Goal: Task Accomplishment & Management: Use online tool/utility

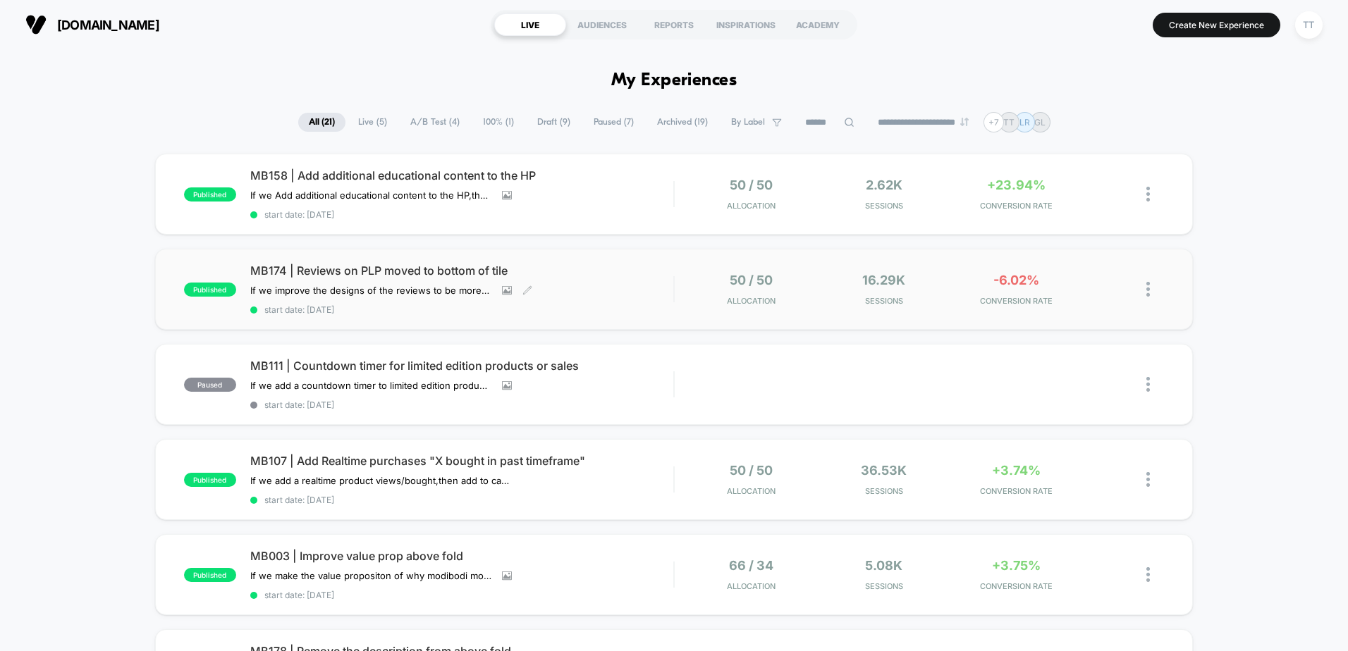
click at [469, 273] on span "MB174 | Reviews on PLP moved to bottom of tile" at bounding box center [461, 271] width 423 height 14
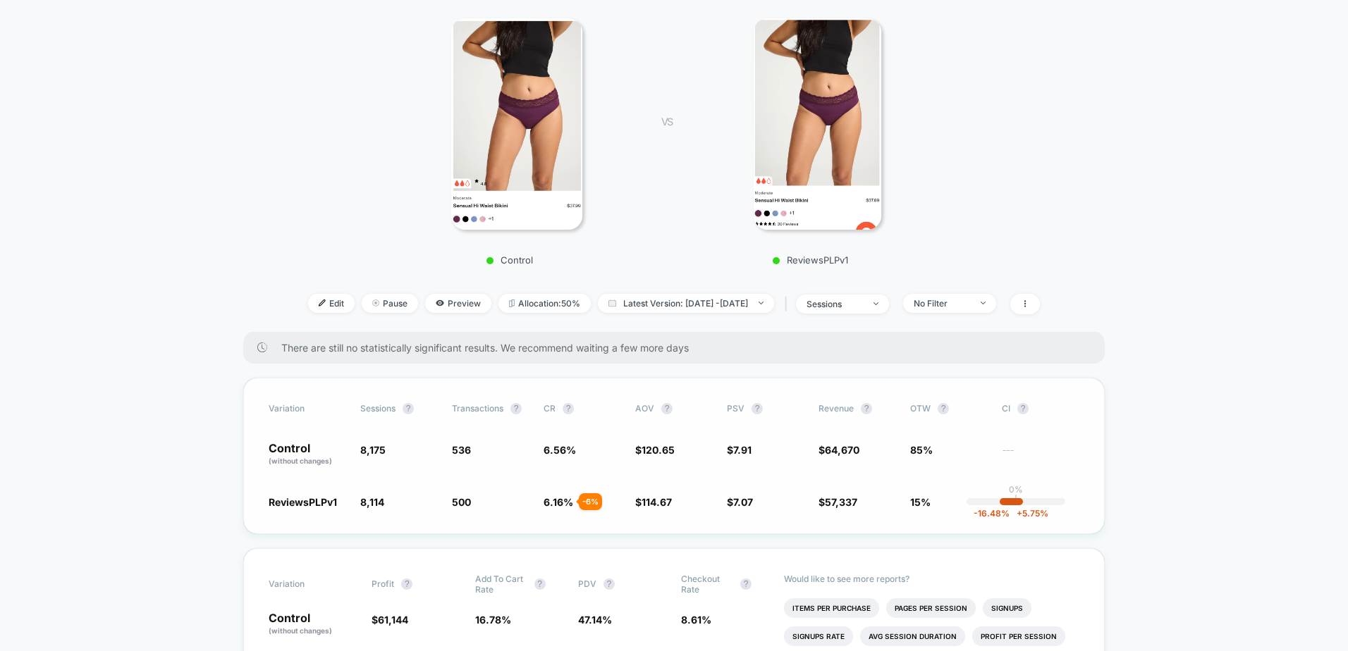
scroll to position [282, 0]
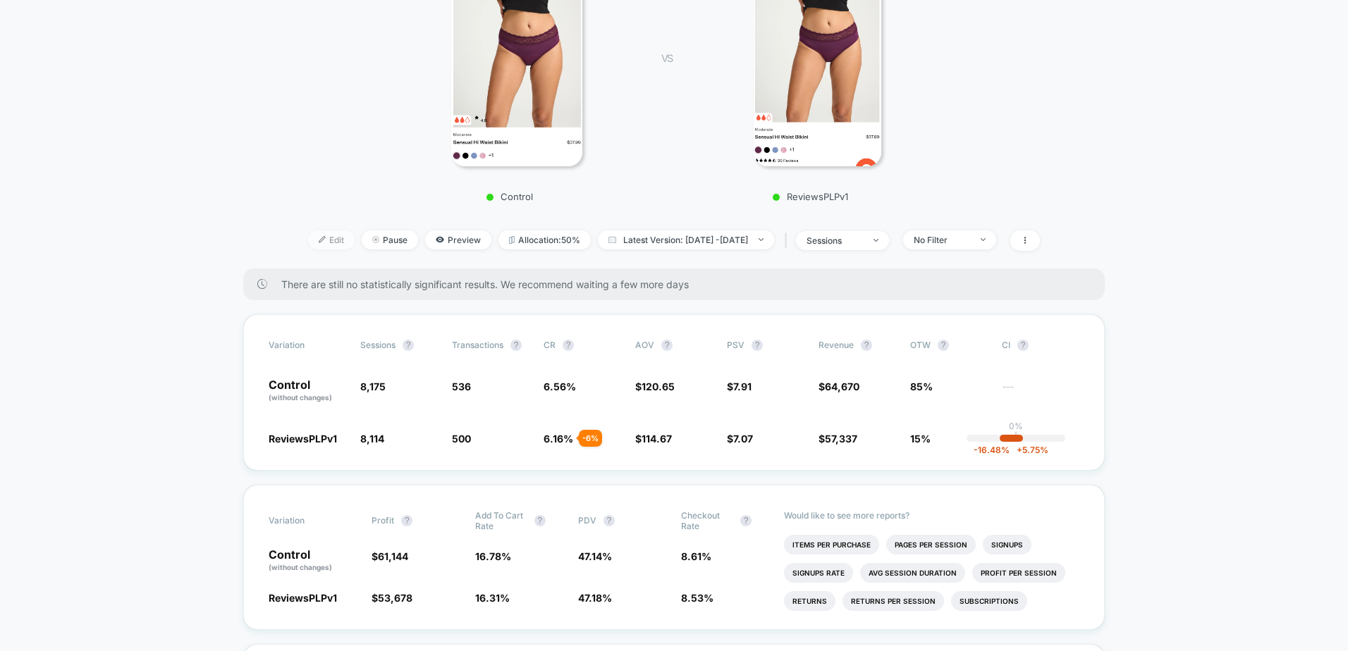
click at [312, 239] on span "Edit" at bounding box center [331, 239] width 47 height 19
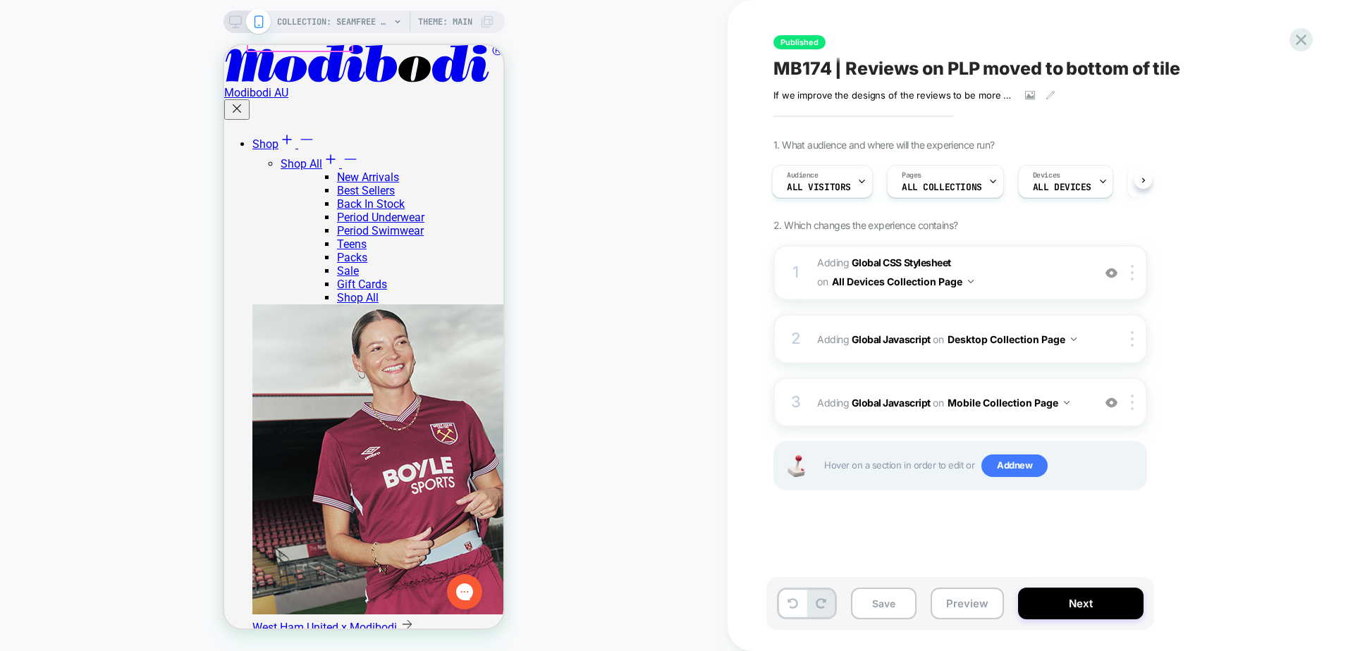
scroll to position [352, 0]
click at [971, 406] on button "Mobile Collection Page" at bounding box center [1008, 403] width 122 height 20
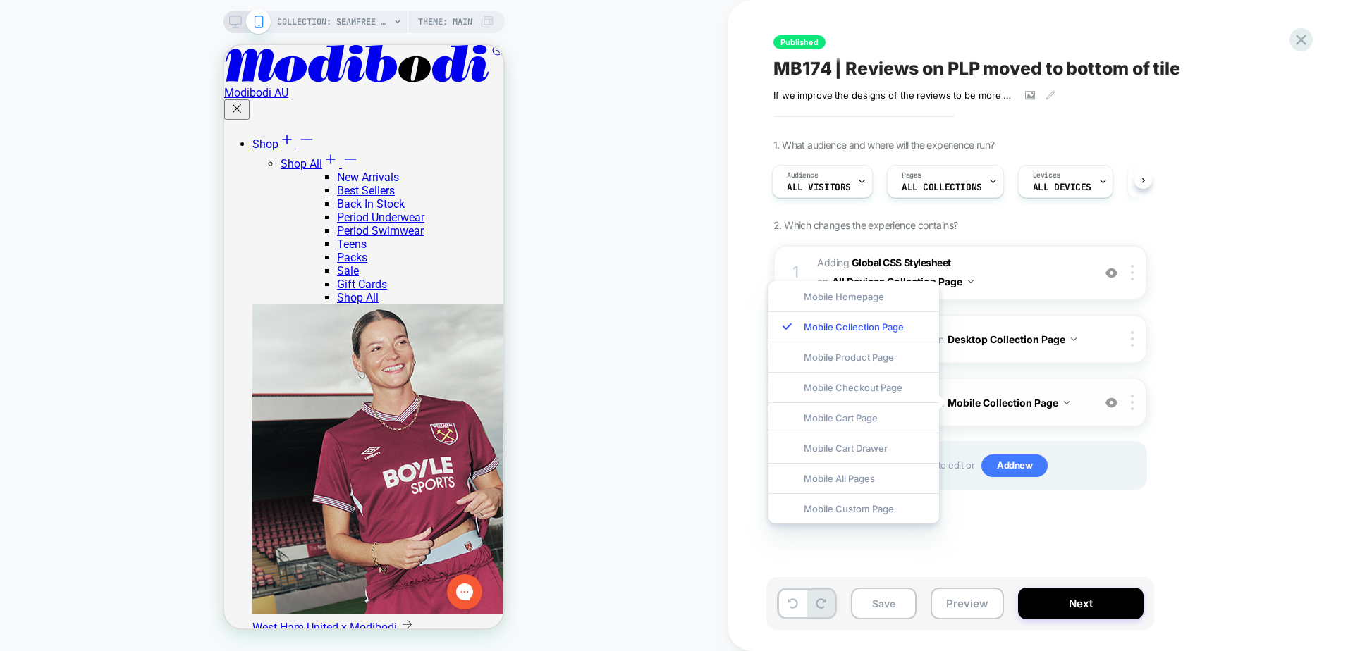
click at [971, 406] on button "Mobile Collection Page" at bounding box center [1008, 403] width 122 height 20
click at [1239, 367] on div "1. What audience and where will the experience run? Audience All Visitors Pages…" at bounding box center [1030, 332] width 515 height 387
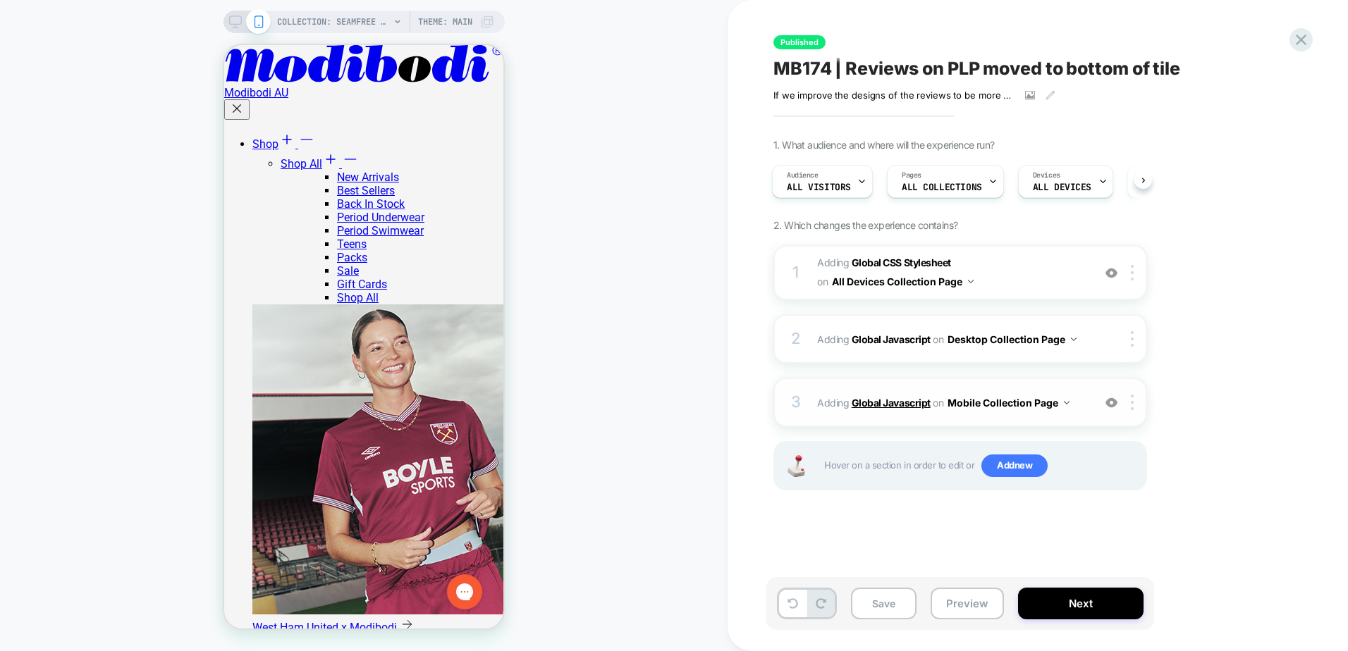
click at [897, 407] on b "Global Javascript" at bounding box center [890, 403] width 79 height 12
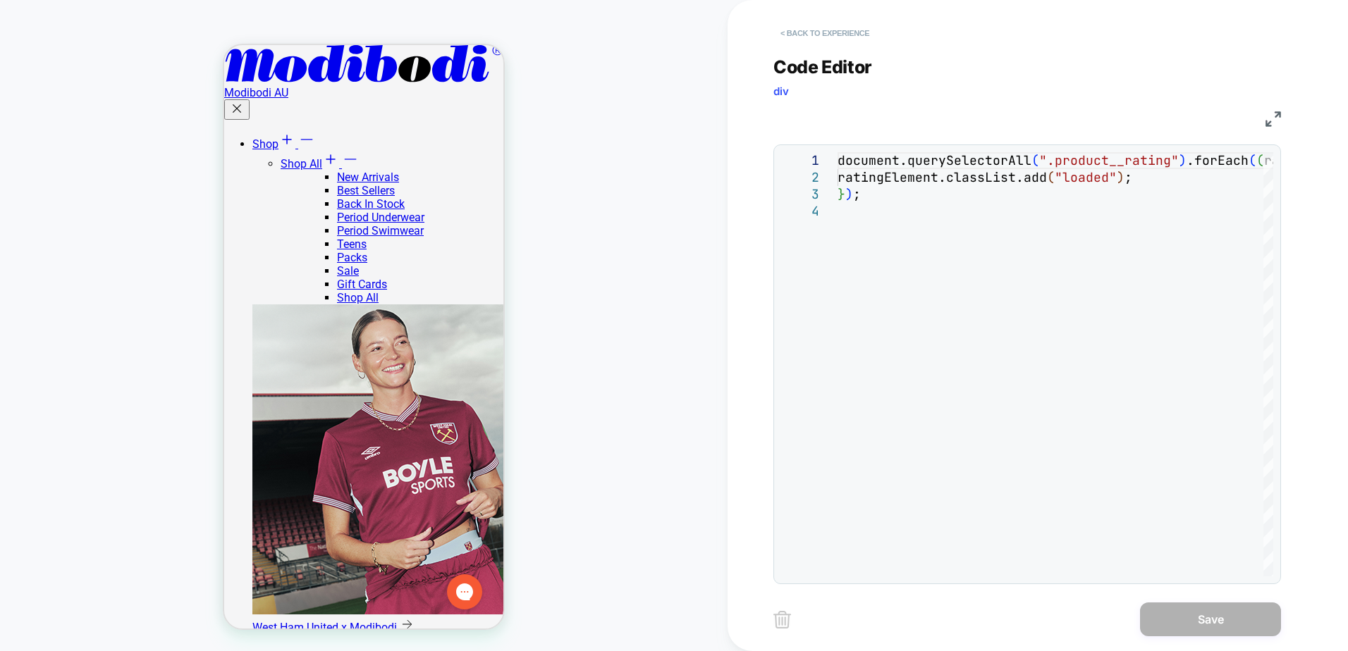
click at [839, 35] on button "< Back to experience" at bounding box center [824, 33] width 103 height 23
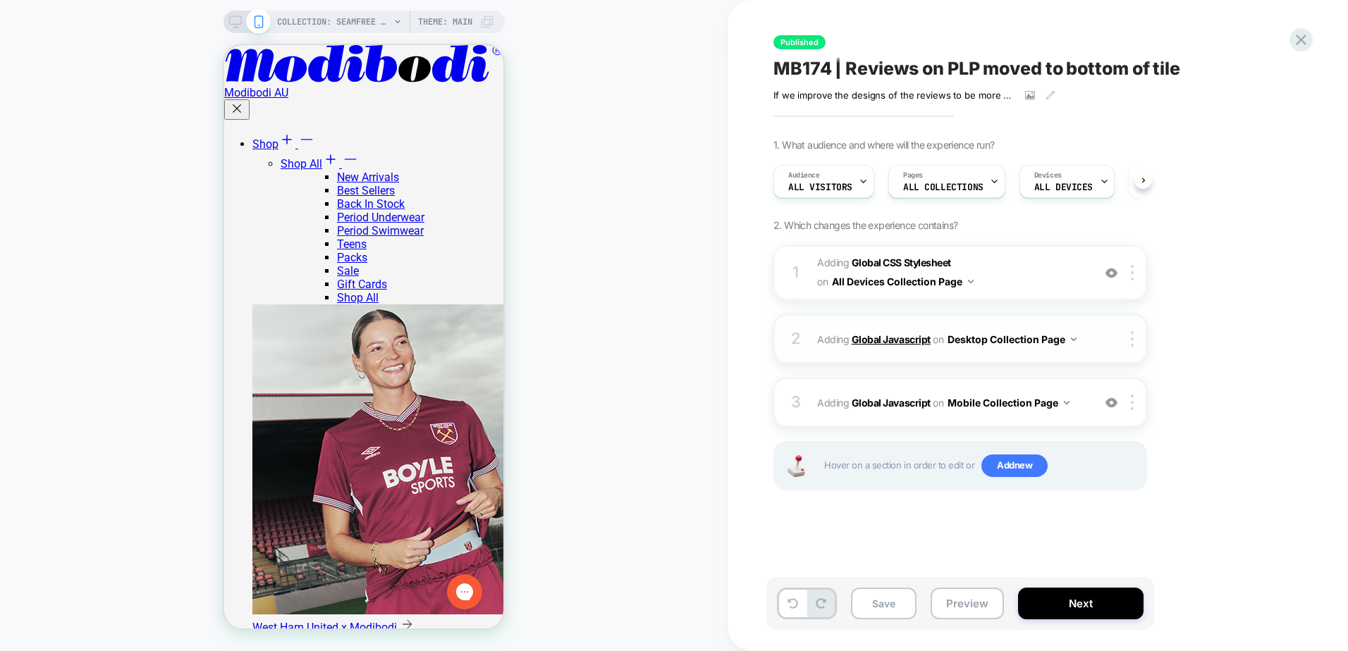
scroll to position [0, 1]
click at [892, 340] on b "Global Javascript" at bounding box center [890, 339] width 79 height 12
click at [882, 338] on b "Global Javascript" at bounding box center [890, 339] width 79 height 12
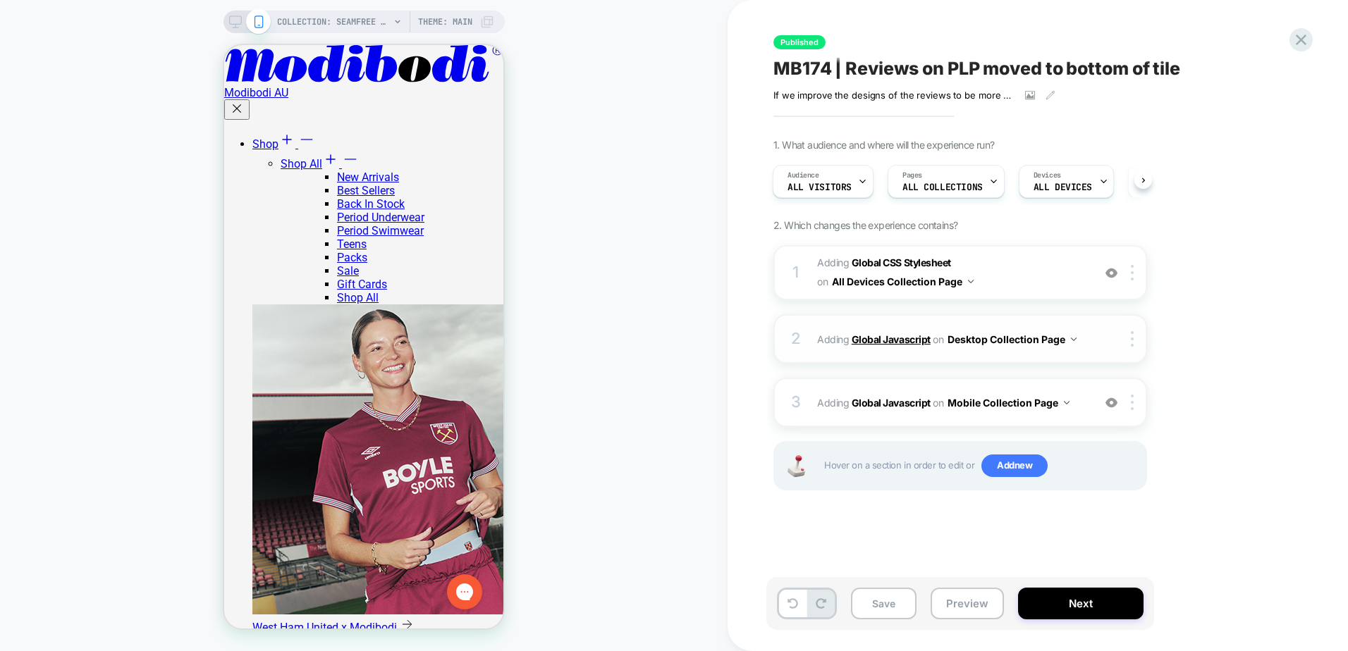
click at [882, 338] on b "Global Javascript" at bounding box center [890, 339] width 79 height 12
click at [910, 342] on b "Global Javascript" at bounding box center [890, 339] width 79 height 12
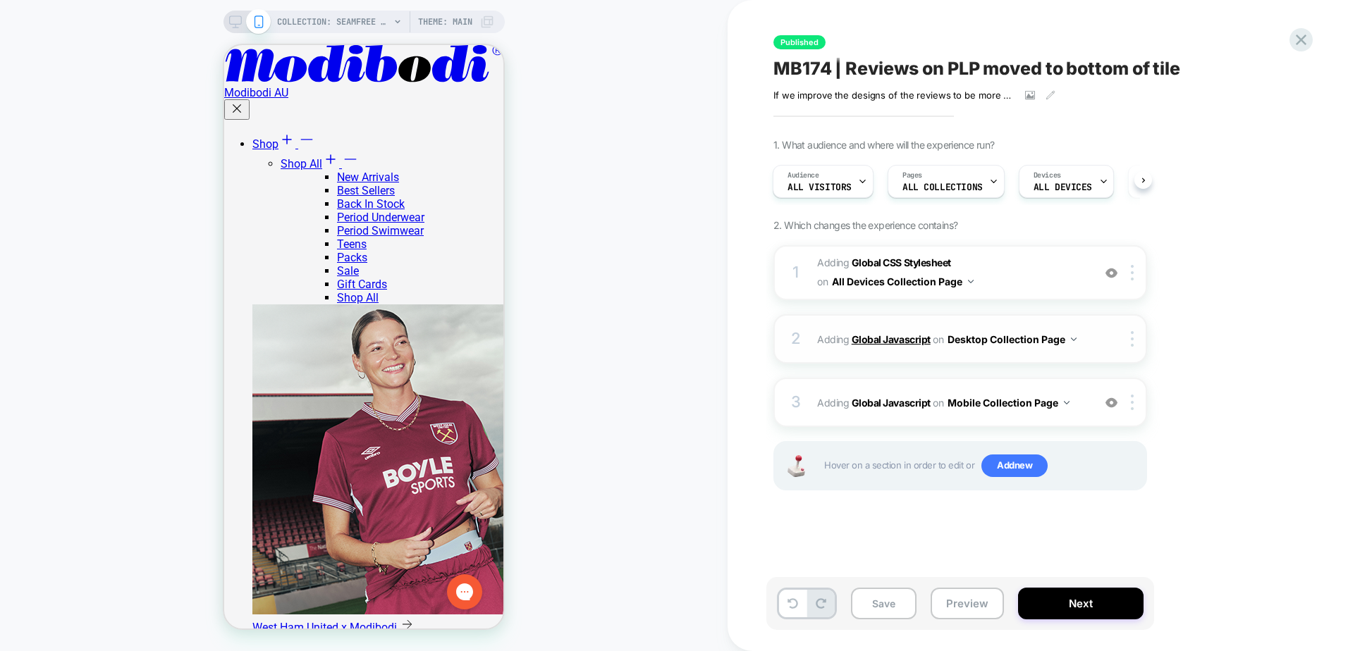
click at [910, 342] on b "Global Javascript" at bounding box center [890, 339] width 79 height 12
drag, startPoint x: 833, startPoint y: 347, endPoint x: 851, endPoint y: 345, distance: 17.7
click at [836, 347] on span "Adding Global Javascript on Desktop Collection Page" at bounding box center [951, 339] width 269 height 20
click at [877, 344] on b "Global Javascript" at bounding box center [890, 339] width 79 height 12
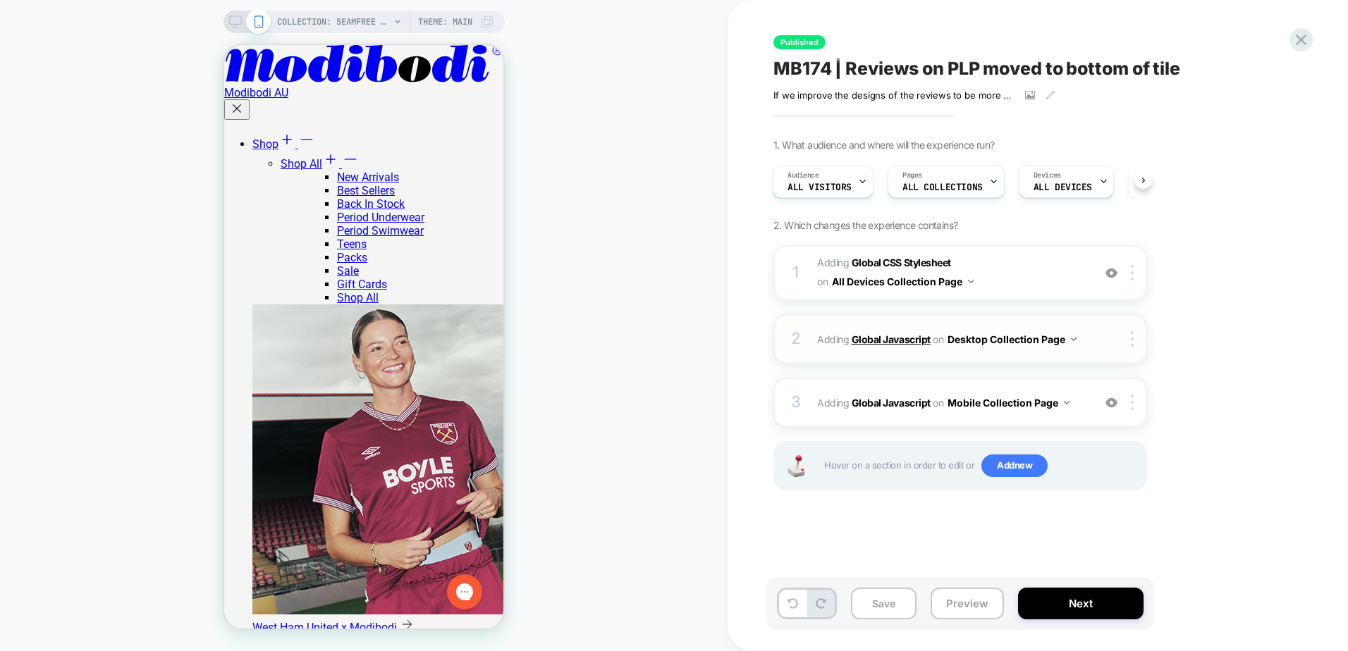
click at [877, 344] on b "Global Javascript" at bounding box center [890, 339] width 79 height 12
click at [1128, 339] on div at bounding box center [1134, 339] width 23 height 16
click at [1117, 455] on div "Delete" at bounding box center [1133, 452] width 125 height 38
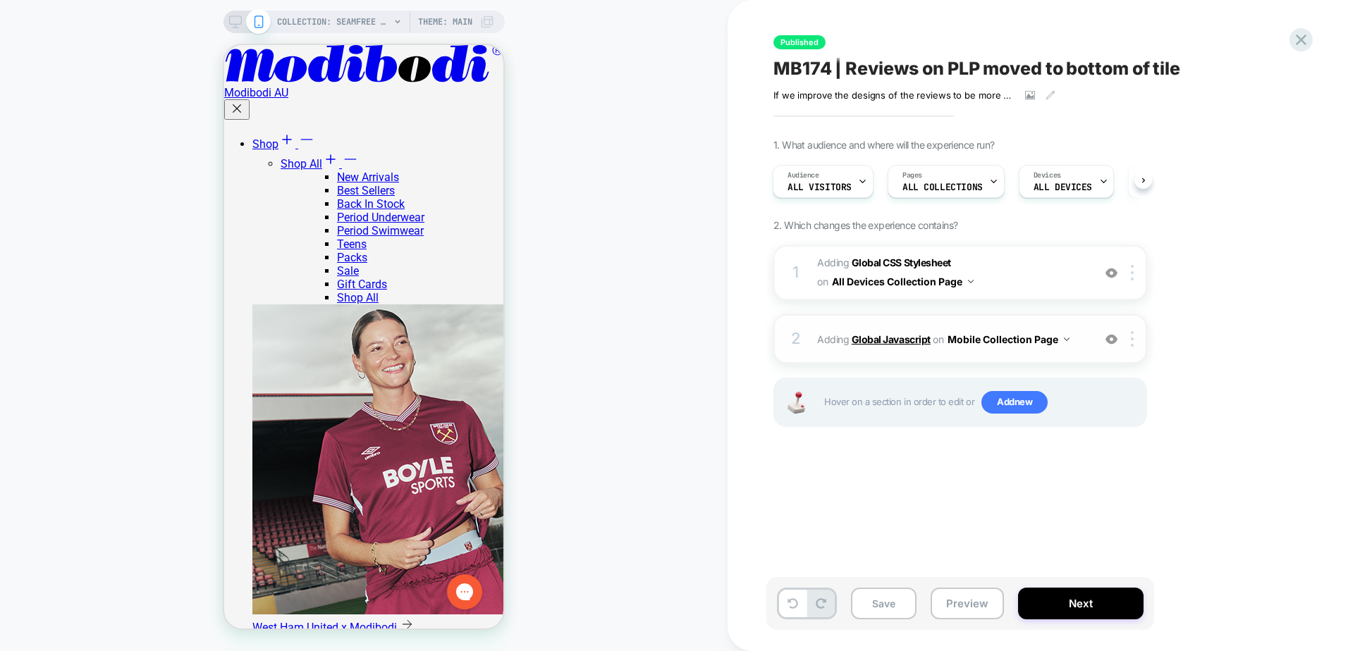
click at [885, 340] on b "Global Javascript" at bounding box center [890, 339] width 79 height 12
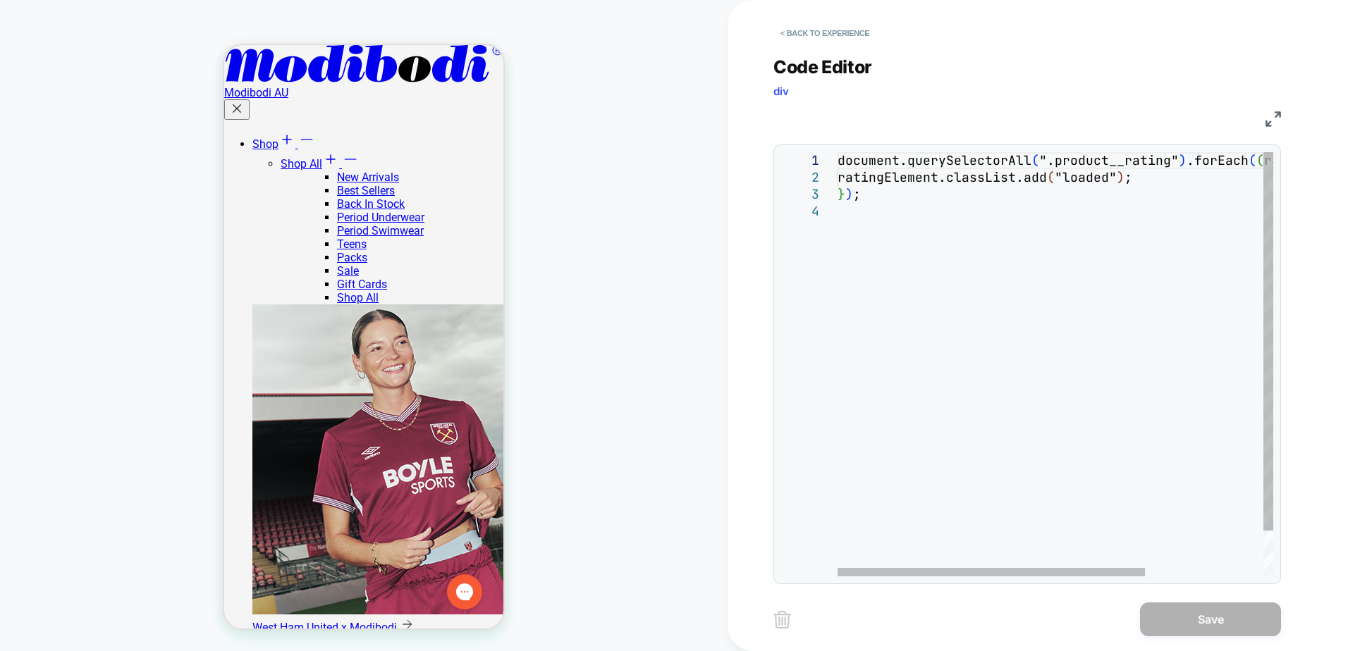
click at [958, 228] on div "document.querySelectorAll ( ".product__rating" ) .forEach ( ( ratingElement ) =…" at bounding box center [1138, 389] width 603 height 475
click at [860, 30] on button "< Back to experience" at bounding box center [824, 33] width 103 height 23
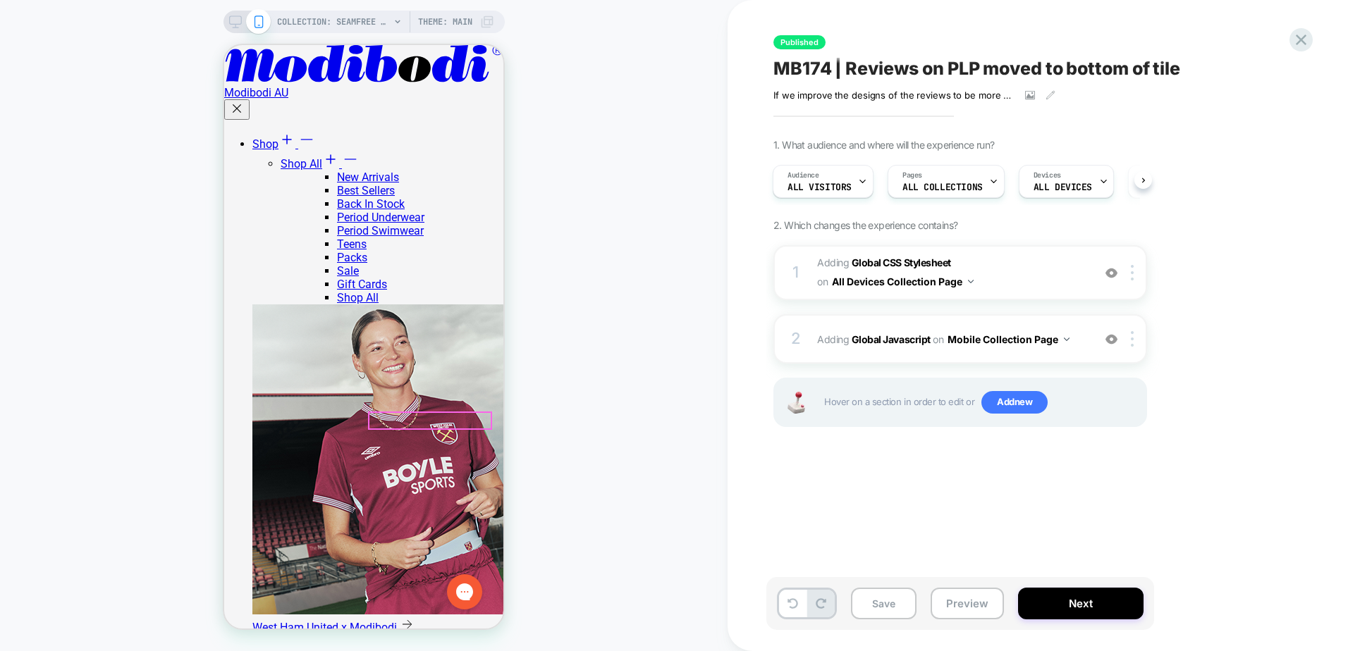
scroll to position [493, 0]
click at [1130, 335] on div at bounding box center [1134, 339] width 23 height 16
click at [795, 607] on icon at bounding box center [792, 603] width 11 height 11
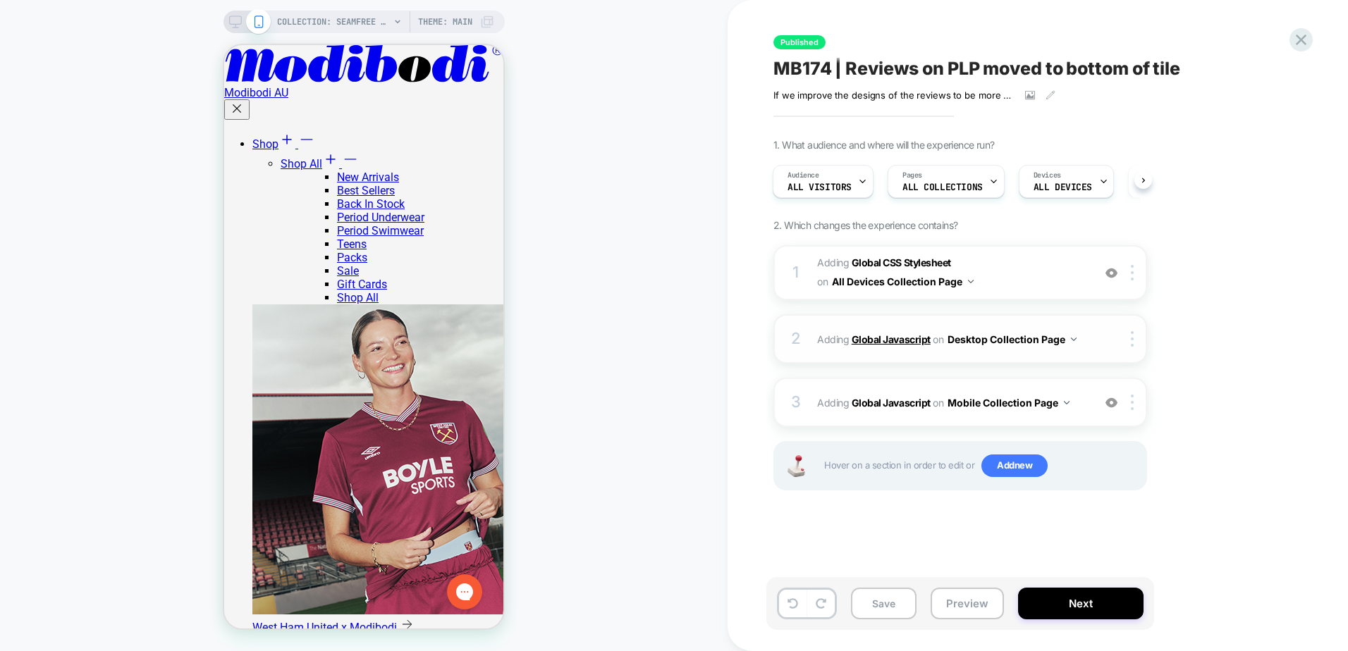
click at [882, 340] on b "Global Javascript" at bounding box center [890, 339] width 79 height 12
click at [1017, 338] on button "Desktop Collection Page" at bounding box center [1011, 339] width 129 height 20
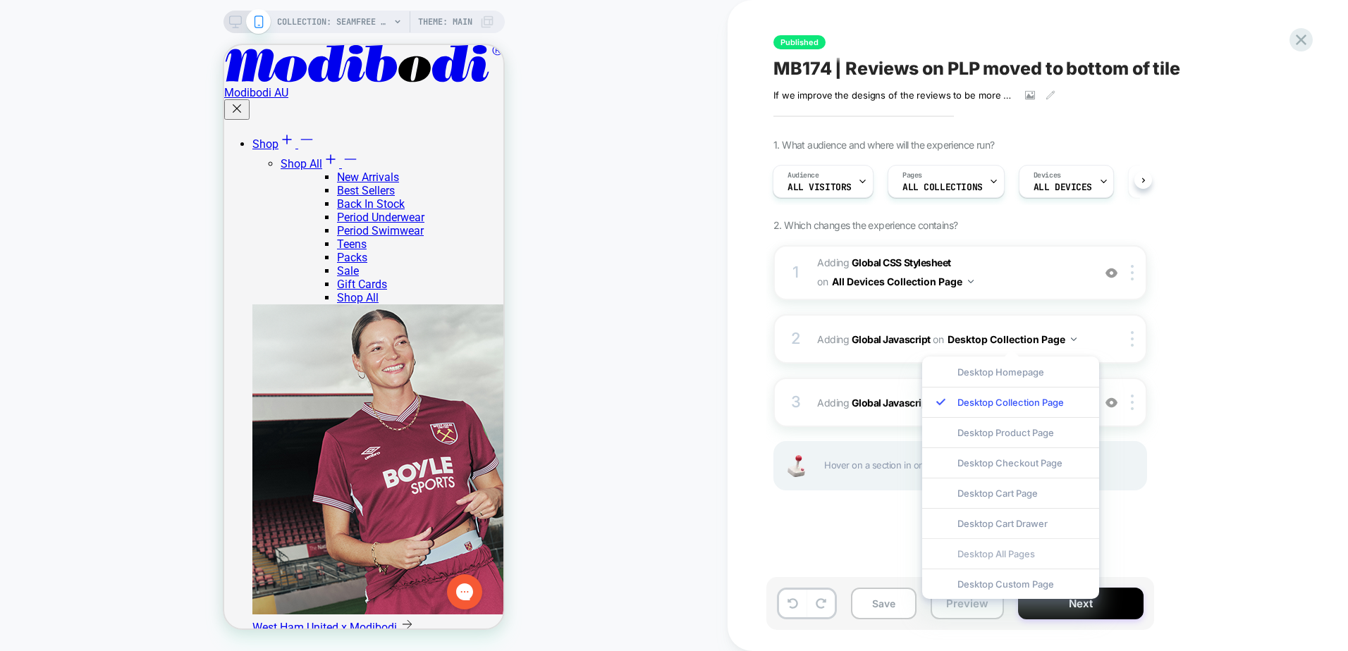
click at [1023, 554] on div "Desktop All Pages" at bounding box center [1010, 553] width 177 height 30
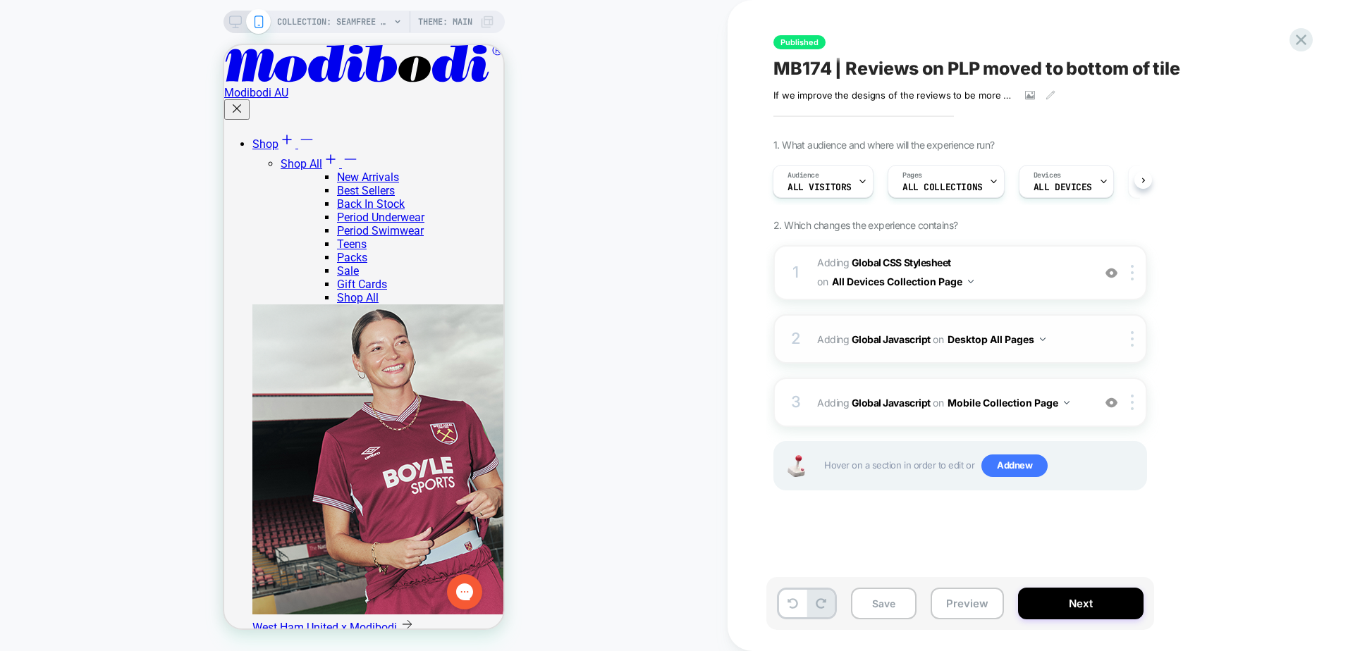
click at [1019, 331] on button "Desktop All Pages" at bounding box center [996, 339] width 98 height 20
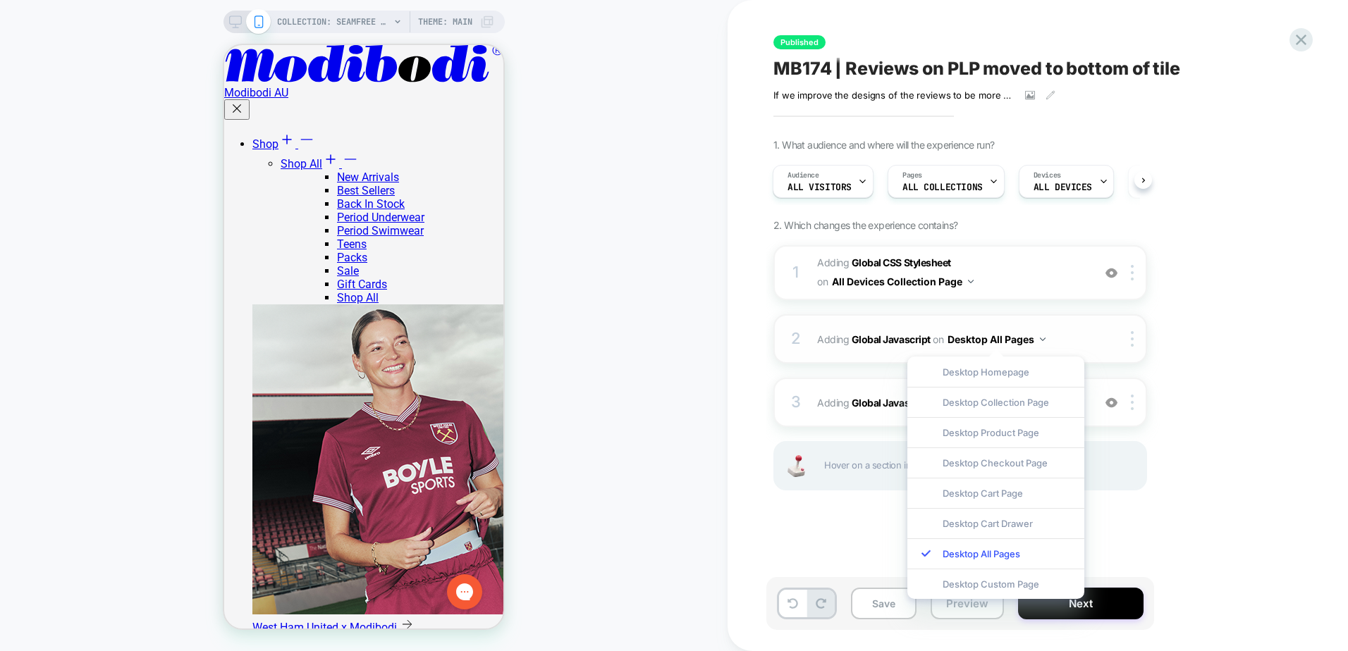
click at [1142, 353] on div "2 Adding Global Javascript on Desktop All Pages Copy to Mobile Target All Devic…" at bounding box center [960, 338] width 374 height 49
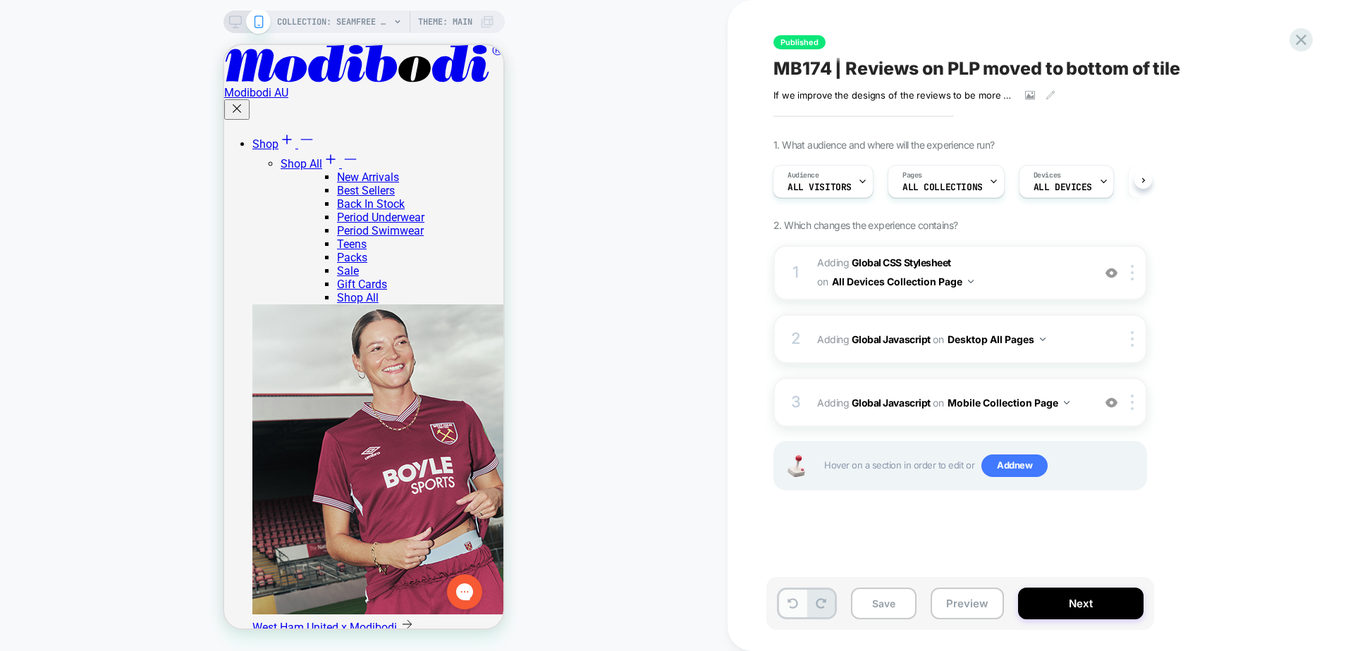
click at [789, 603] on icon at bounding box center [792, 603] width 11 height 11
click at [1136, 339] on div at bounding box center [1134, 339] width 23 height 16
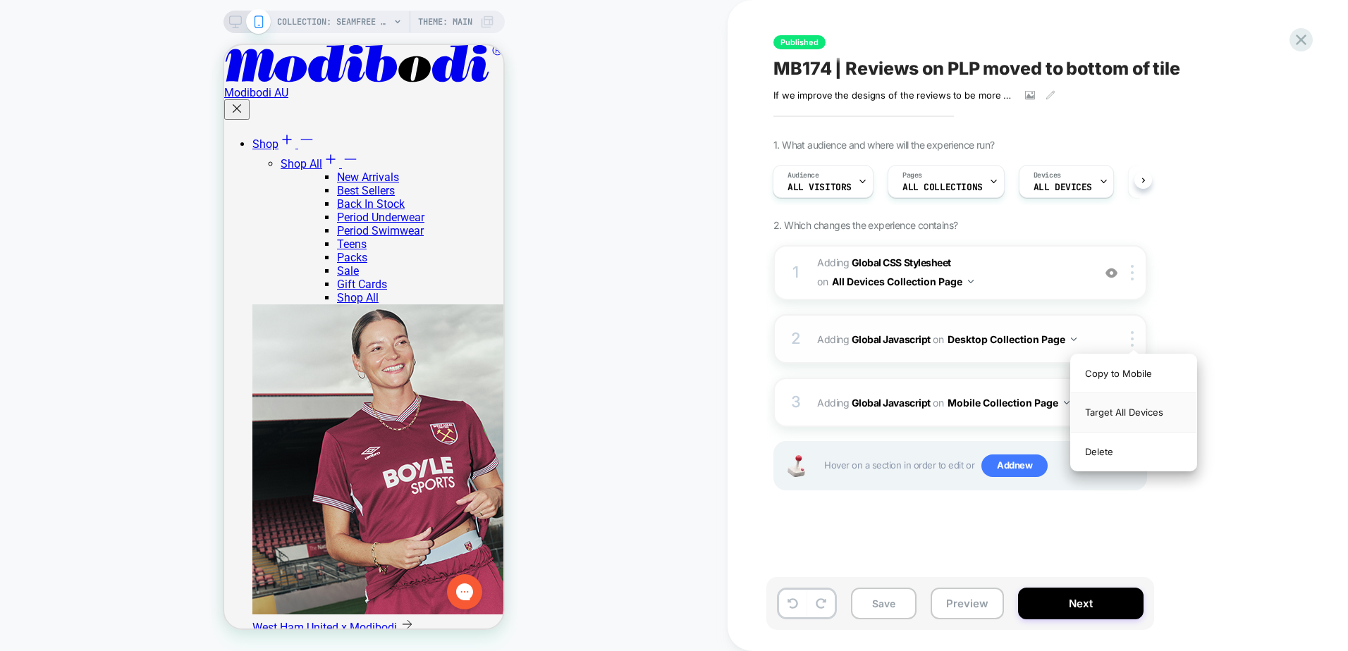
click at [1139, 419] on div "Target All Devices" at bounding box center [1133, 412] width 125 height 39
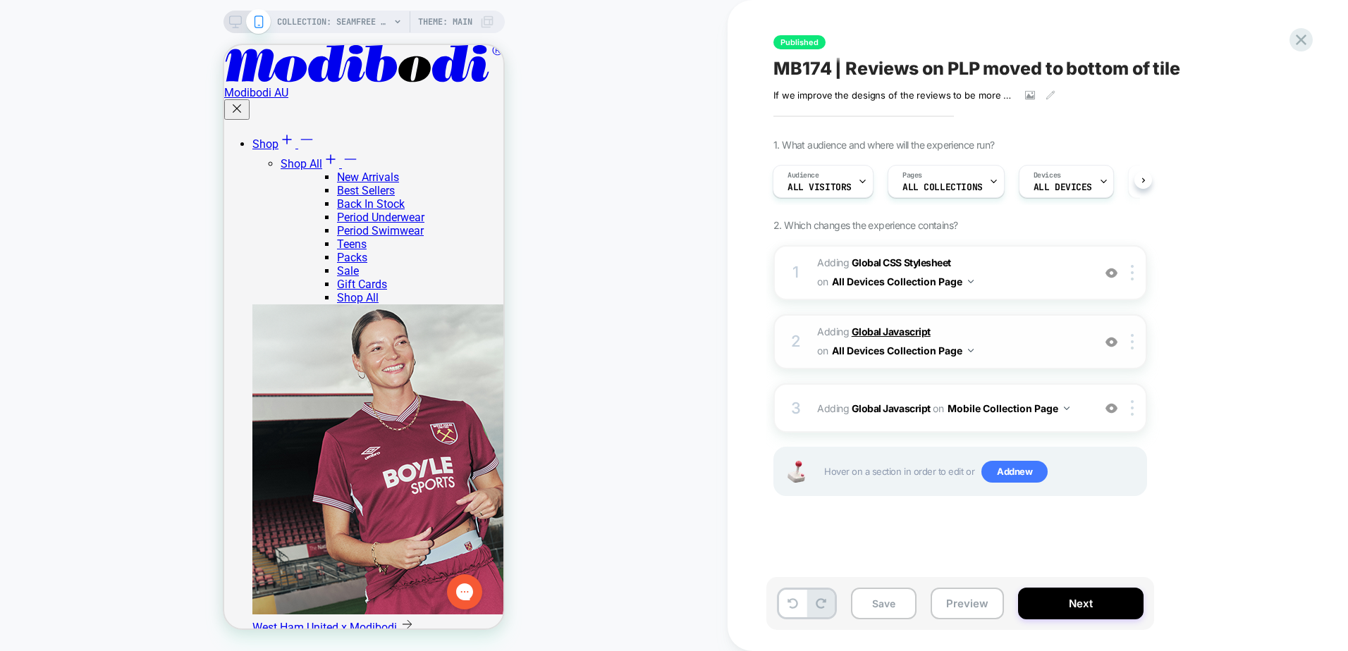
click at [884, 328] on b "Global Javascript" at bounding box center [890, 332] width 79 height 12
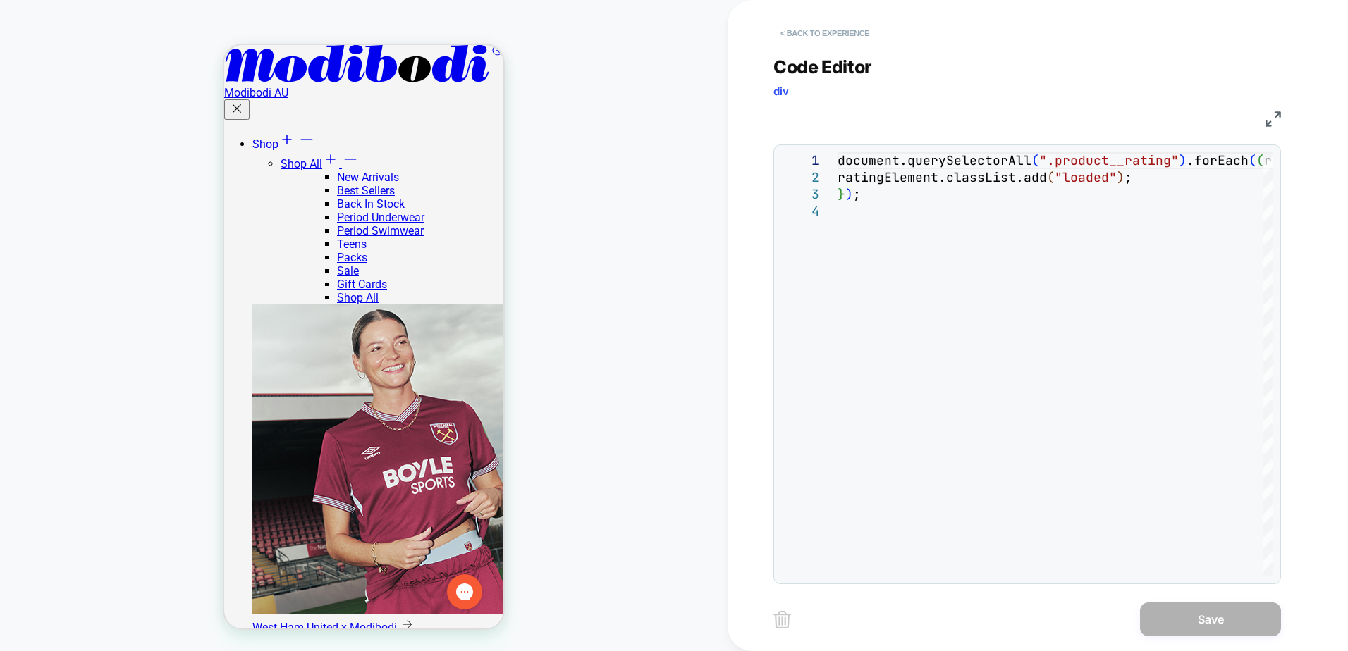
click at [844, 32] on button "< Back to experience" at bounding box center [824, 33] width 103 height 23
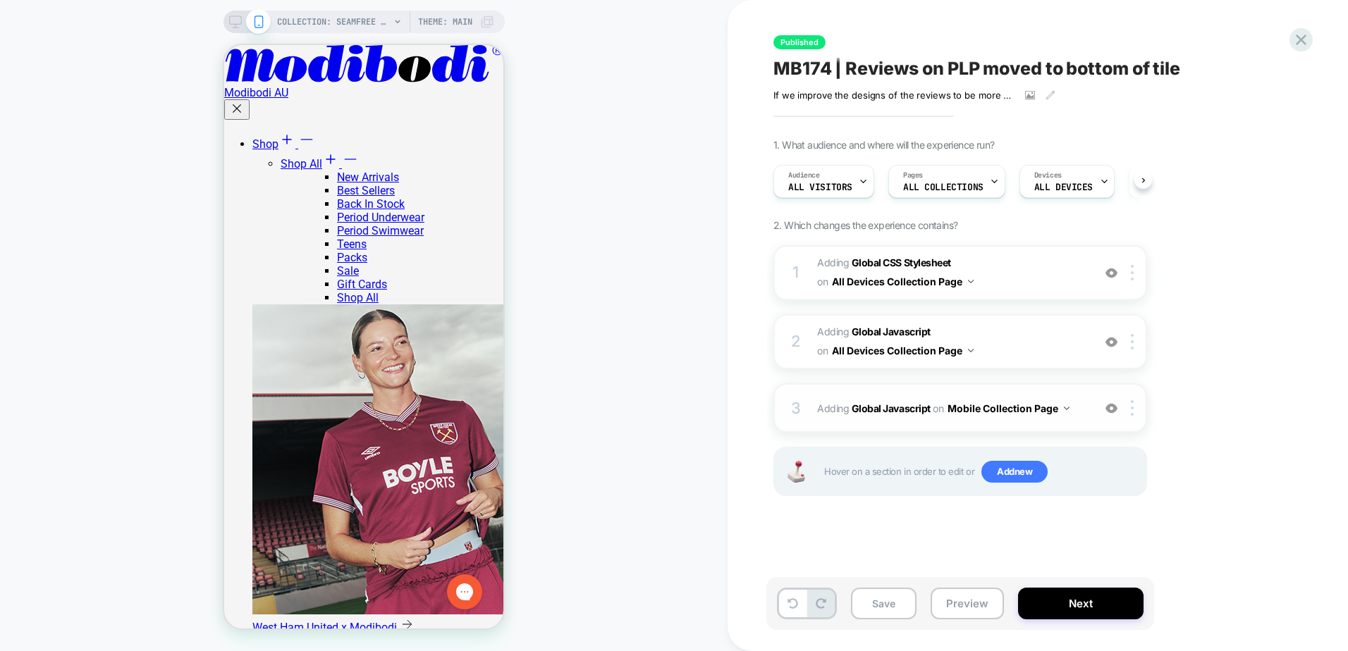
scroll to position [0, 1]
click at [1135, 409] on div at bounding box center [1134, 408] width 23 height 16
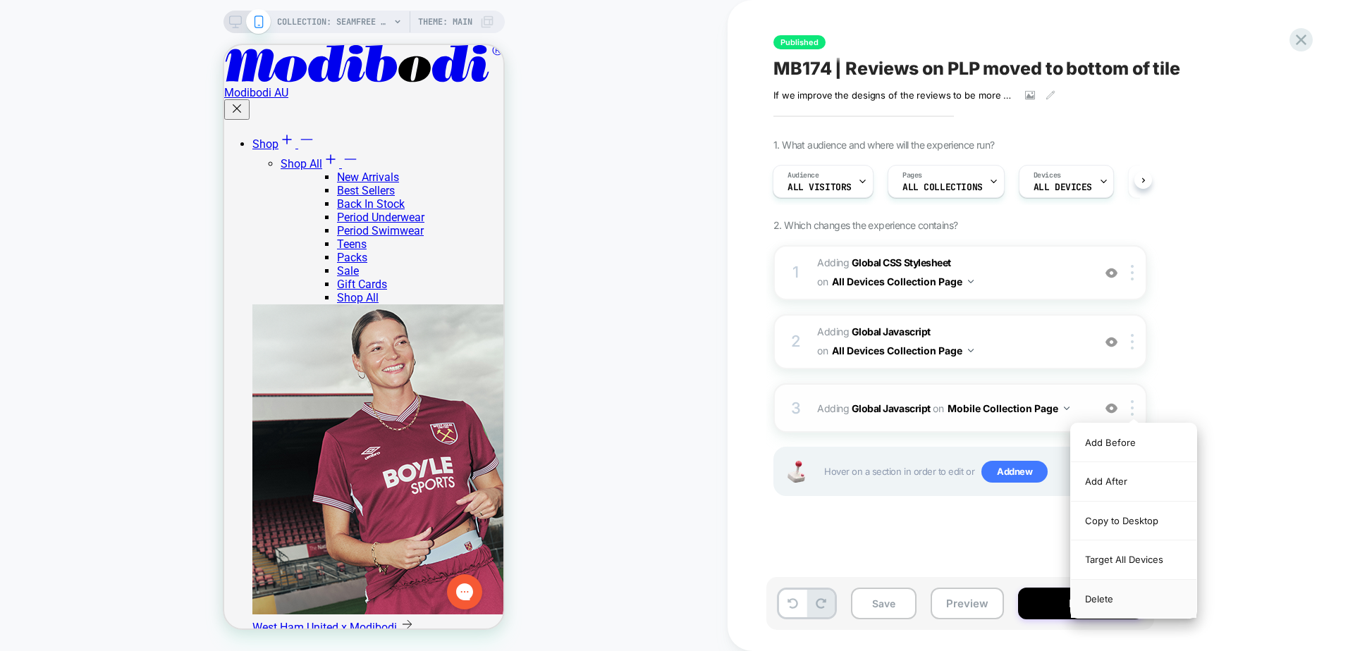
click at [1117, 594] on div "Delete" at bounding box center [1133, 599] width 125 height 38
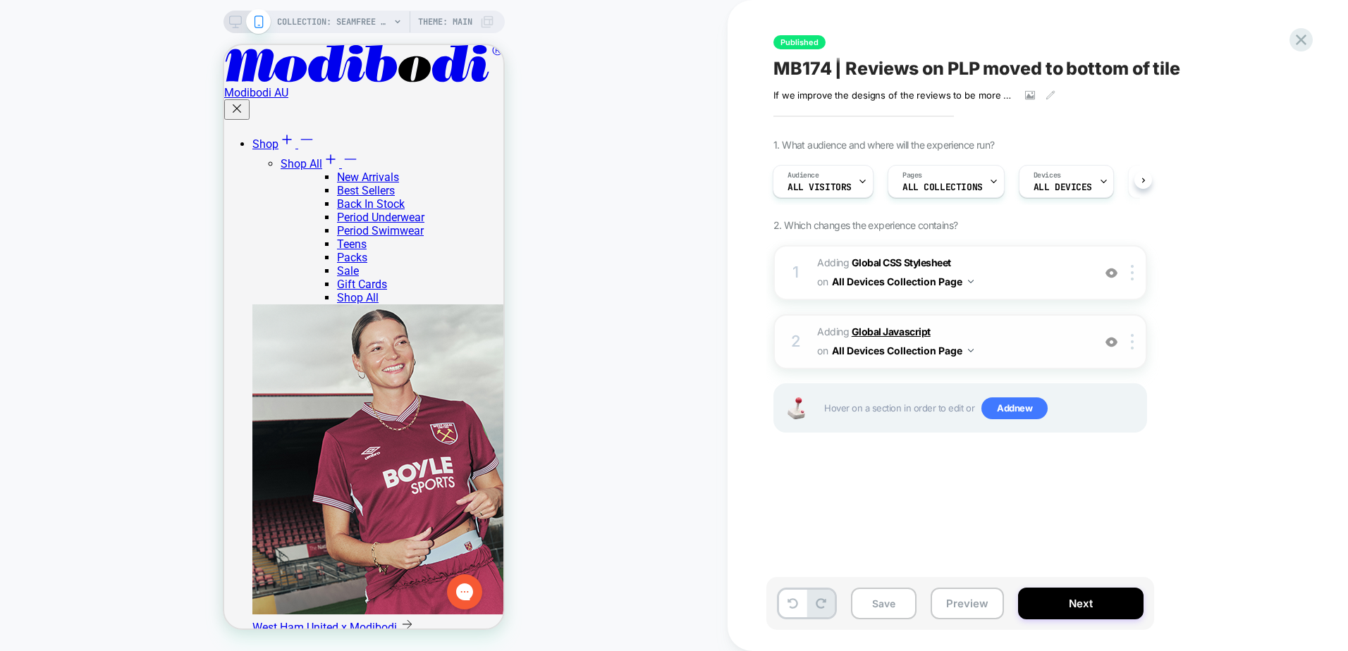
click at [895, 332] on b "Global Javascript" at bounding box center [890, 332] width 79 height 12
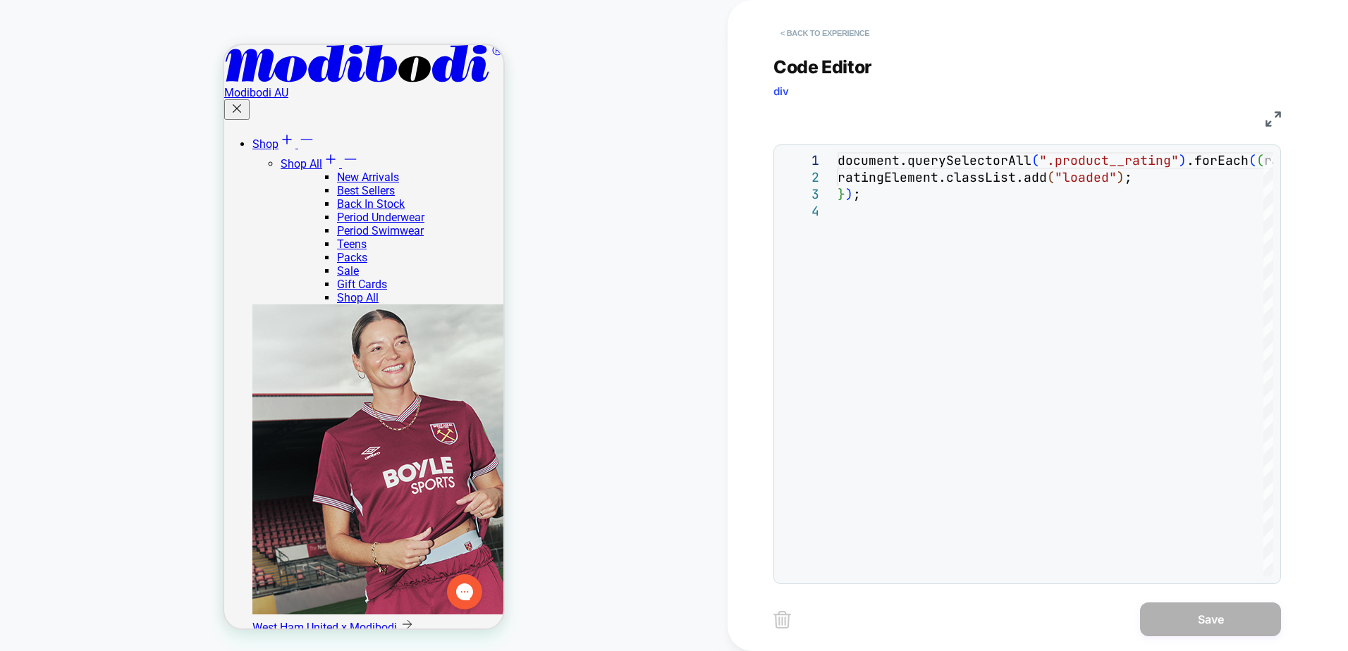
click at [853, 31] on button "< Back to experience" at bounding box center [824, 33] width 103 height 23
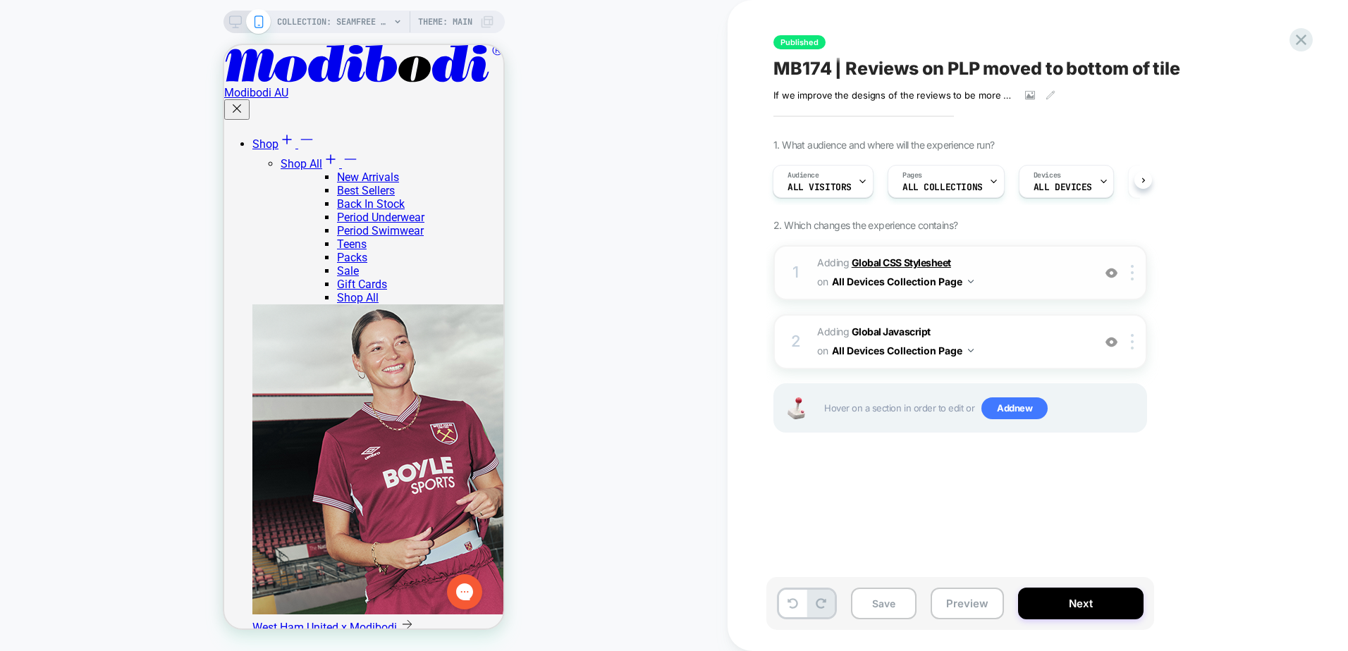
click at [926, 259] on b "Global CSS Stylesheet" at bounding box center [900, 263] width 99 height 12
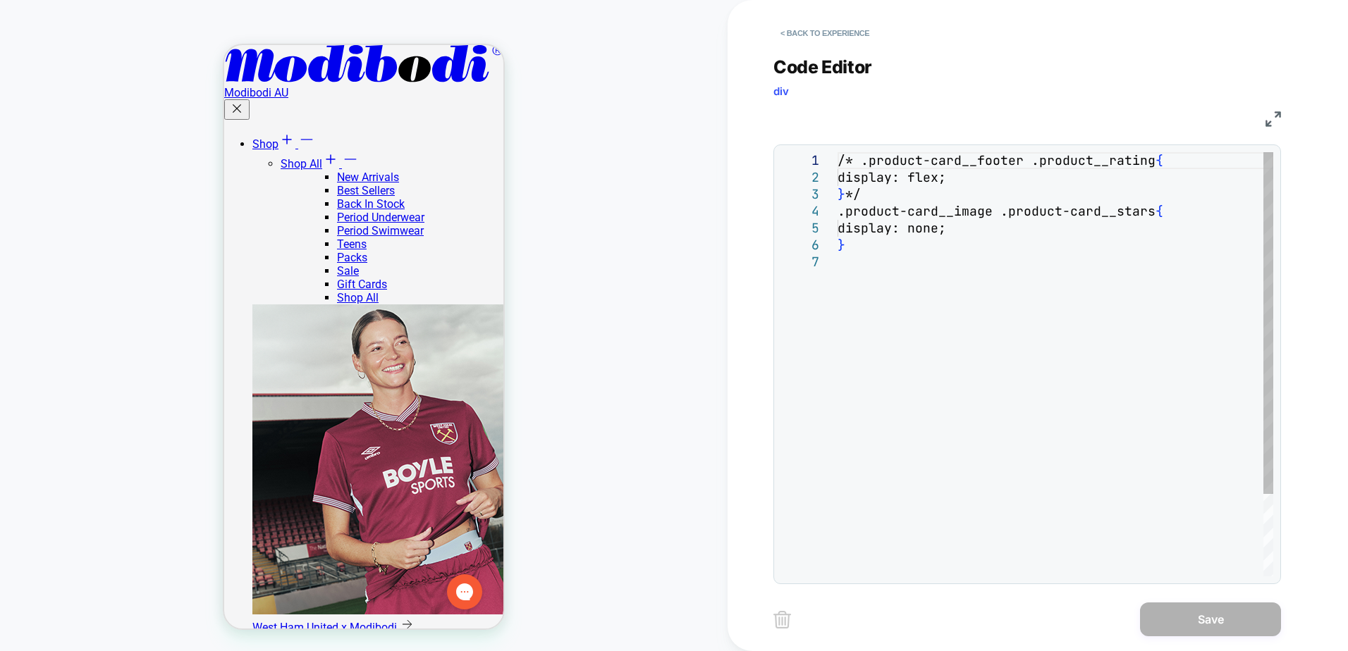
click at [954, 333] on div "/* .product-card__footer .product__rating { display: flex; } */ .product-card__…" at bounding box center [1055, 415] width 436 height 526
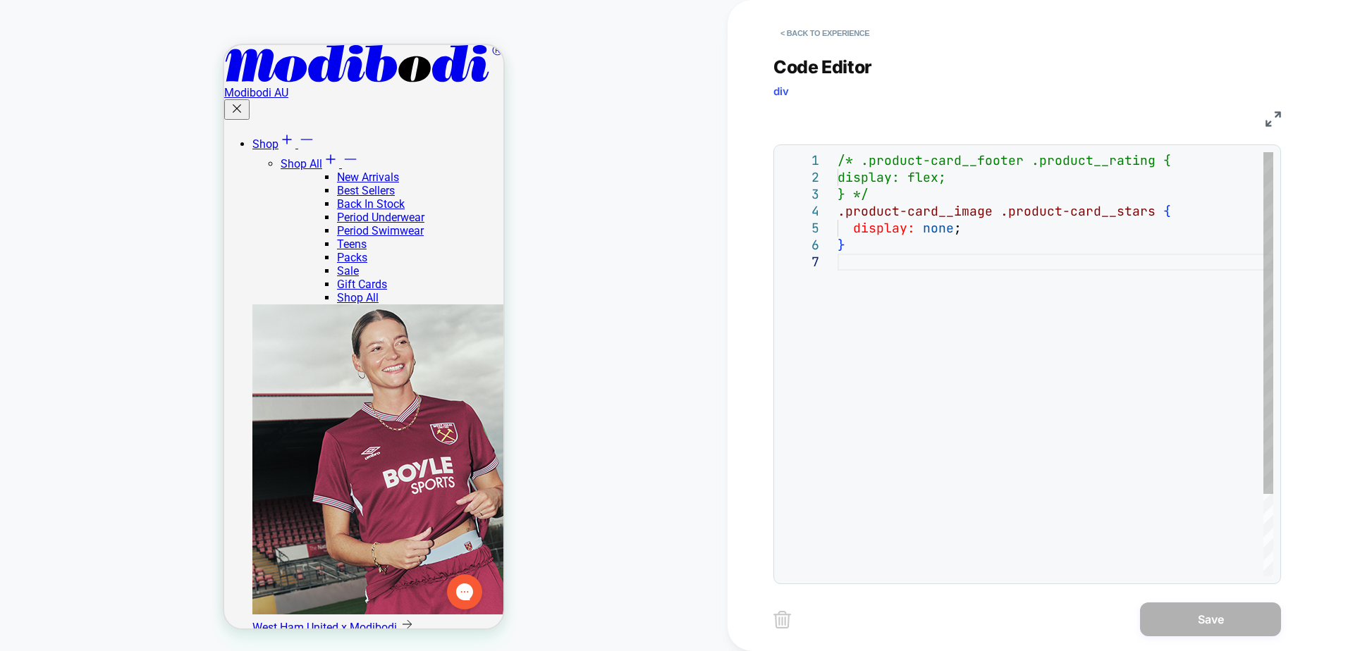
click at [927, 411] on div "/* .product-card__footer .product__rating { display: flex; } */ .product-card__…" at bounding box center [1055, 415] width 436 height 526
click at [844, 34] on button "< Back to experience" at bounding box center [824, 33] width 103 height 23
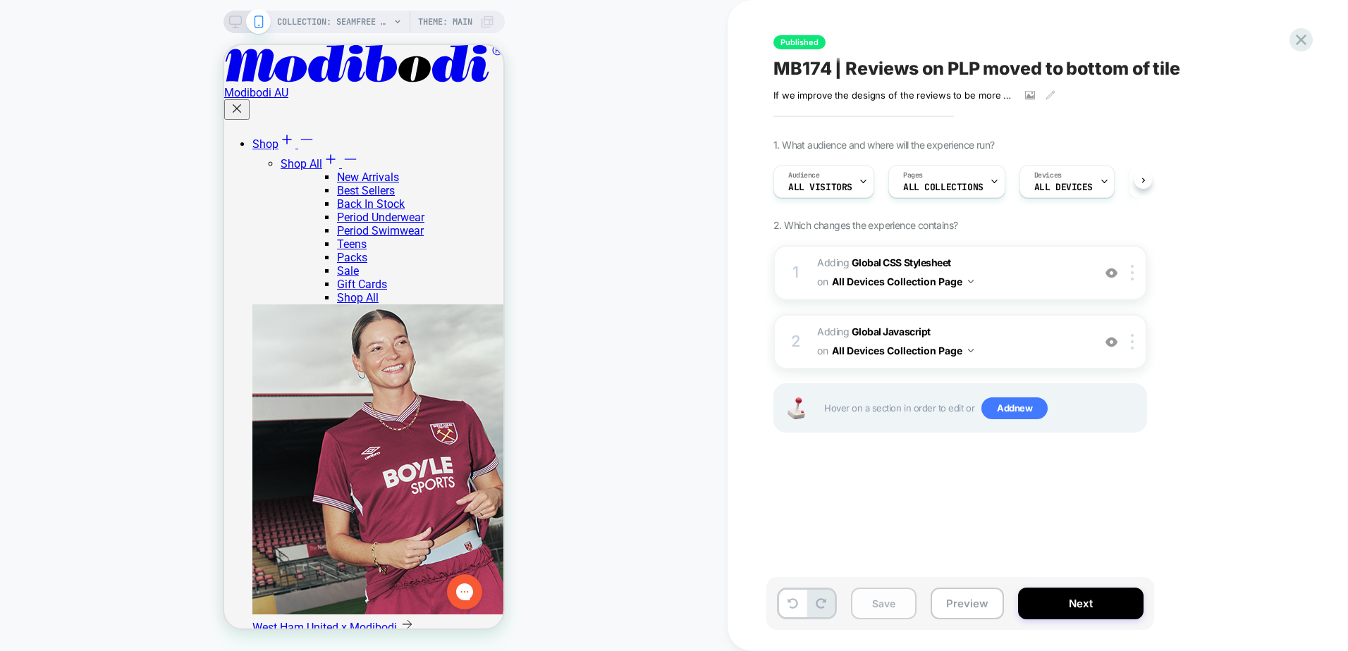
scroll to position [0, 1]
click at [880, 609] on button "Save" at bounding box center [884, 604] width 66 height 32
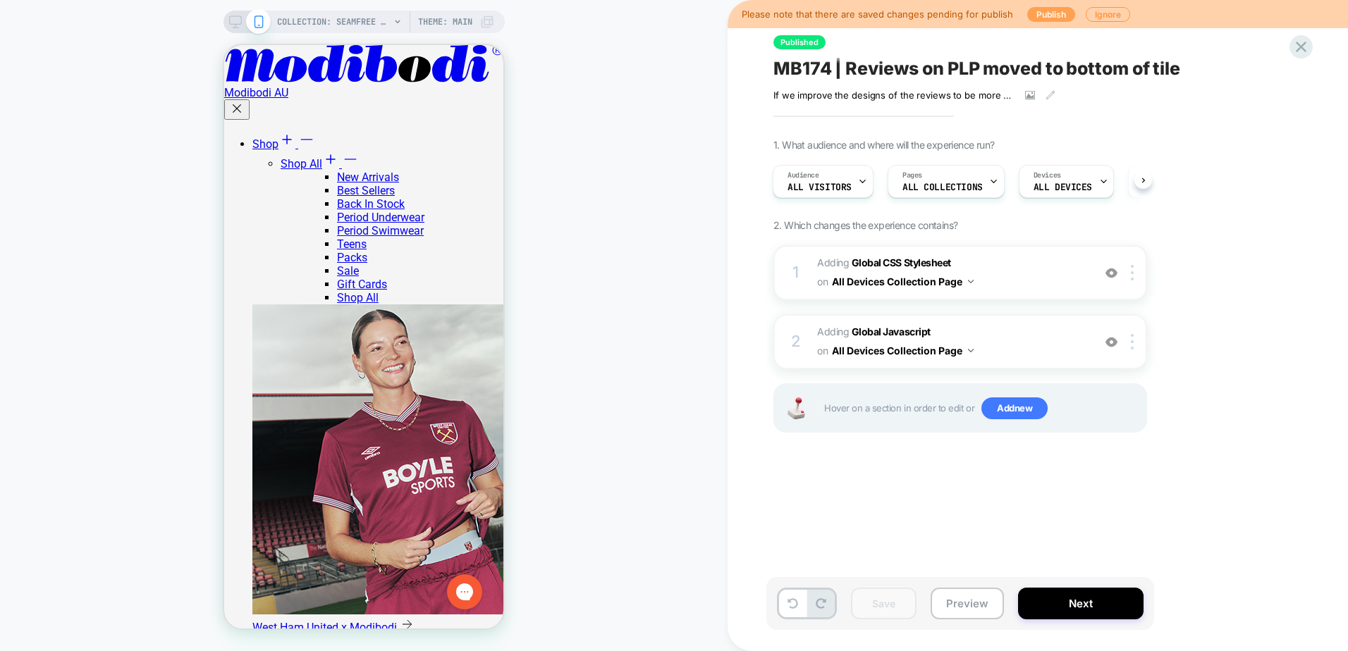
click at [1035, 15] on button "Publish" at bounding box center [1051, 14] width 48 height 15
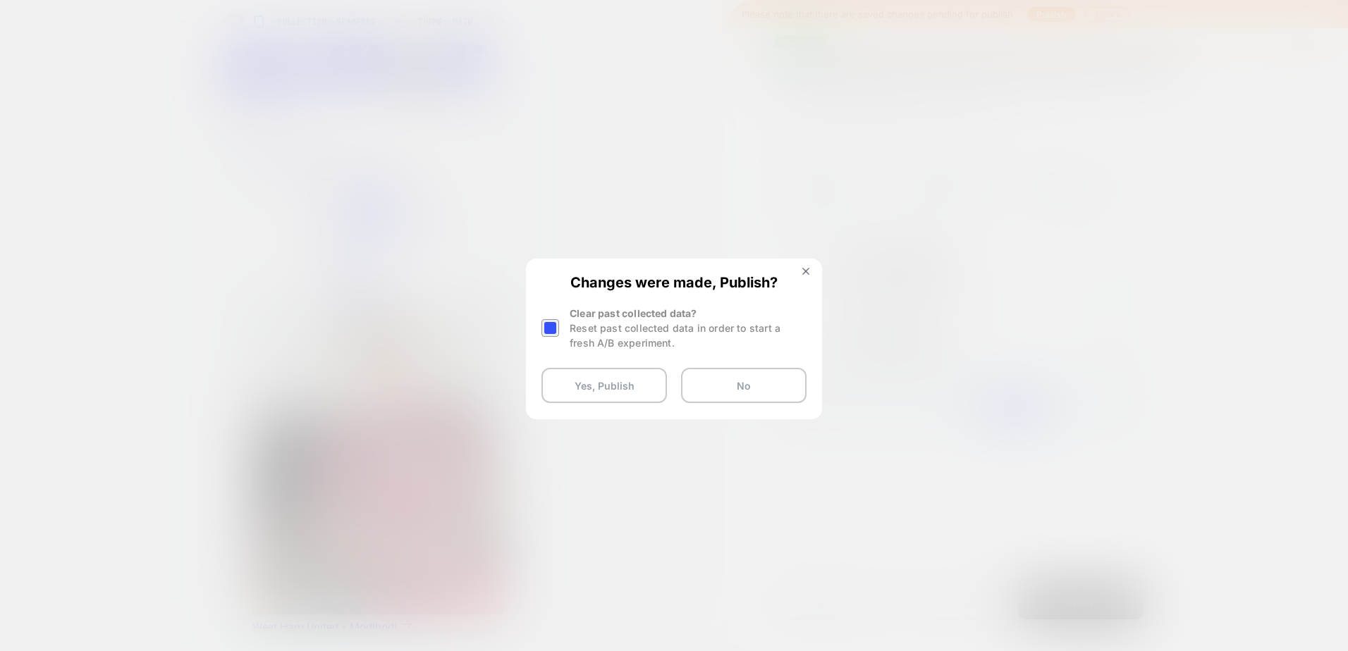
click at [549, 324] on div at bounding box center [550, 328] width 18 height 18
click at [615, 389] on button "Yes, Publish" at bounding box center [603, 385] width 125 height 35
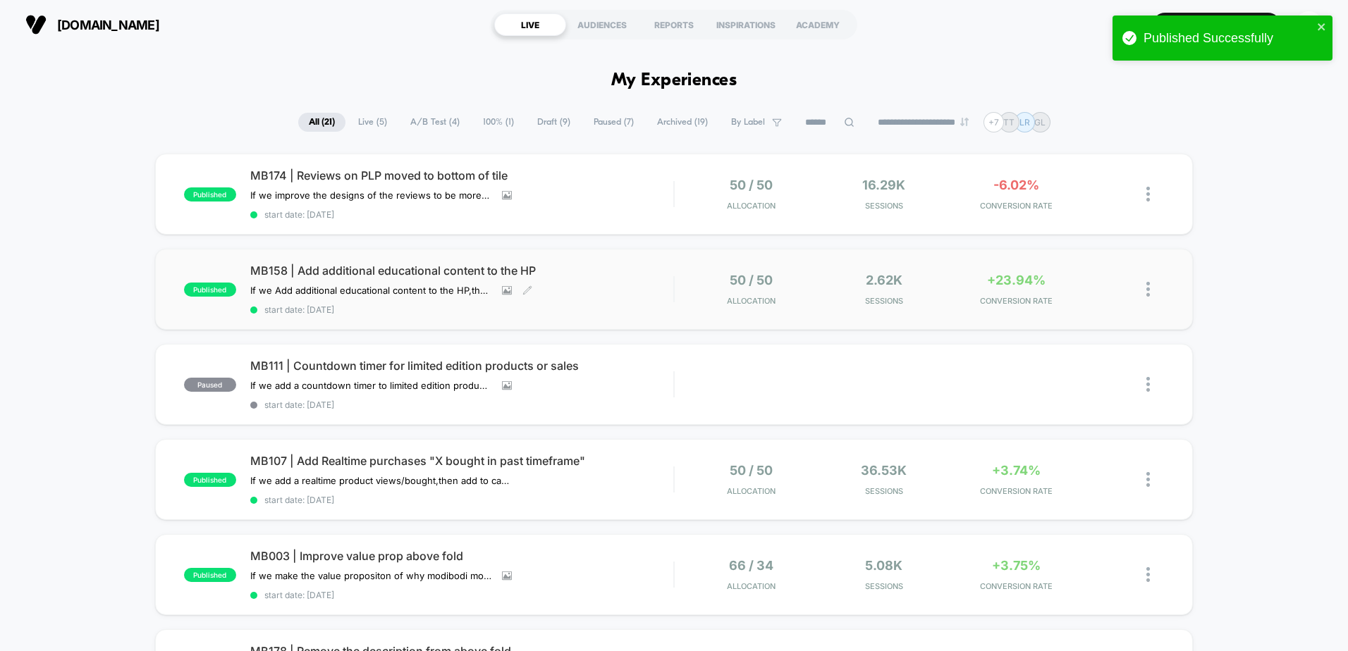
click at [634, 300] on div "MB158 | Add additional educational content to the HP If we Add additional educa…" at bounding box center [461, 289] width 423 height 51
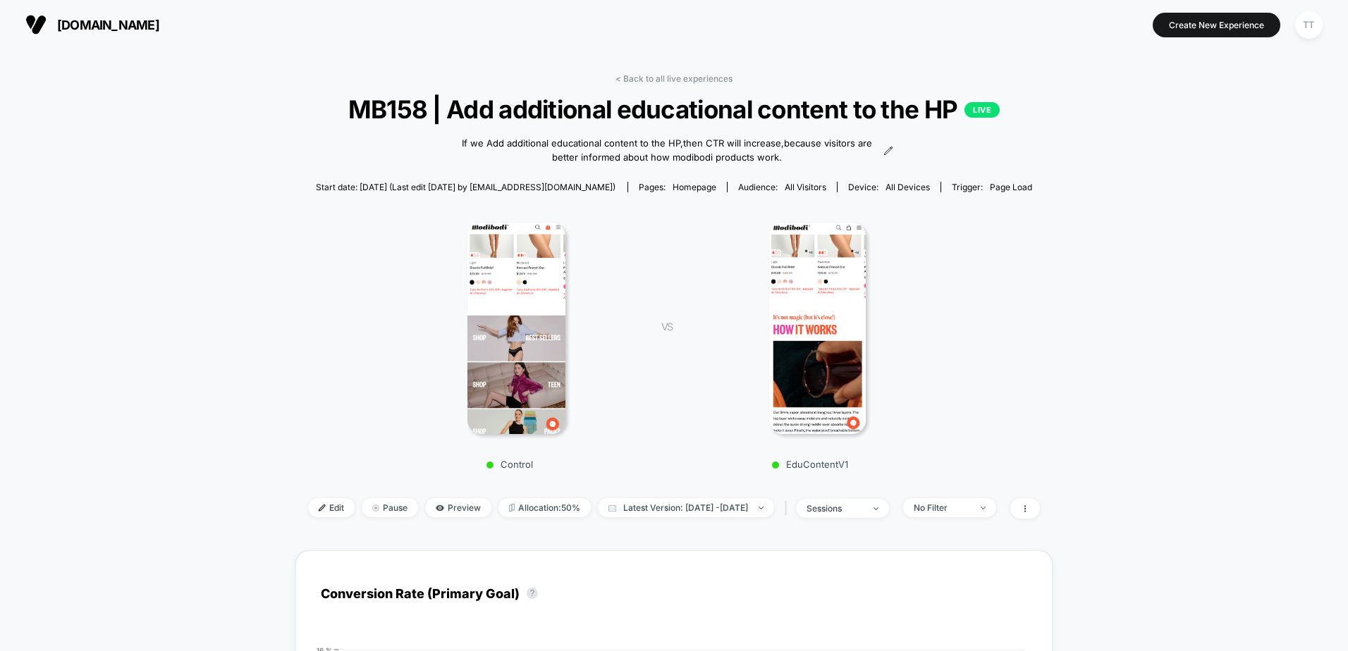
click at [718, 78] on link "< Back to all live experiences" at bounding box center [673, 78] width 117 height 11
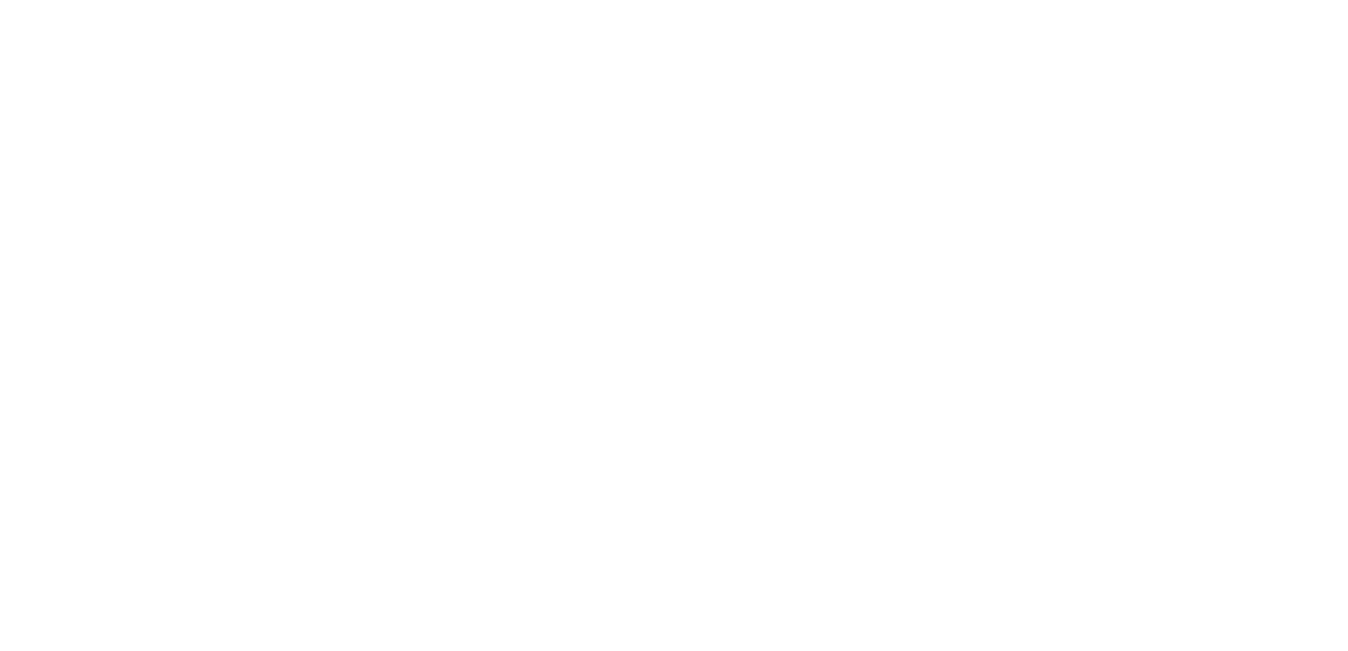
click at [702, 6] on html "Published Successfully Navigated to [DOMAIN_NAME] | No-code CRO for Shopify 600s" at bounding box center [674, 3] width 1348 height 6
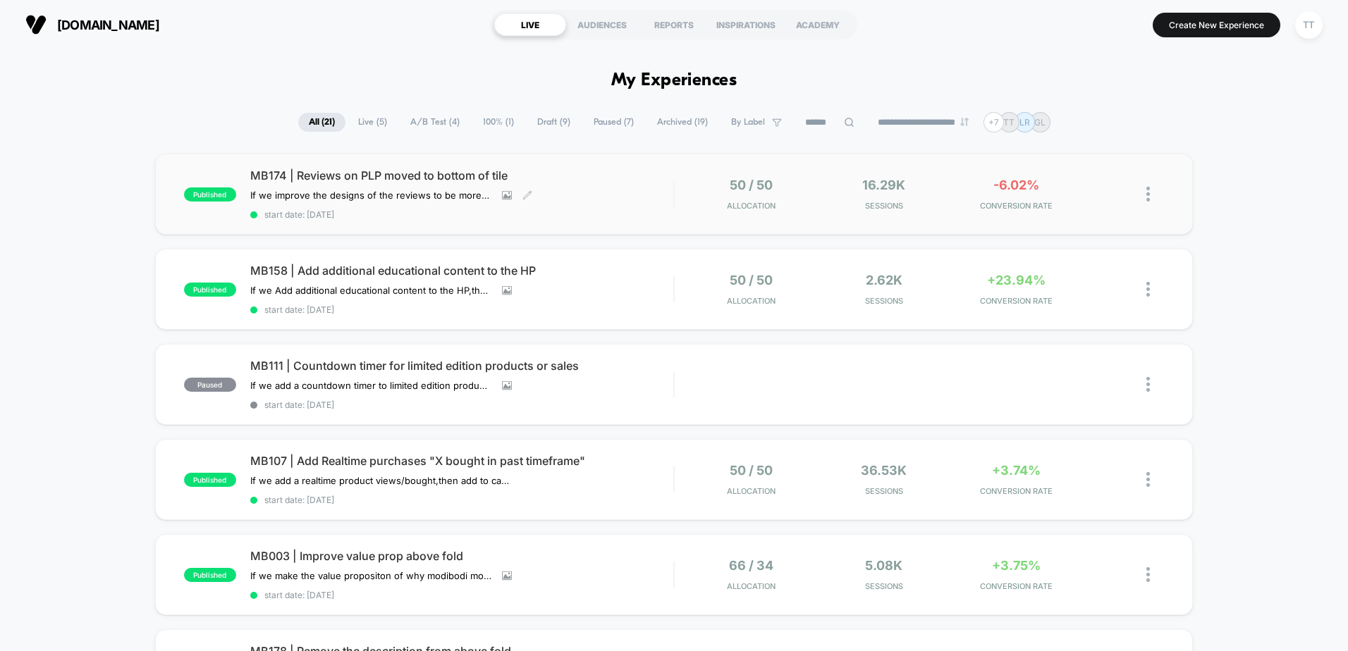
click at [395, 173] on span "MB174 | Reviews on PLP moved to bottom of tile" at bounding box center [461, 175] width 423 height 14
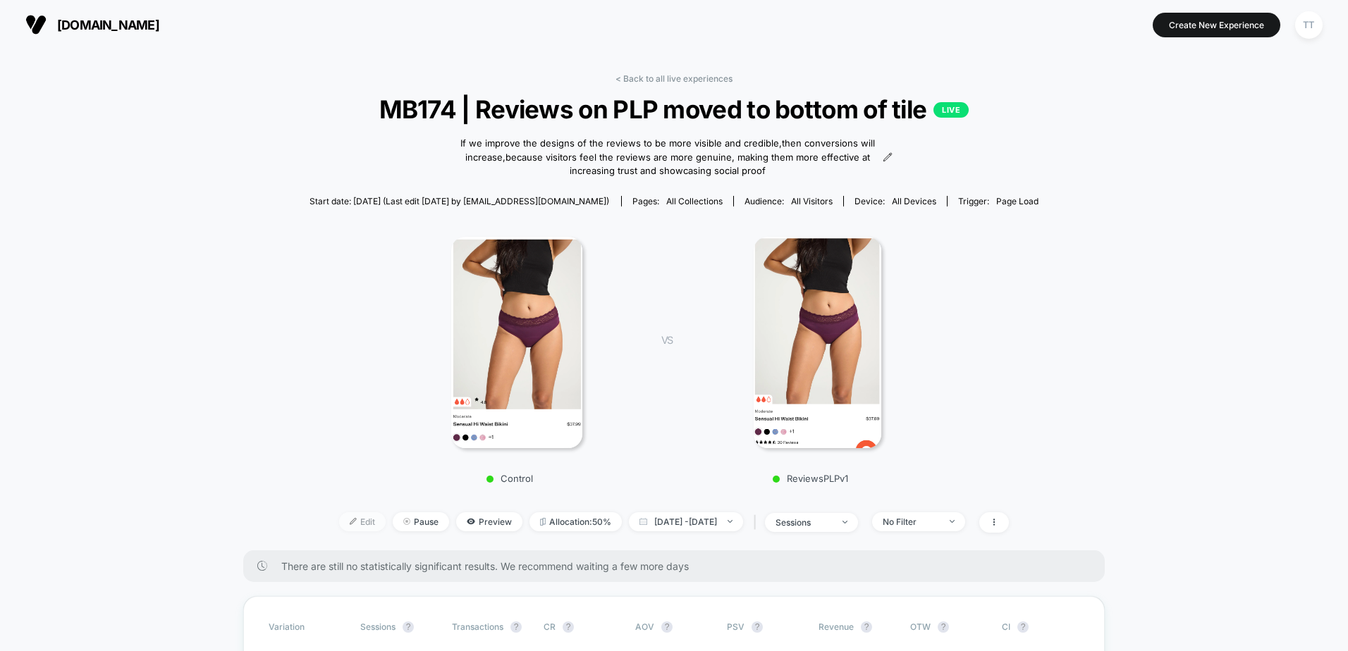
scroll to position [211, 0]
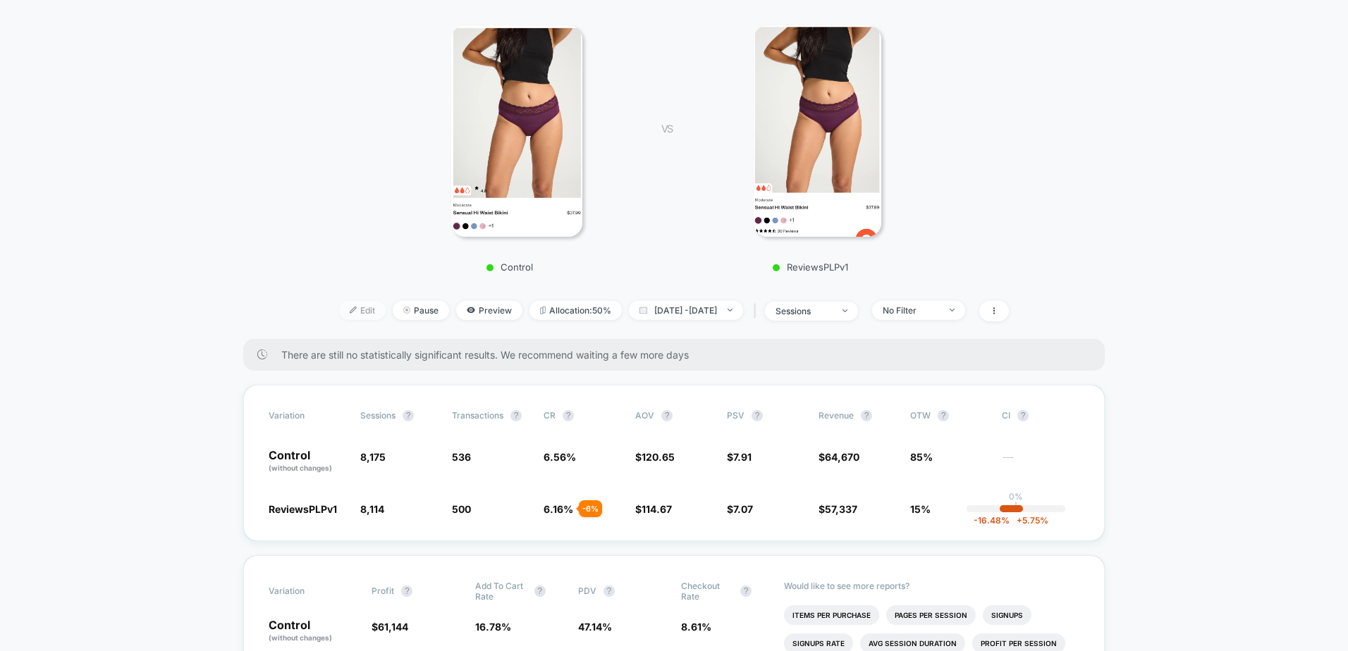
click at [343, 309] on span "Edit" at bounding box center [362, 310] width 47 height 19
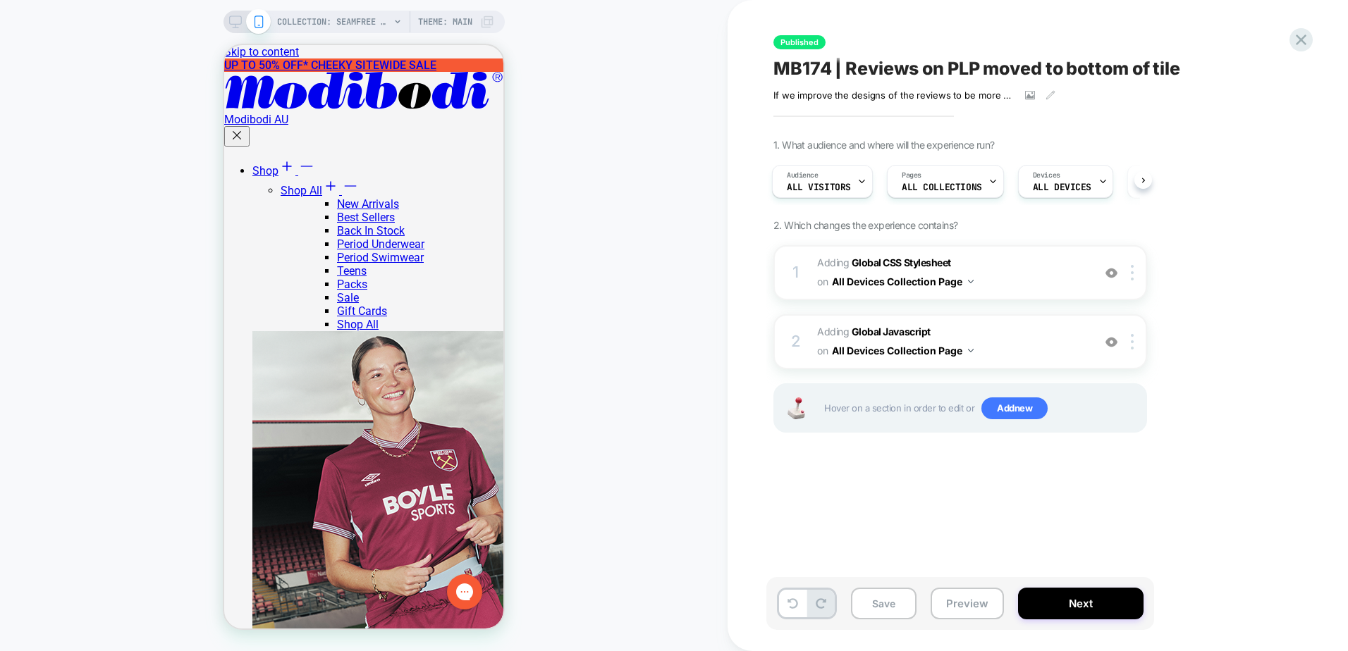
drag, startPoint x: 967, startPoint y: 600, endPoint x: 955, endPoint y: 507, distance: 93.8
click at [967, 600] on button "Preview" at bounding box center [966, 604] width 73 height 32
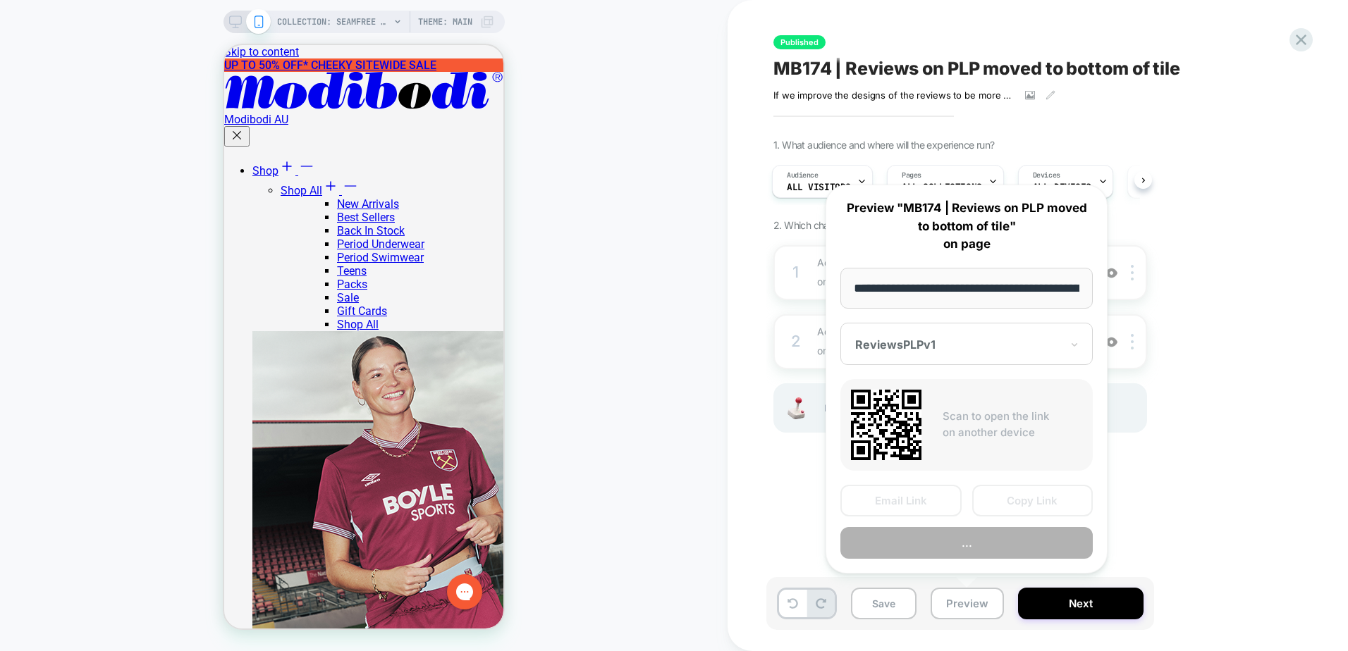
scroll to position [0, 159]
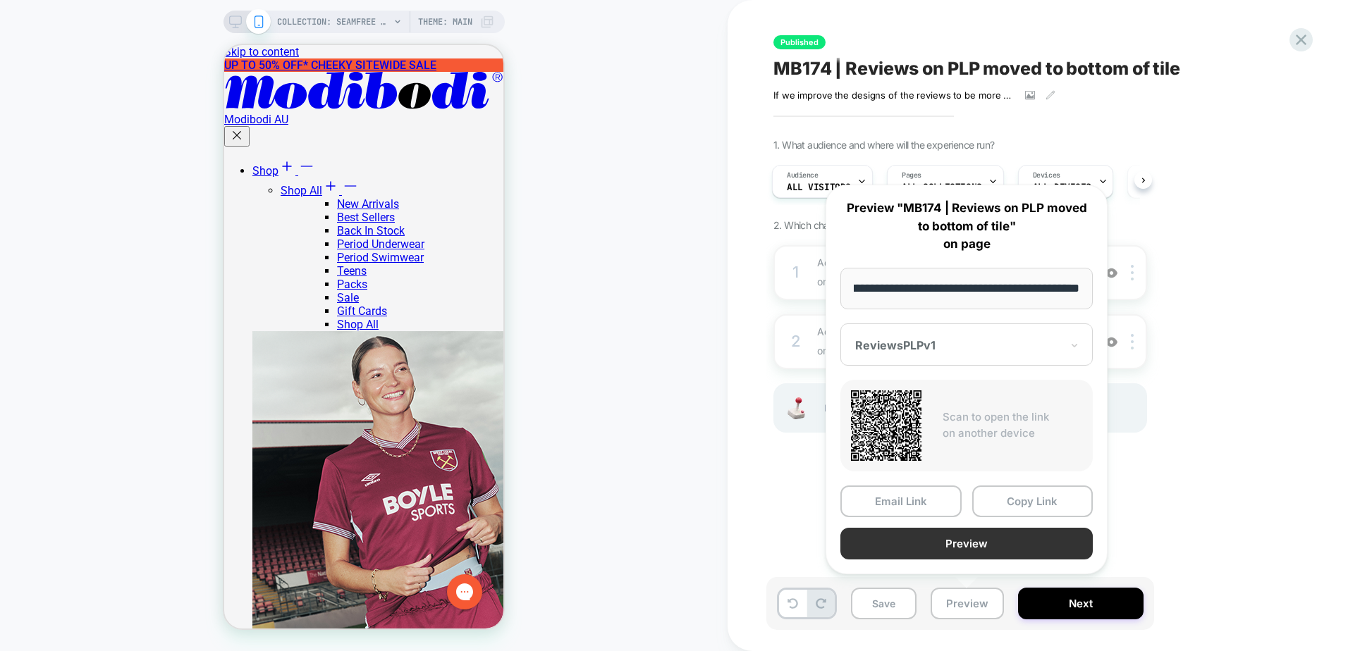
click at [971, 546] on button "Preview" at bounding box center [966, 544] width 252 height 32
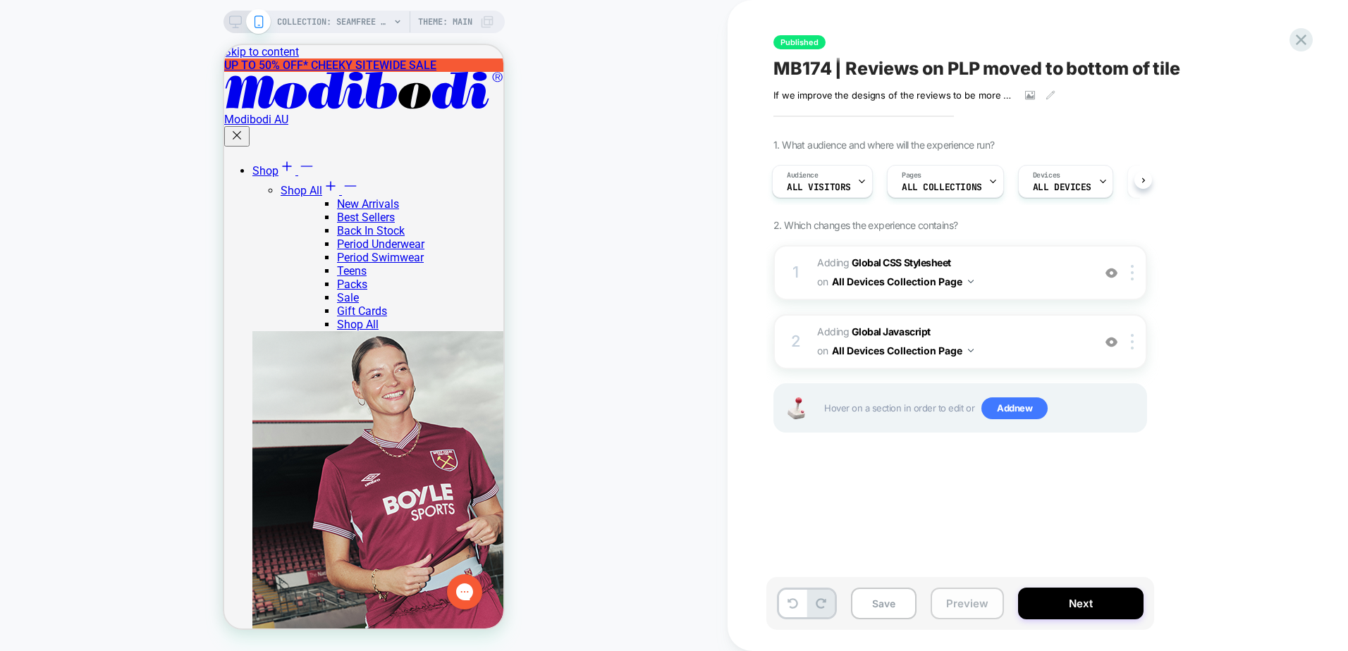
click at [966, 600] on button "Preview" at bounding box center [966, 604] width 73 height 32
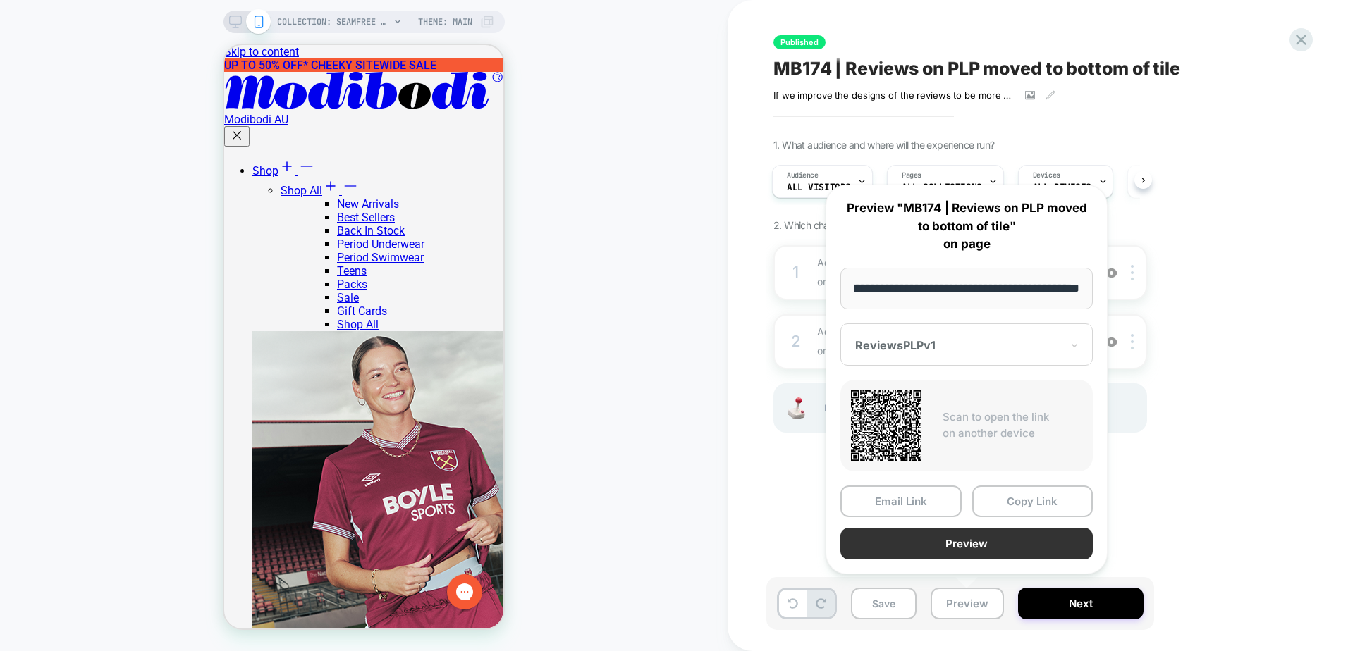
click at [980, 547] on button "Preview" at bounding box center [966, 544] width 252 height 32
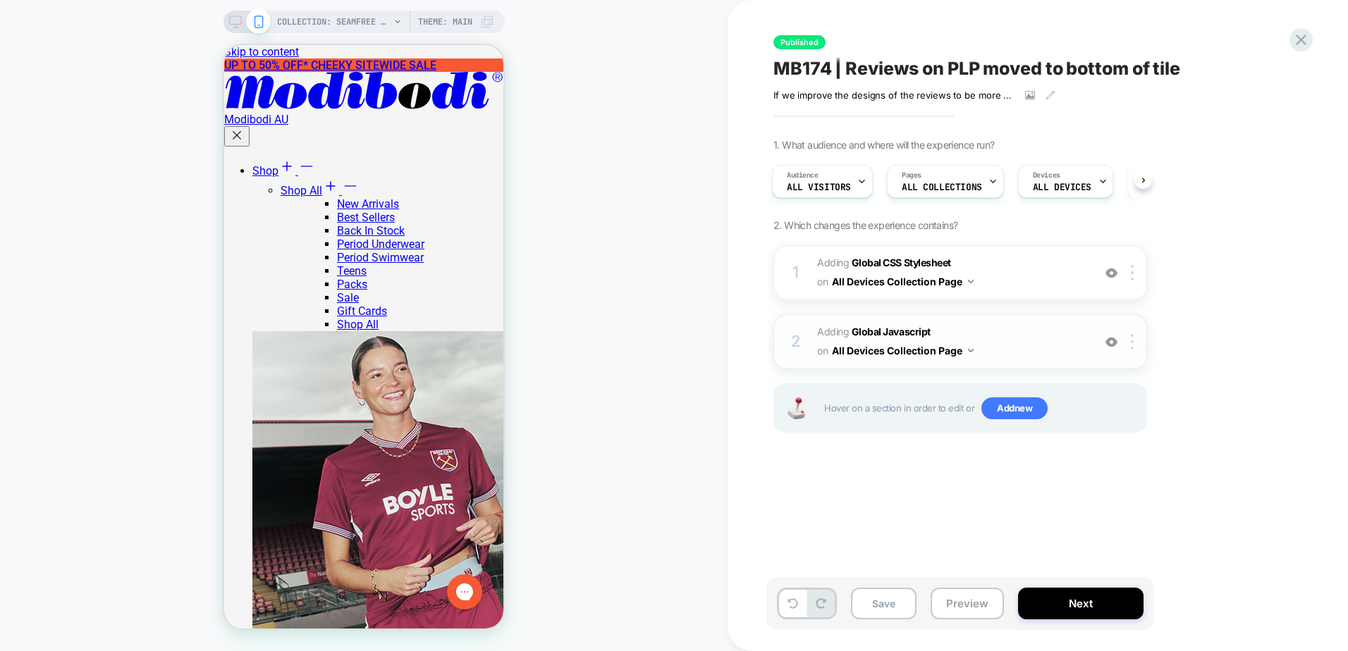
click at [956, 338] on span "Adding Global Javascript on All Devices Collection Page" at bounding box center [951, 342] width 269 height 38
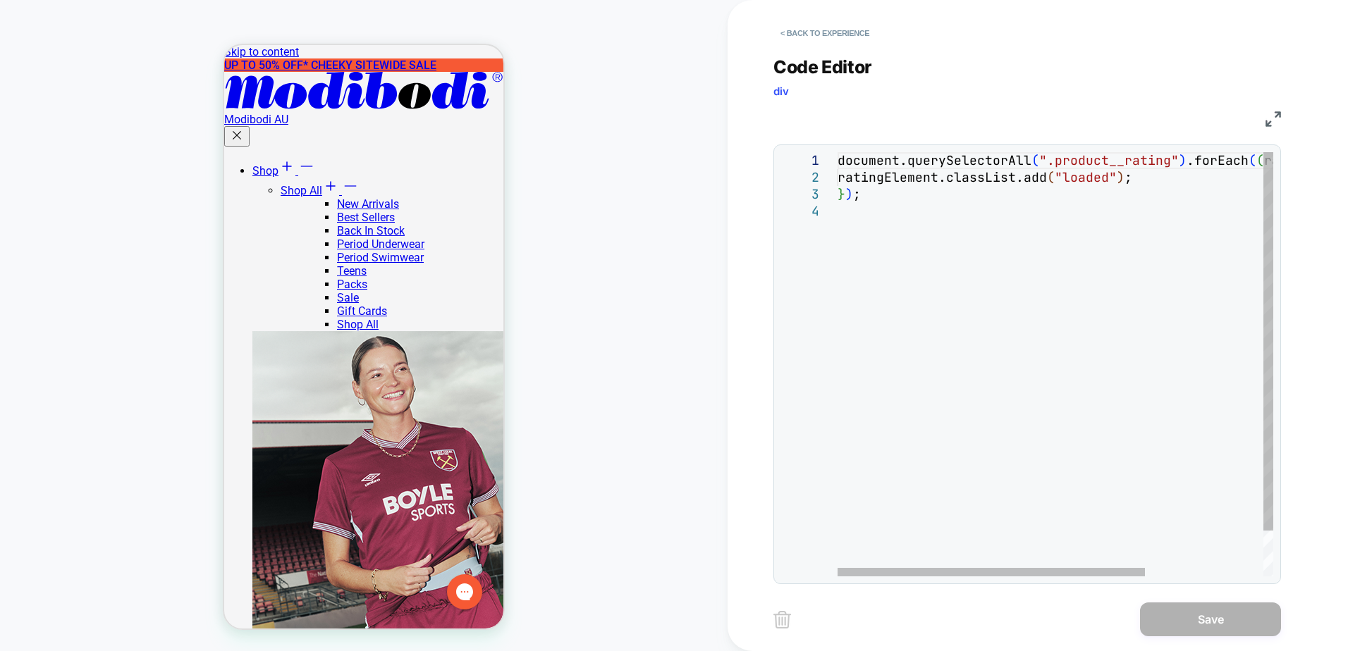
click at [1104, 233] on div "document.querySelectorAll ( ".product__rating" ) .forEach ( ( ratingElement ) =…" at bounding box center [1138, 389] width 603 height 475
click at [847, 34] on button "< Back to experience" at bounding box center [824, 33] width 103 height 23
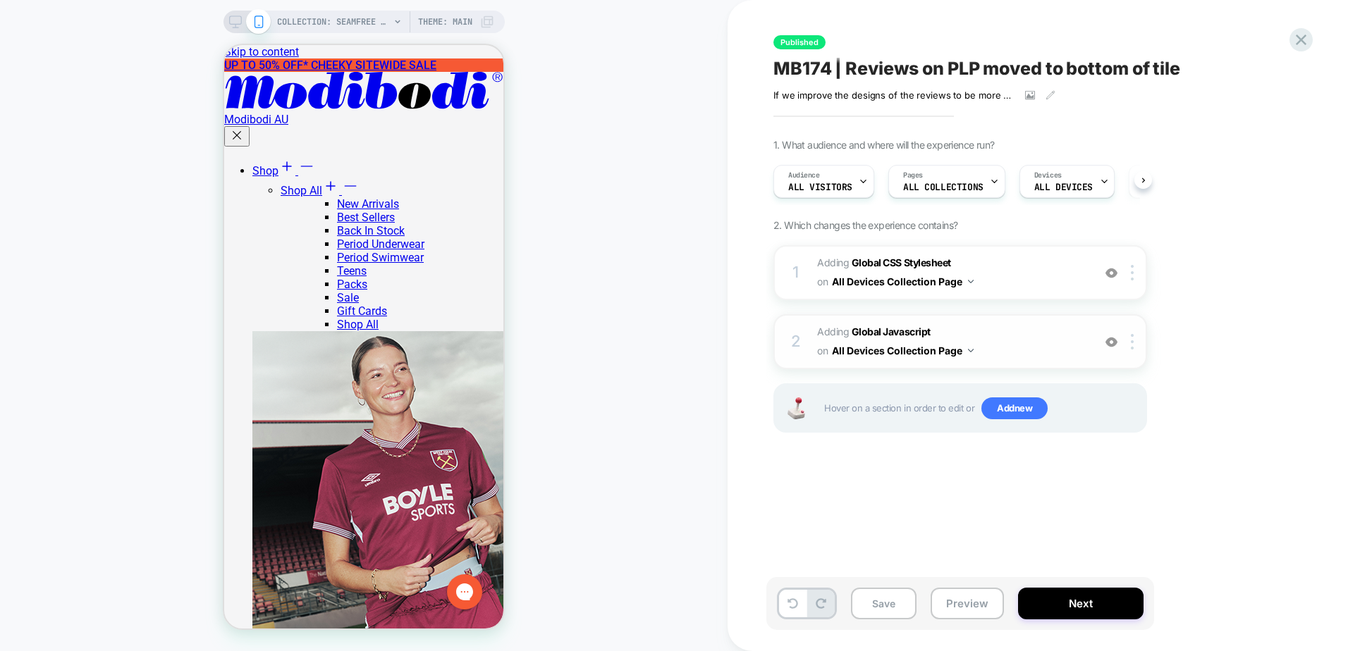
scroll to position [0, 1]
click at [1138, 180] on button at bounding box center [1143, 180] width 18 height 18
click at [1098, 185] on span "Page Load" at bounding box center [1088, 188] width 48 height 10
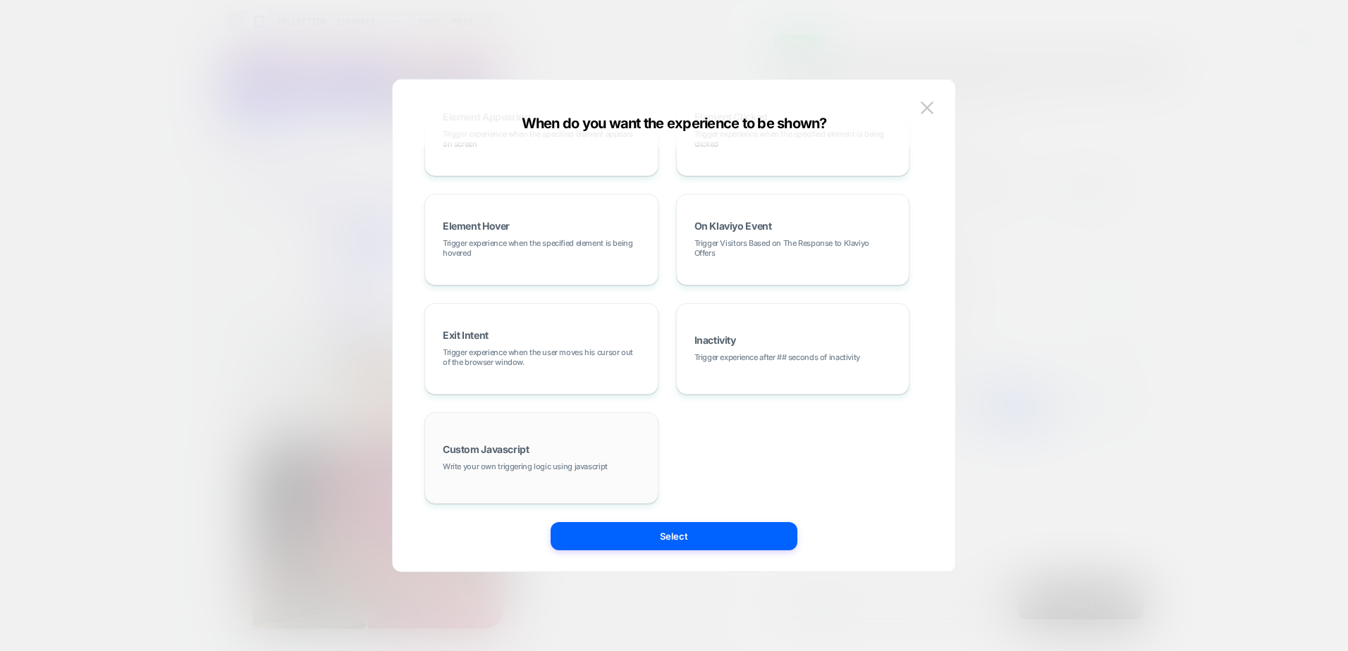
scroll to position [178, 0]
click at [591, 468] on span "Write your own triggering logic using javascript" at bounding box center [525, 464] width 165 height 10
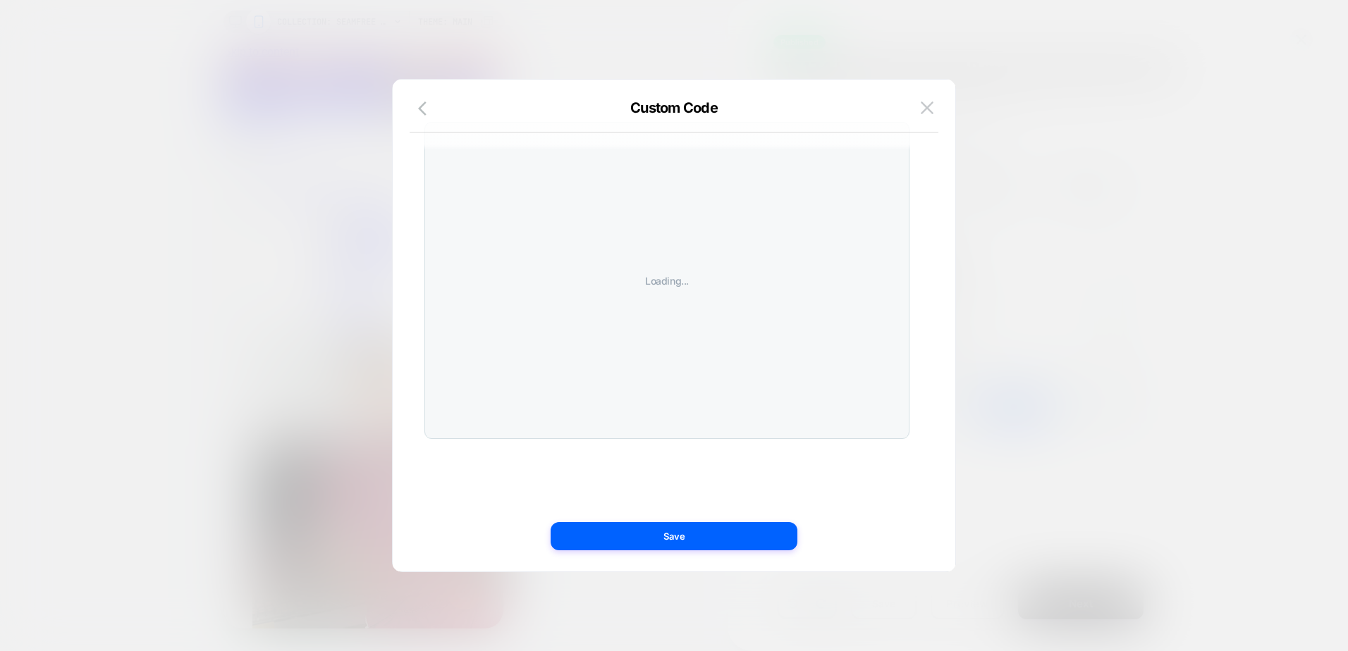
scroll to position [0, 0]
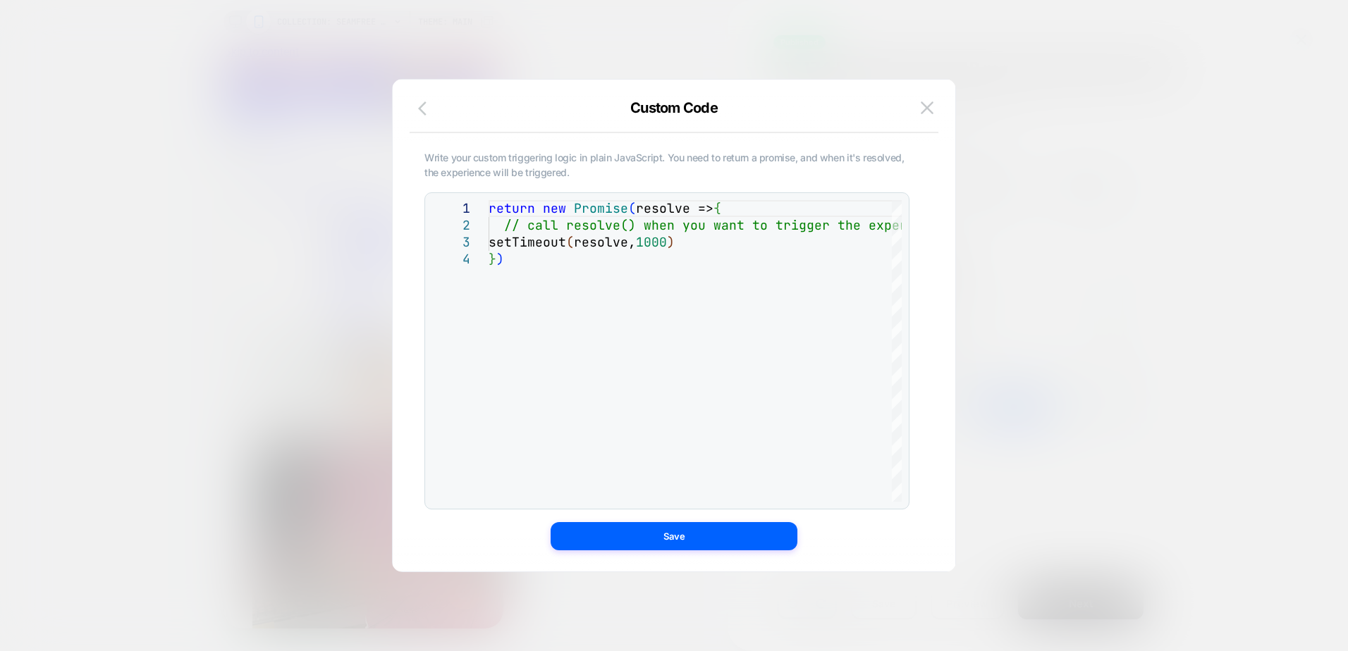
click at [424, 106] on icon "button" at bounding box center [426, 108] width 17 height 17
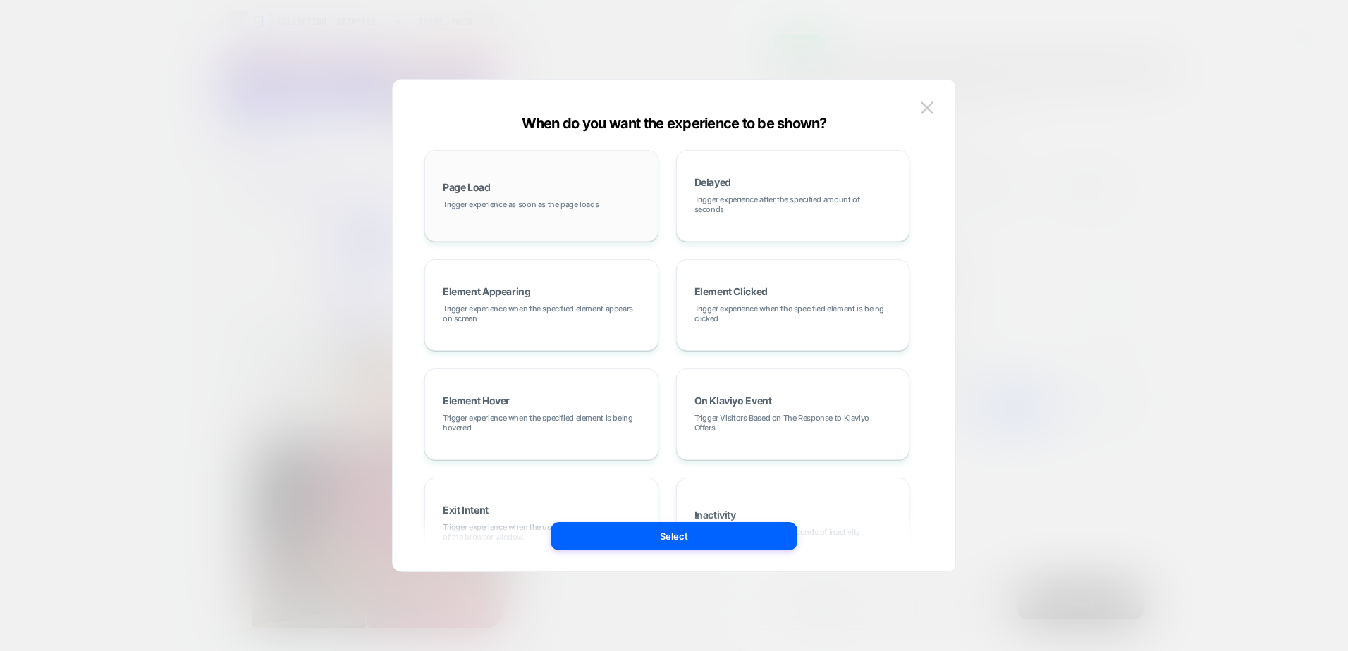
click at [603, 213] on div "Page Load Trigger experience as soon as the page loads" at bounding box center [541, 196] width 218 height 76
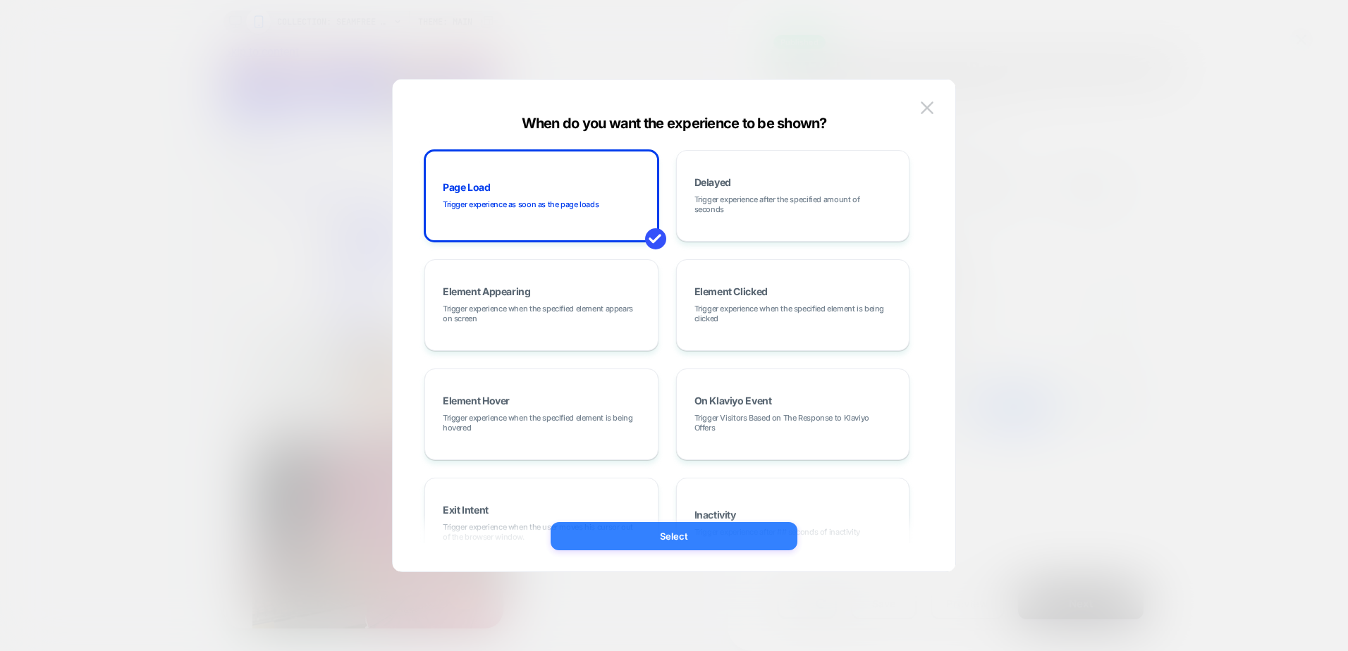
click at [727, 530] on button "Select" at bounding box center [673, 536] width 247 height 28
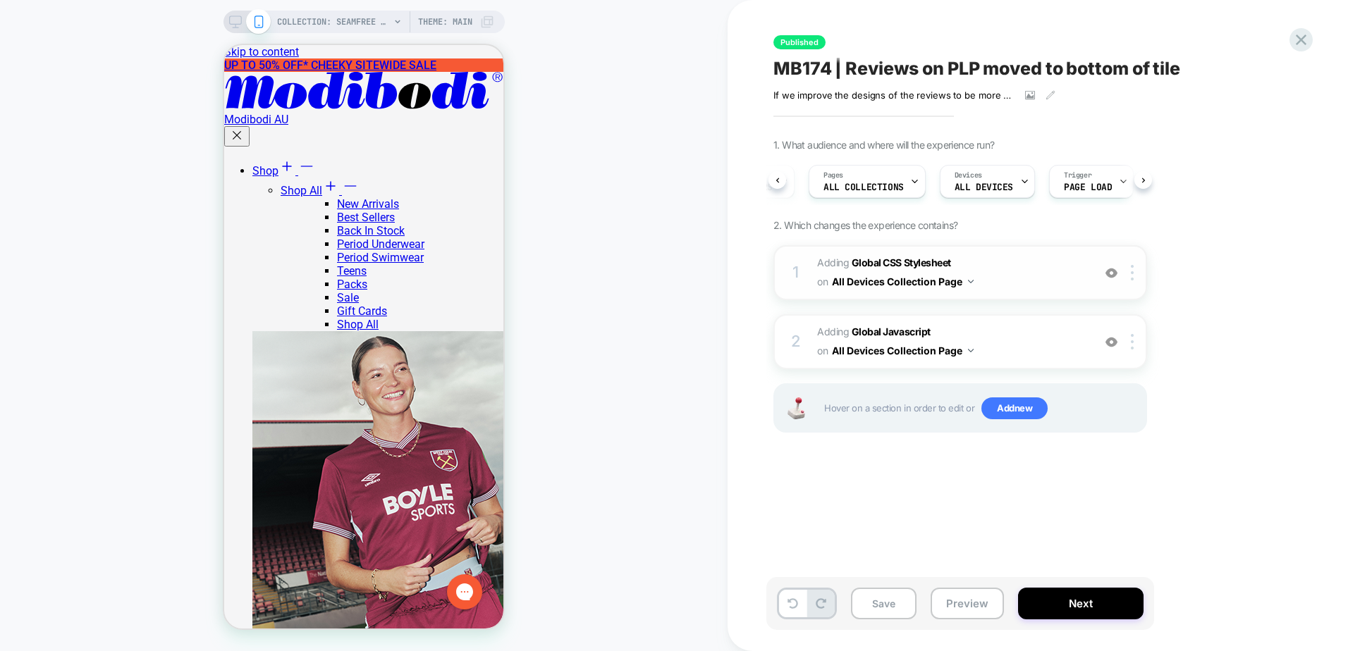
click at [1015, 276] on span "Adding Global CSS Stylesheet on All Devices Collection Page" at bounding box center [951, 273] width 269 height 38
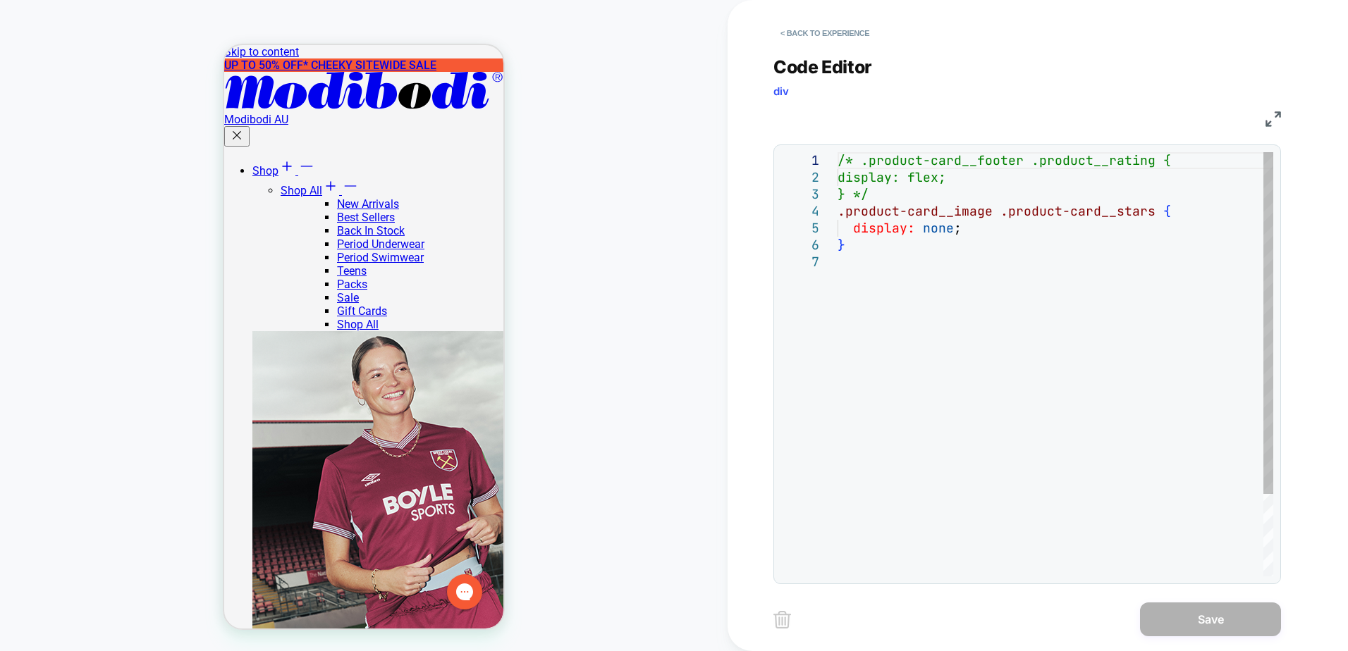
click at [1001, 327] on div "/* .product-card__footer .product__rating { display: flex; } */ .product-card__…" at bounding box center [1055, 415] width 436 height 526
click at [828, 28] on button "< Back to experience" at bounding box center [824, 33] width 103 height 23
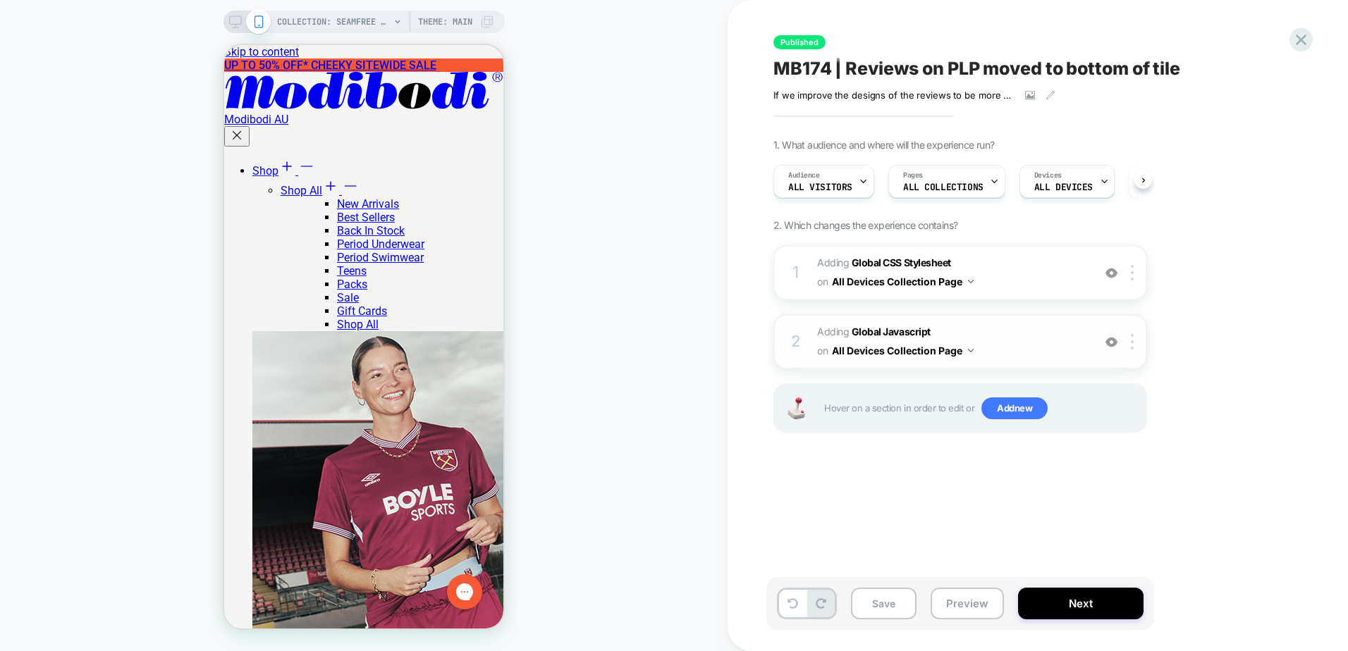
scroll to position [0, 1]
click at [1007, 350] on span "Adding Global Javascript on All Devices Collection Page" at bounding box center [951, 342] width 269 height 38
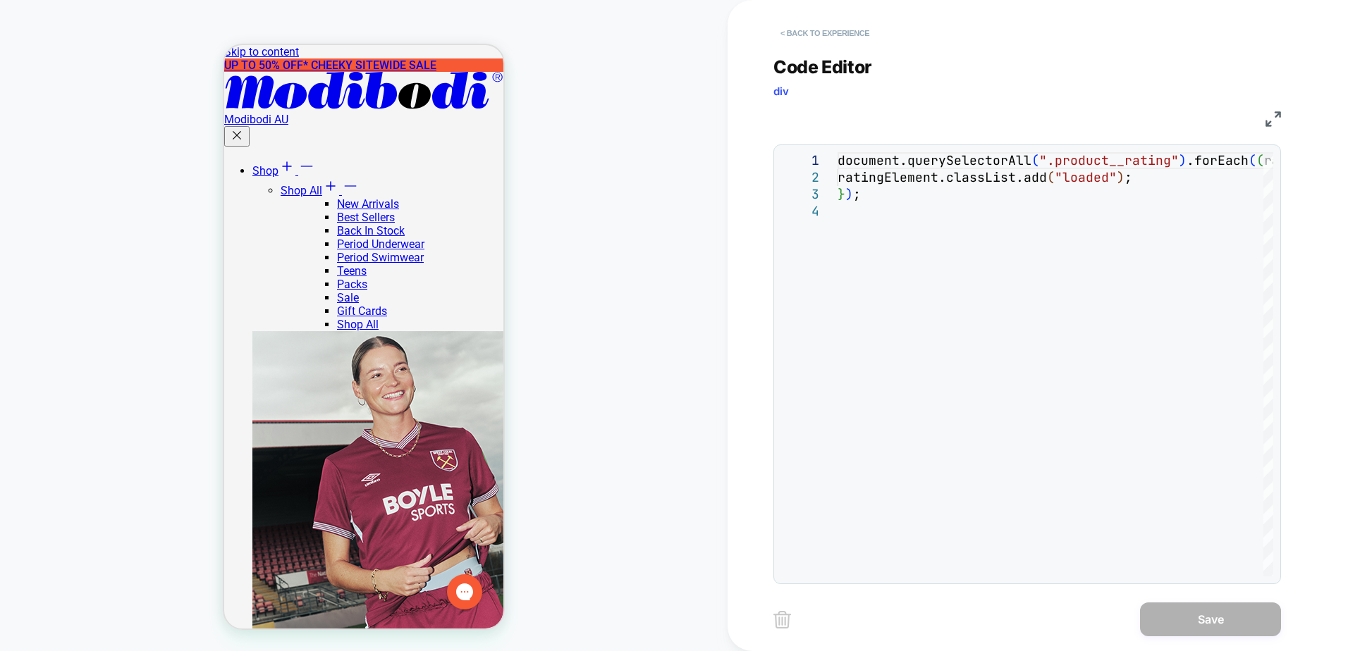
click at [861, 38] on button "< Back to experience" at bounding box center [824, 33] width 103 height 23
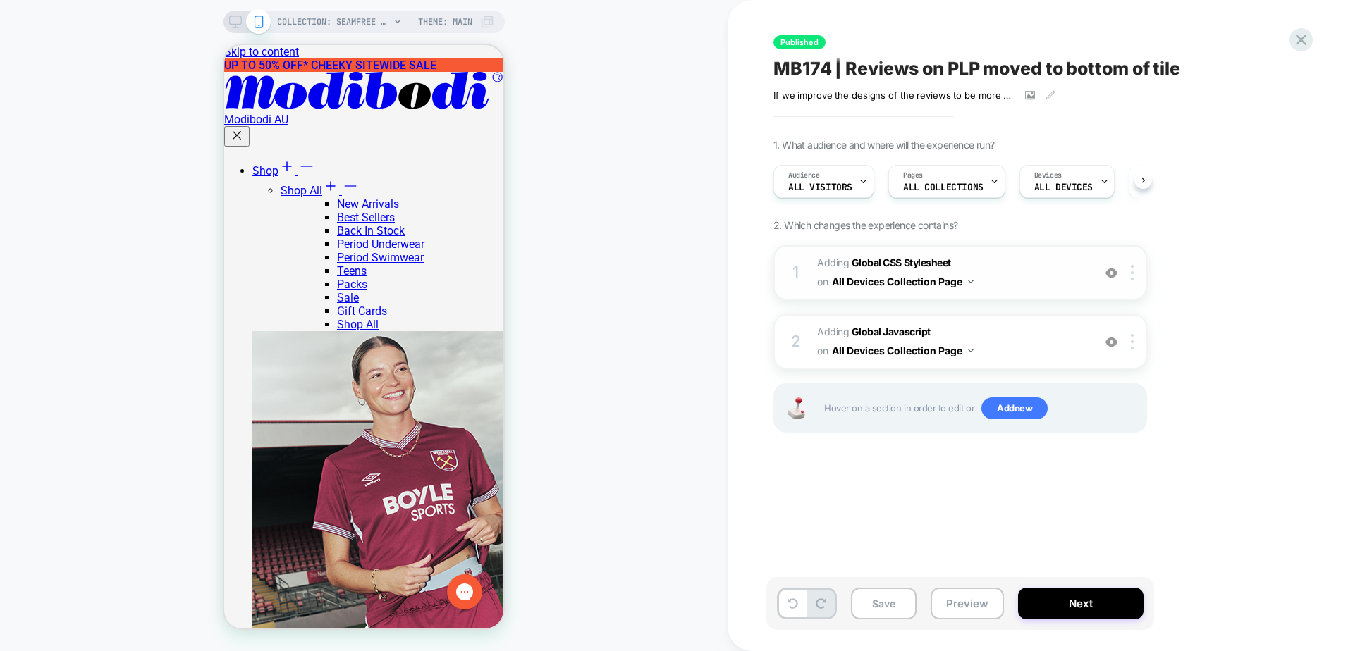
click at [1032, 281] on span "Adding Global CSS Stylesheet on All Devices Collection Page" at bounding box center [951, 273] width 269 height 38
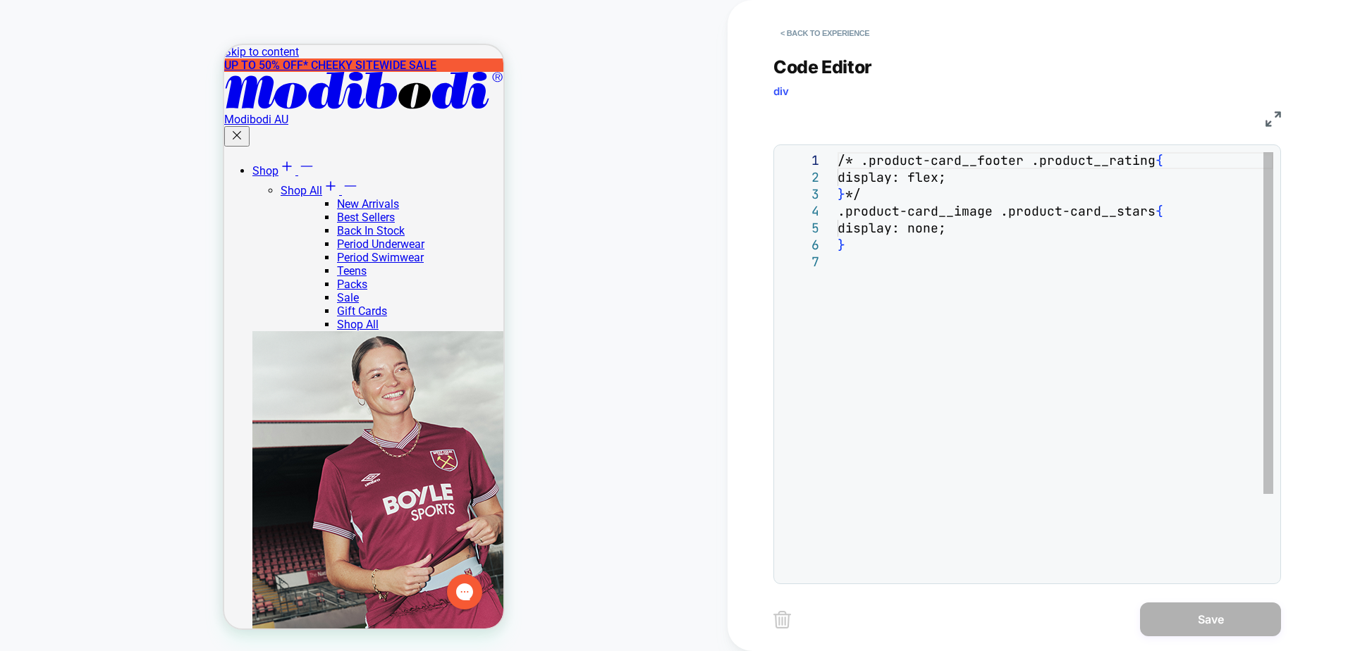
click at [996, 276] on div "/* .product-card__footer .product__rating { display: flex; } */ .product-card__…" at bounding box center [1055, 415] width 436 height 526
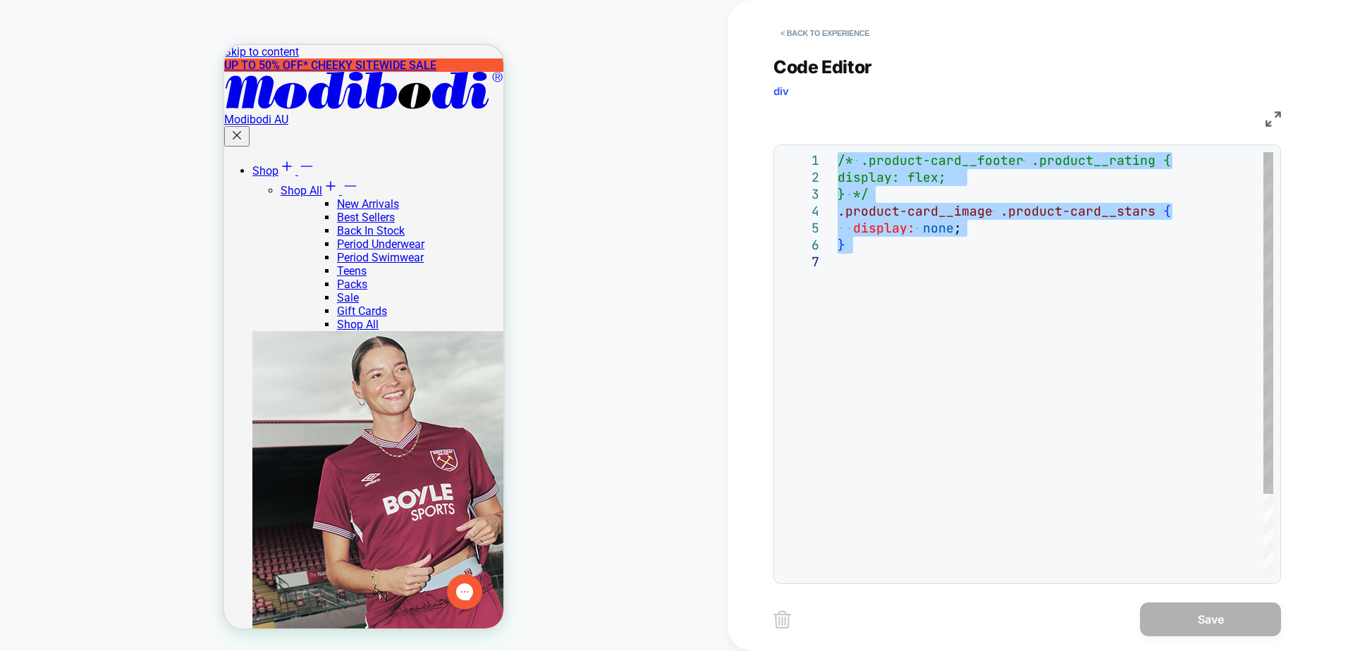
click at [996, 276] on div "/* .product-card__footer .product__rating { display: flex; } */ .product-card__…" at bounding box center [1055, 415] width 436 height 526
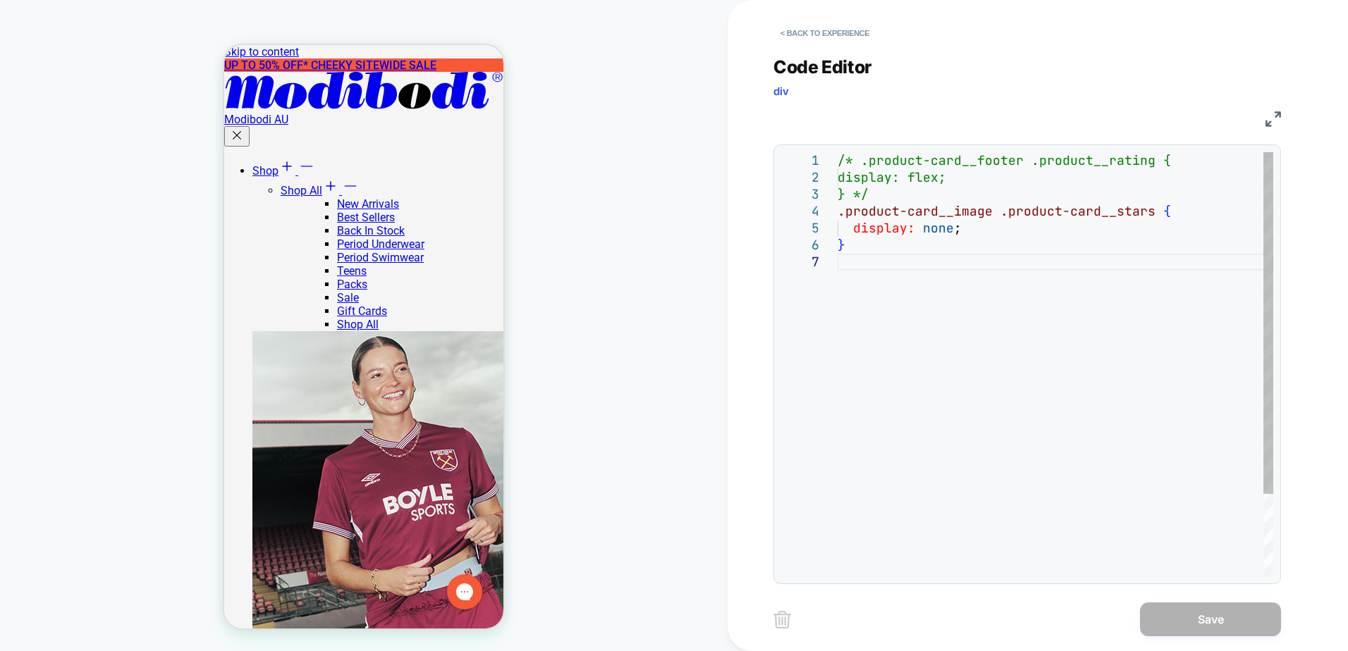
click at [930, 207] on div "/* .product-card__footer .product__rating { display: flex; } */ .product-card__…" at bounding box center [1055, 415] width 436 height 526
type textarea "**********"
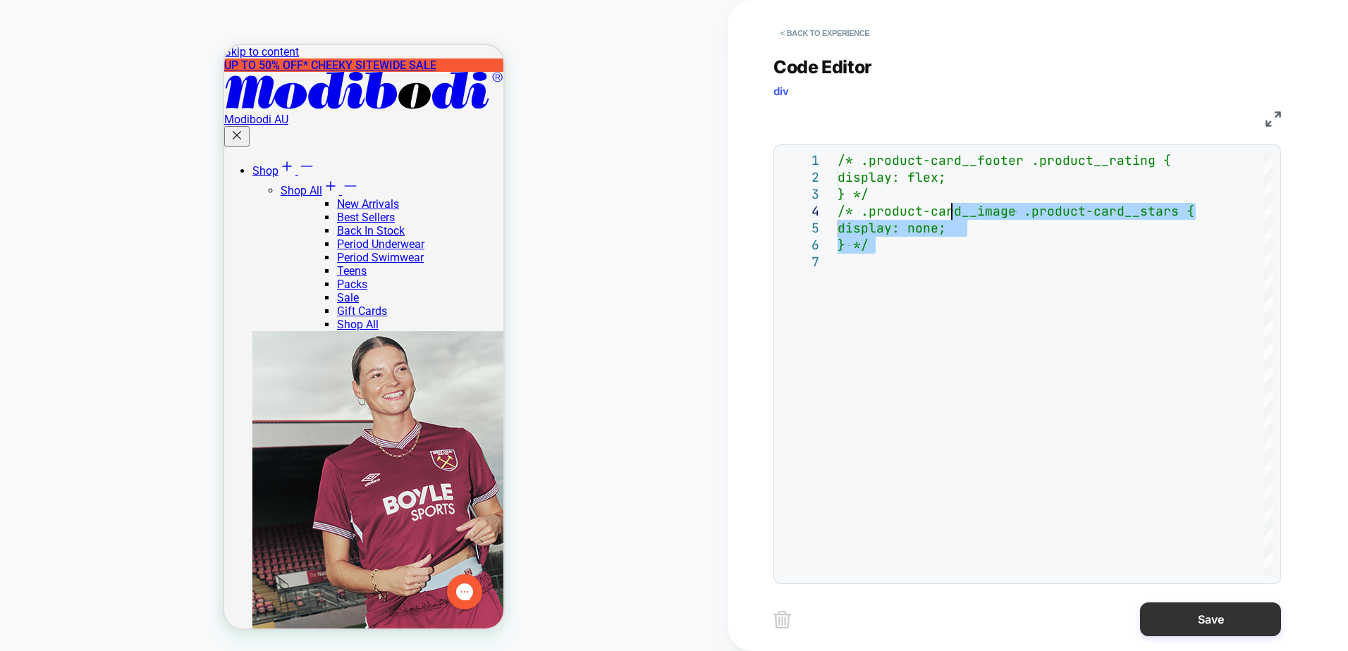
click at [1204, 610] on button "Save" at bounding box center [1210, 620] width 141 height 34
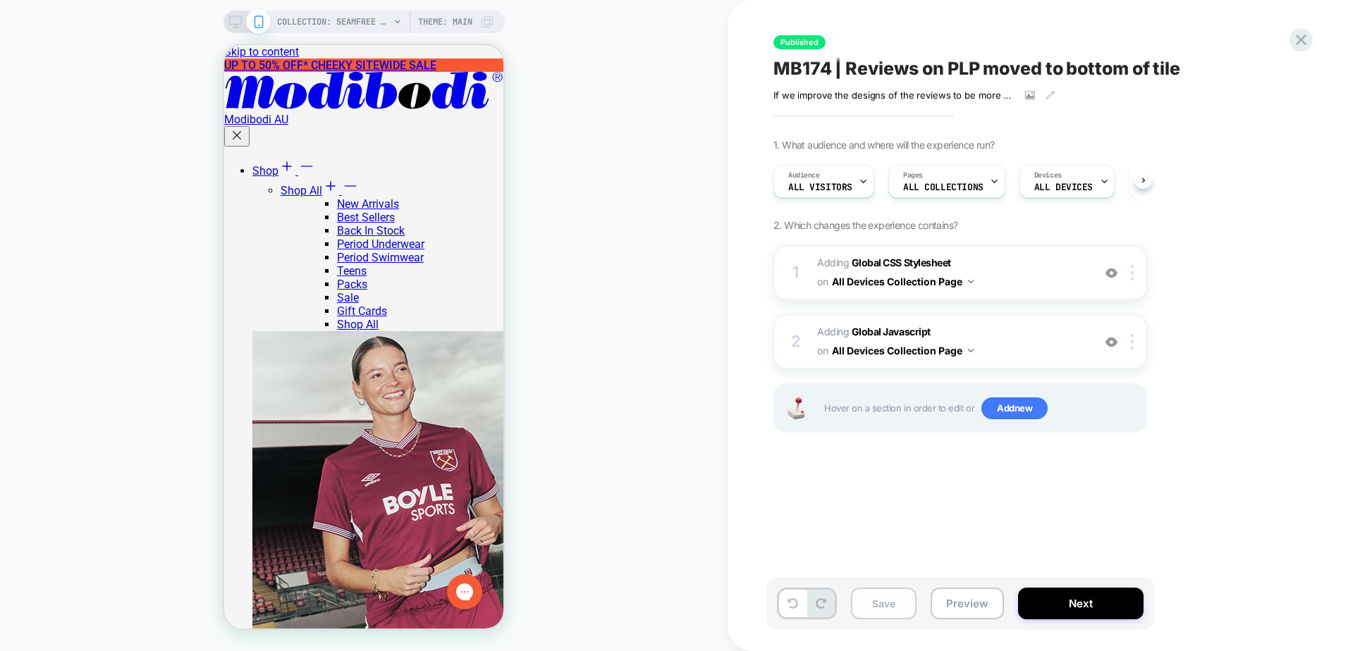
scroll to position [0, 1]
click at [908, 610] on button "Save" at bounding box center [884, 604] width 66 height 32
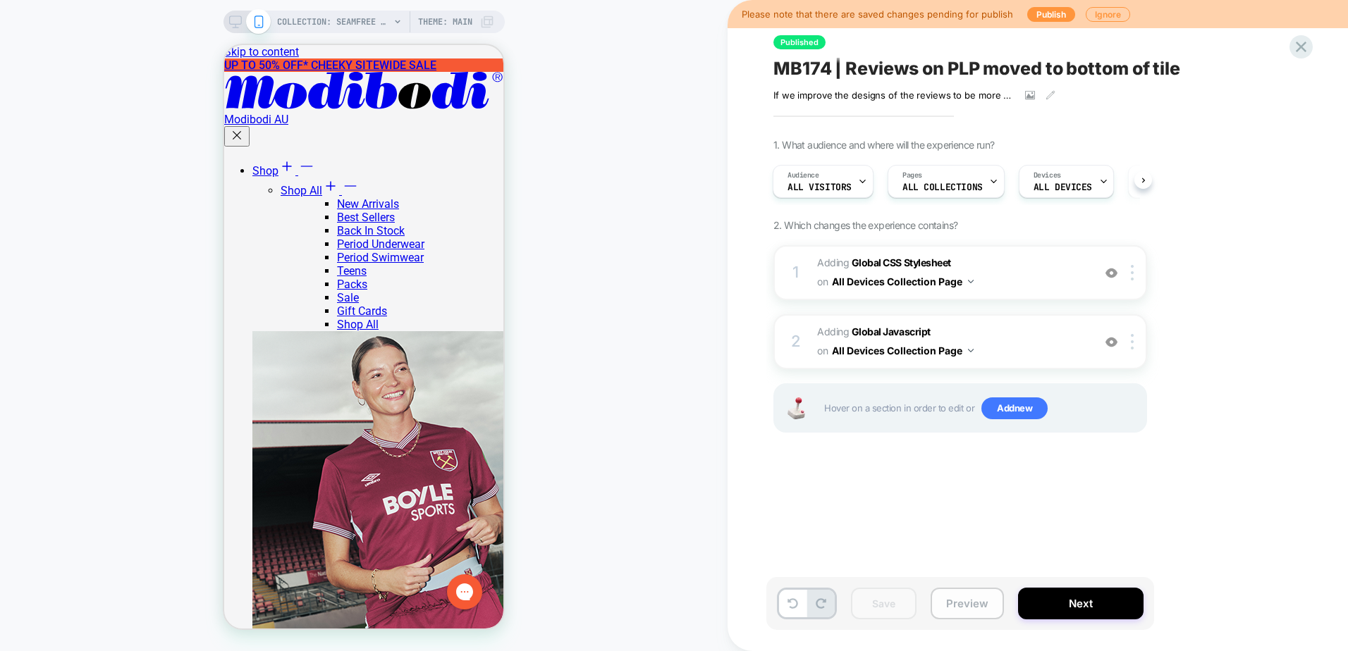
click at [969, 605] on button "Preview" at bounding box center [966, 604] width 73 height 32
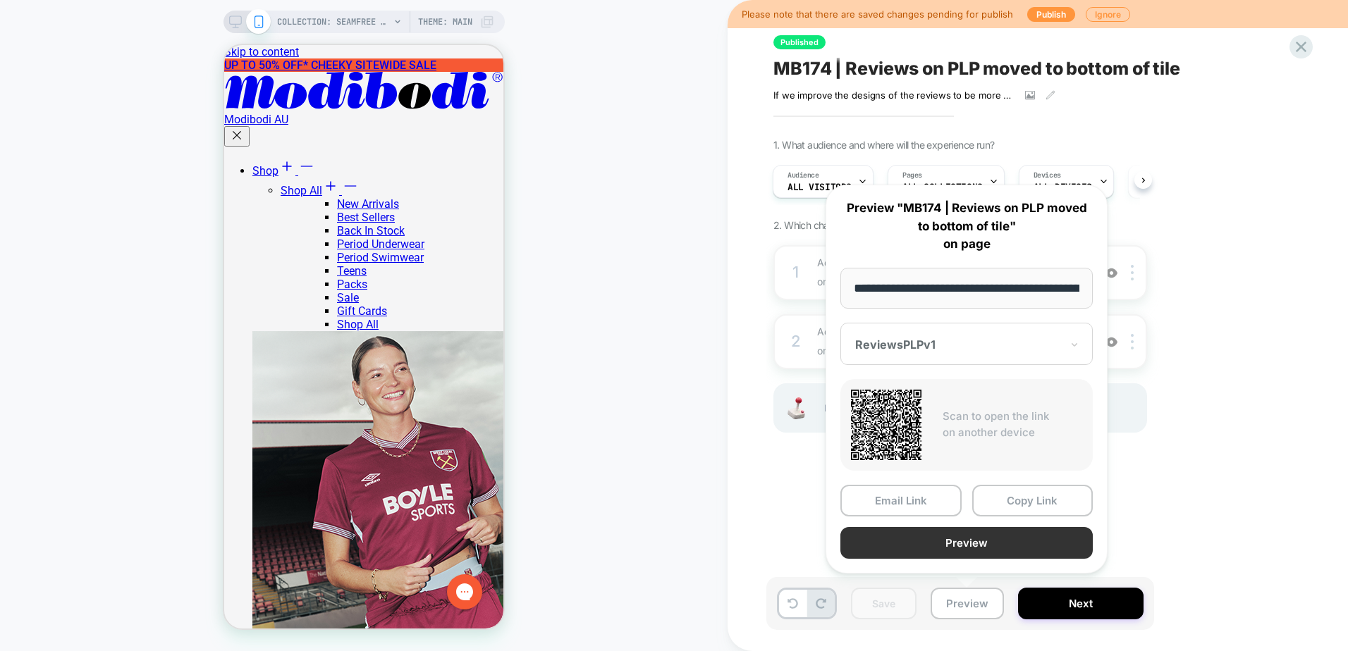
scroll to position [0, 159]
click at [1011, 544] on button "Preview" at bounding box center [966, 544] width 252 height 32
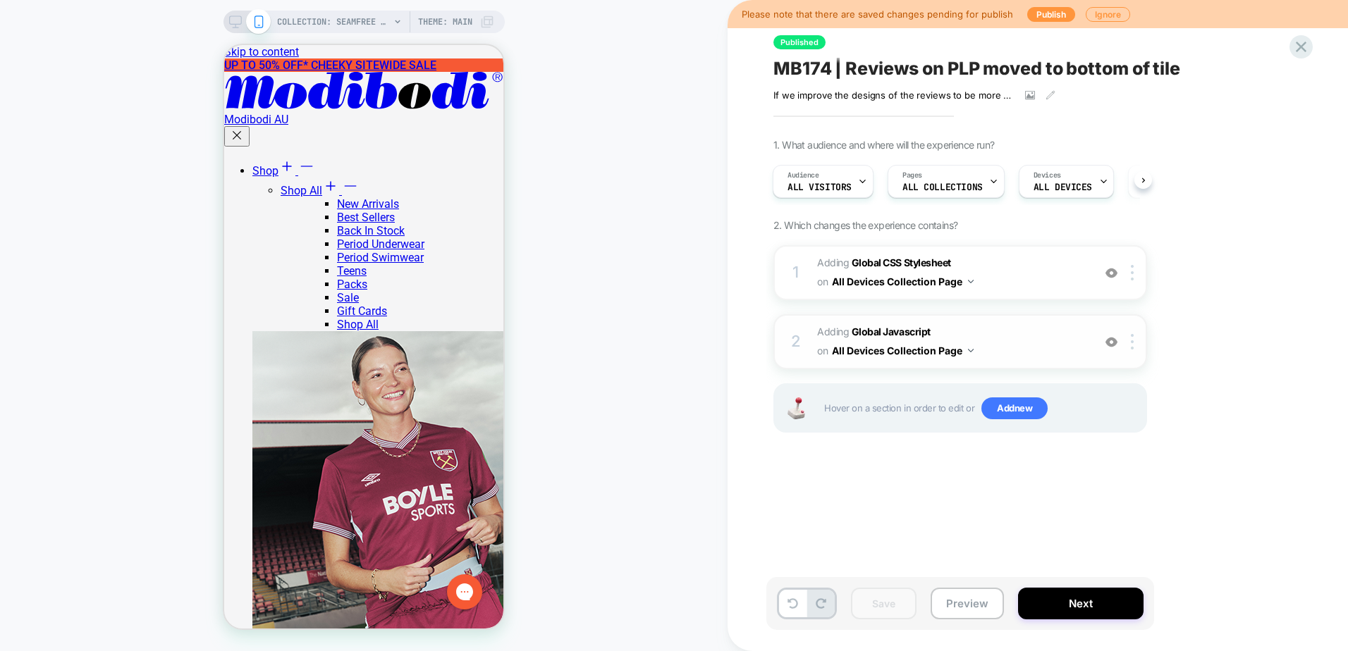
click at [1045, 356] on span "Adding Global Javascript on All Devices Collection Page" at bounding box center [951, 342] width 269 height 38
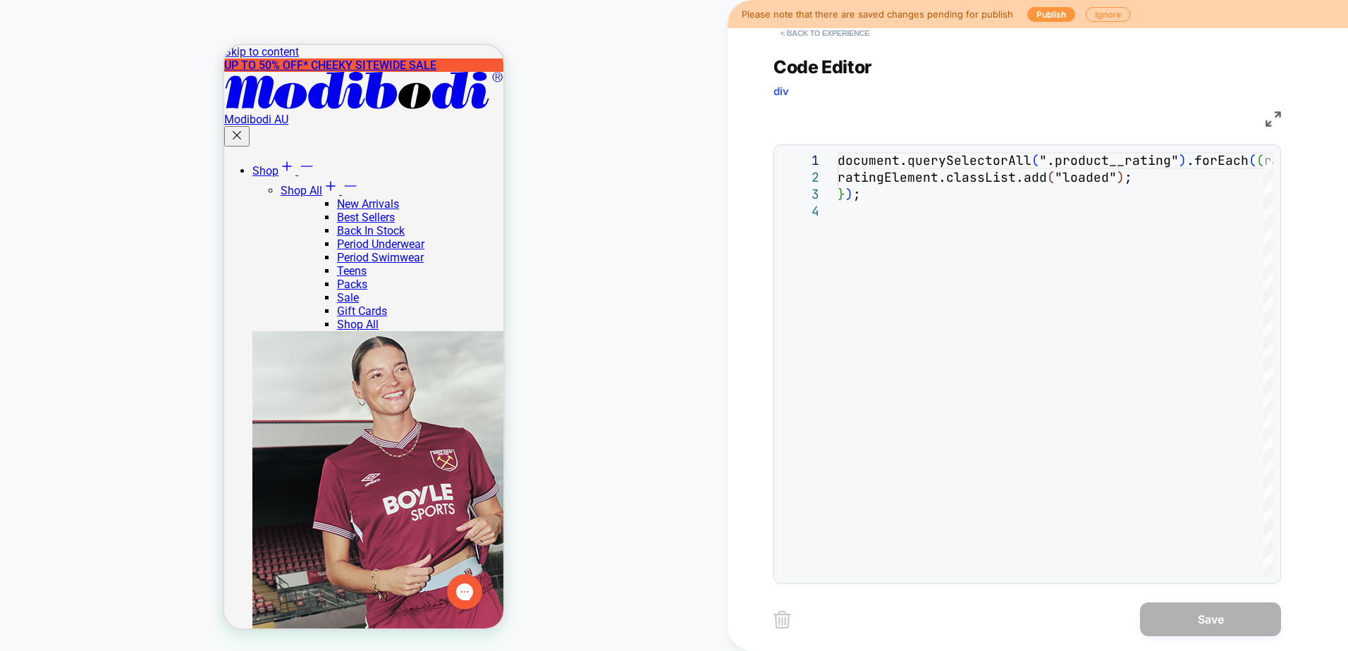
click at [842, 34] on button "< Back to experience" at bounding box center [824, 33] width 103 height 23
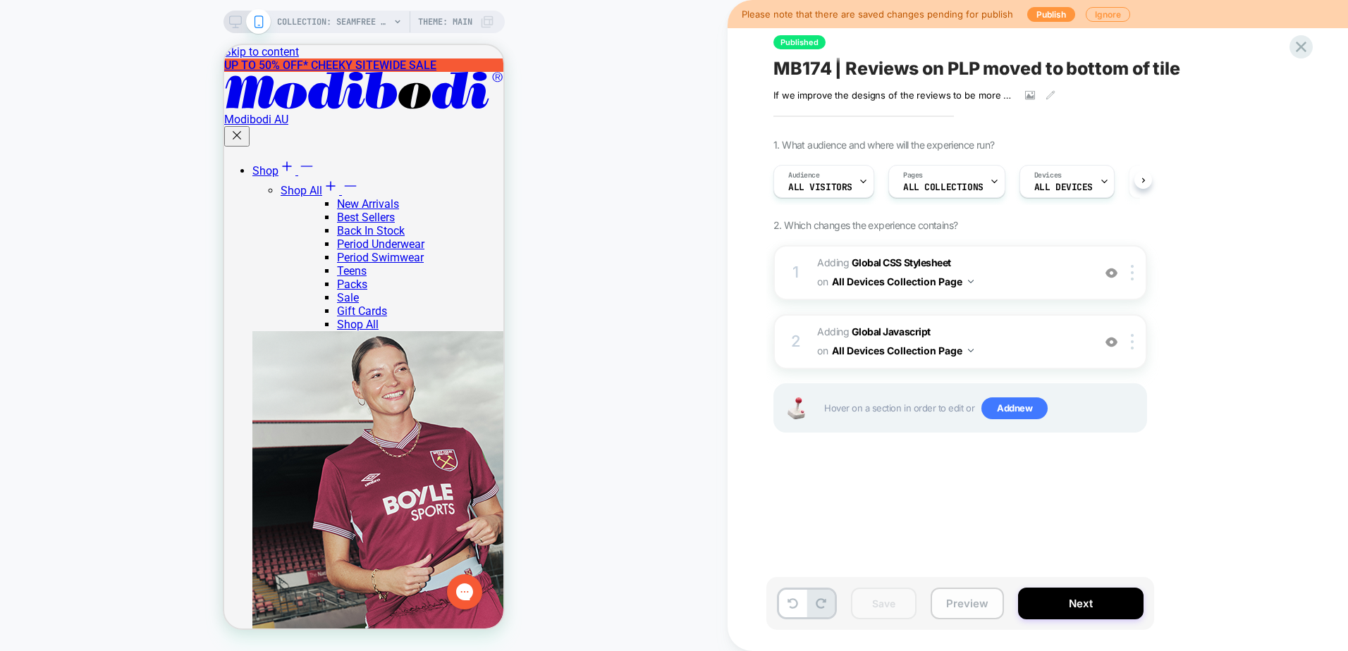
click at [954, 598] on button "Preview" at bounding box center [966, 604] width 73 height 32
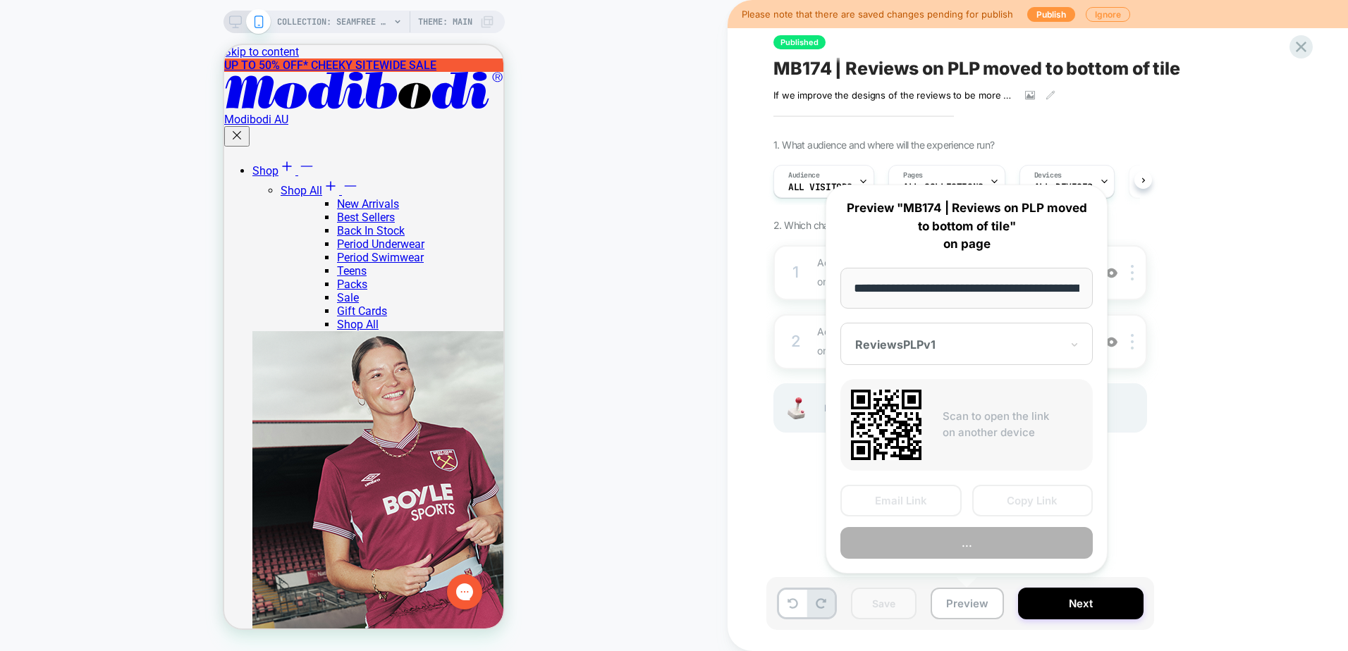
click at [934, 349] on div at bounding box center [958, 345] width 206 height 14
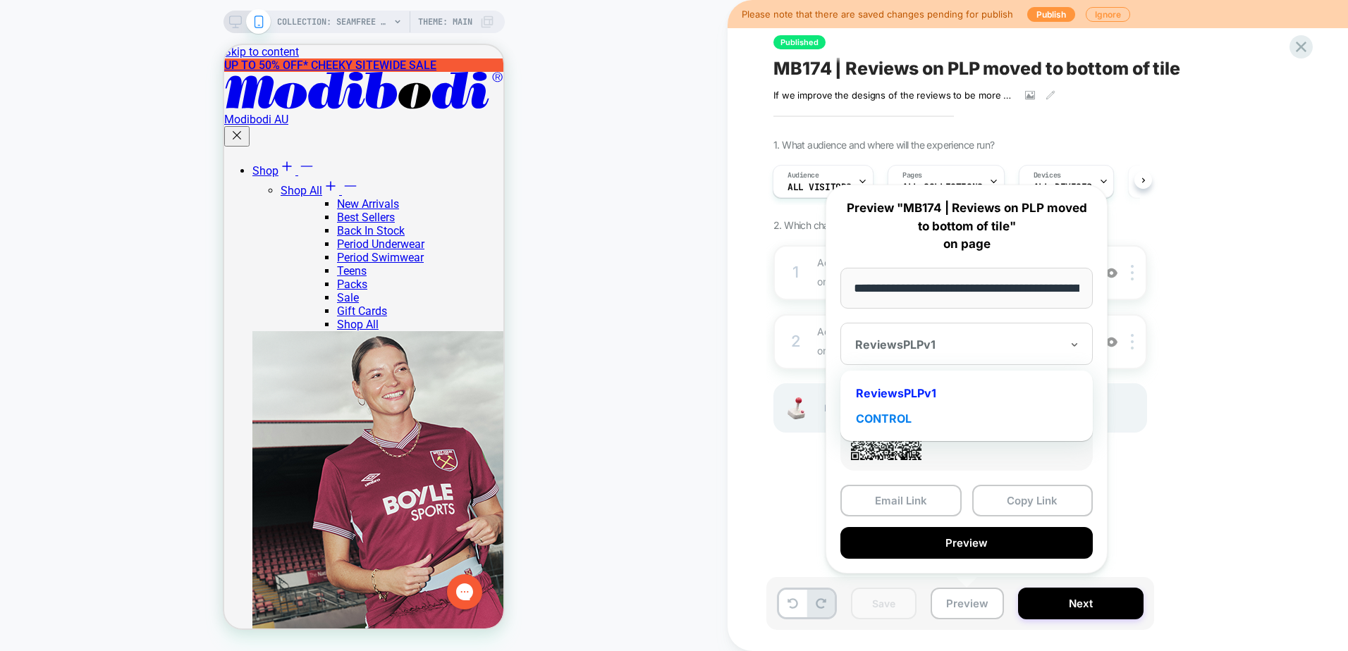
click at [897, 426] on div "CONTROL" at bounding box center [966, 418] width 238 height 25
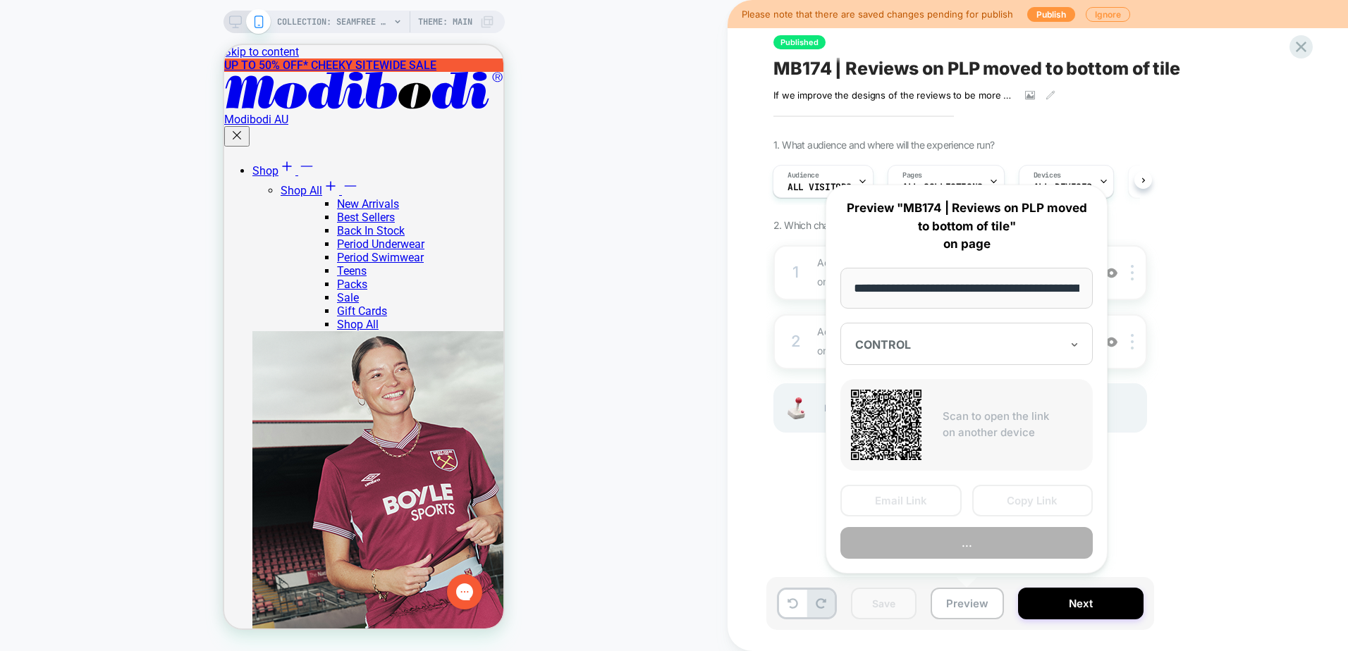
scroll to position [0, 0]
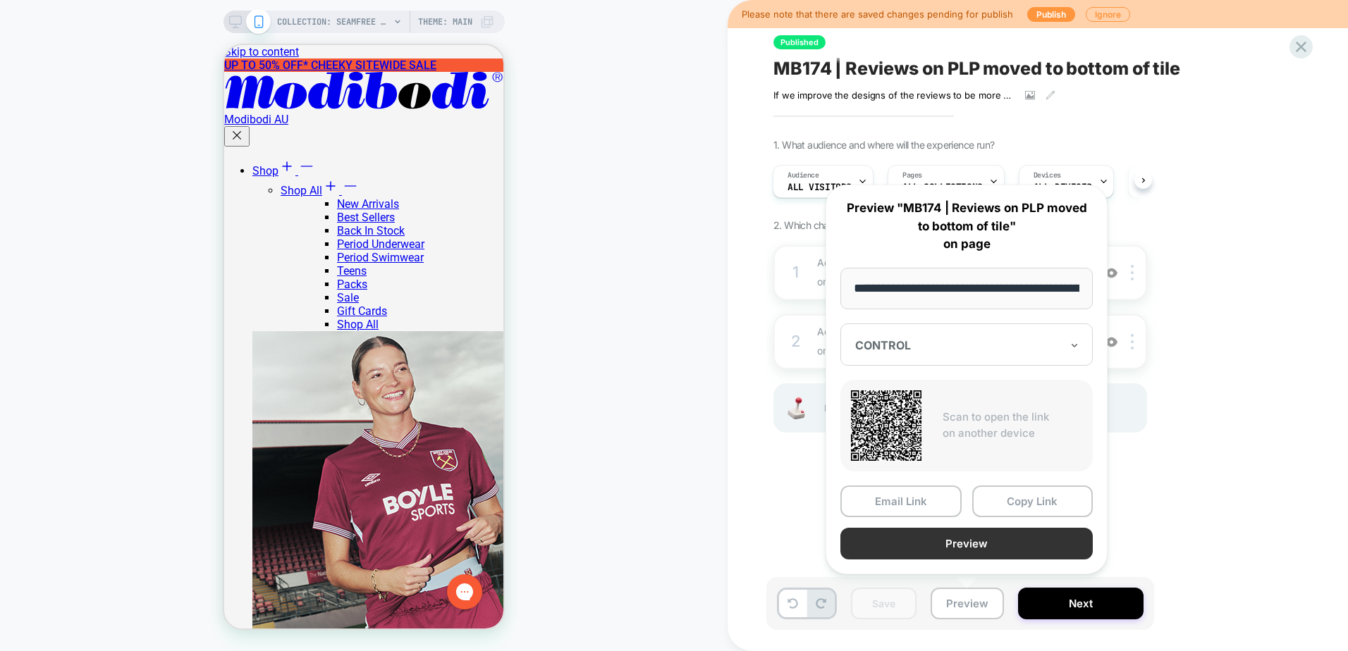
click at [975, 546] on button "Preview" at bounding box center [966, 544] width 252 height 32
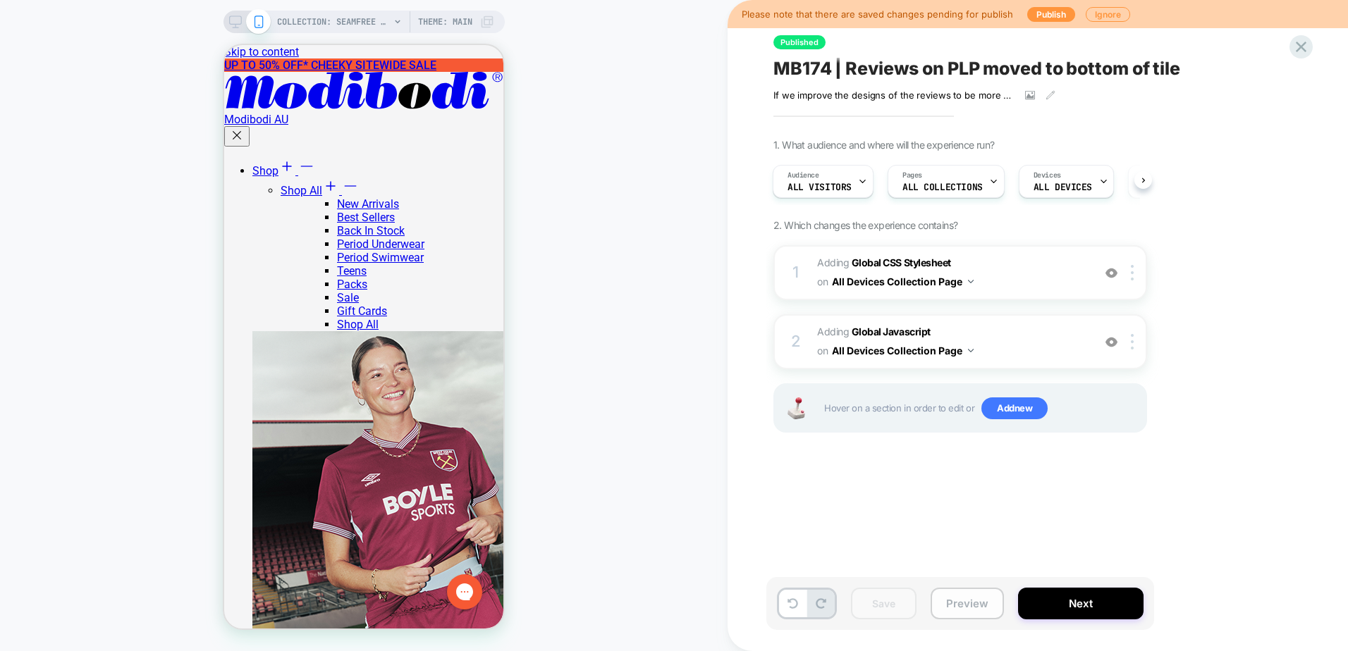
click at [962, 608] on button "Preview" at bounding box center [966, 604] width 73 height 32
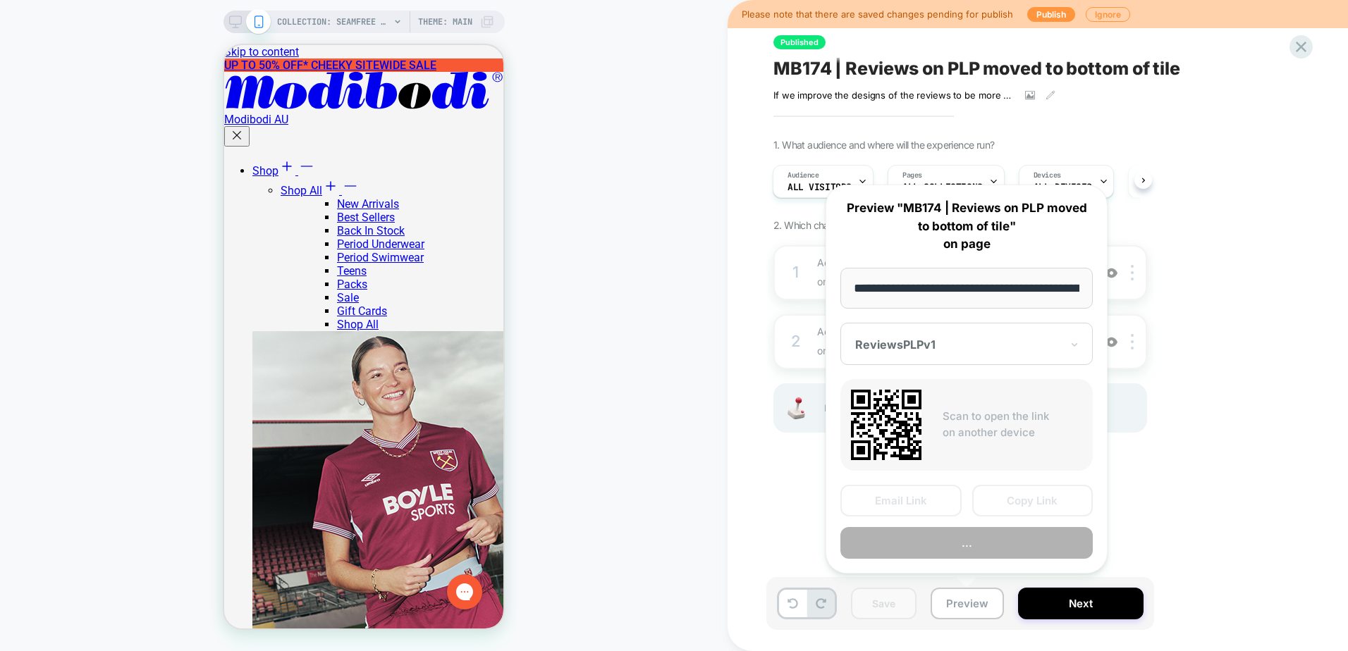
scroll to position [0, 159]
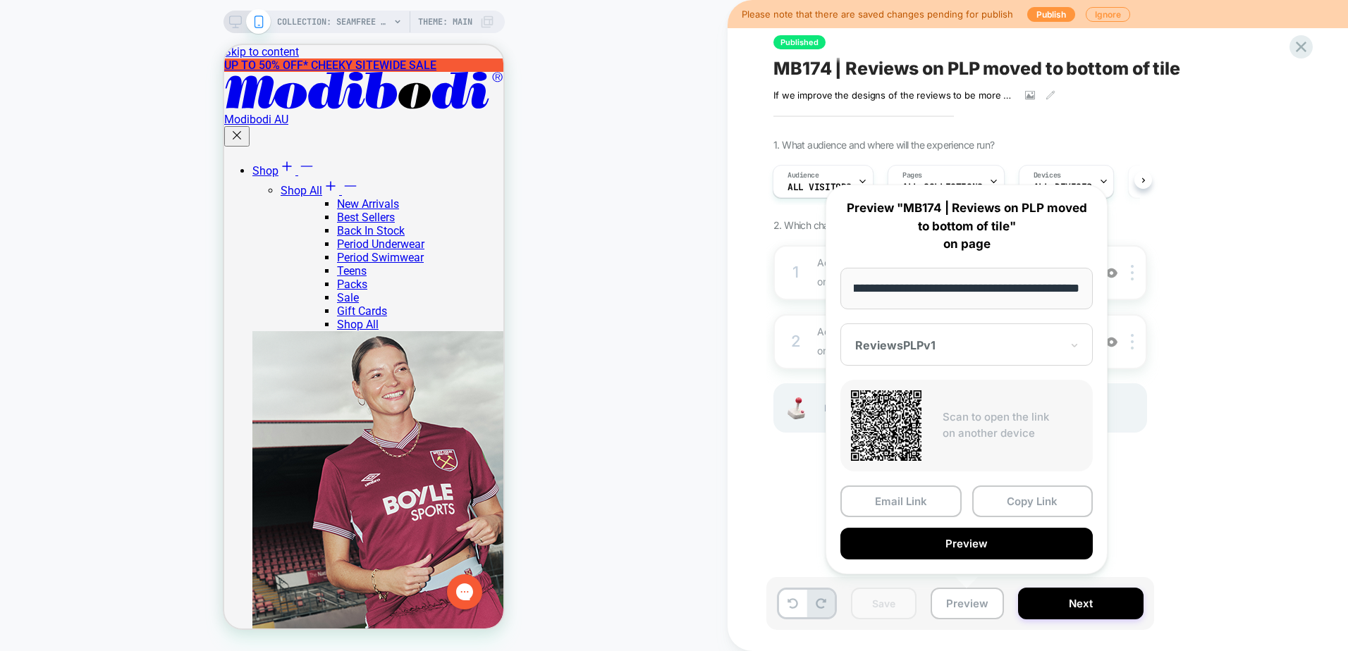
click at [947, 343] on div at bounding box center [958, 345] width 206 height 14
drag, startPoint x: 935, startPoint y: 400, endPoint x: 926, endPoint y: 397, distance: 8.9
click at [927, 397] on div "ReviewsPLPv1" at bounding box center [966, 393] width 238 height 25
click at [951, 543] on button "Preview" at bounding box center [966, 544] width 252 height 32
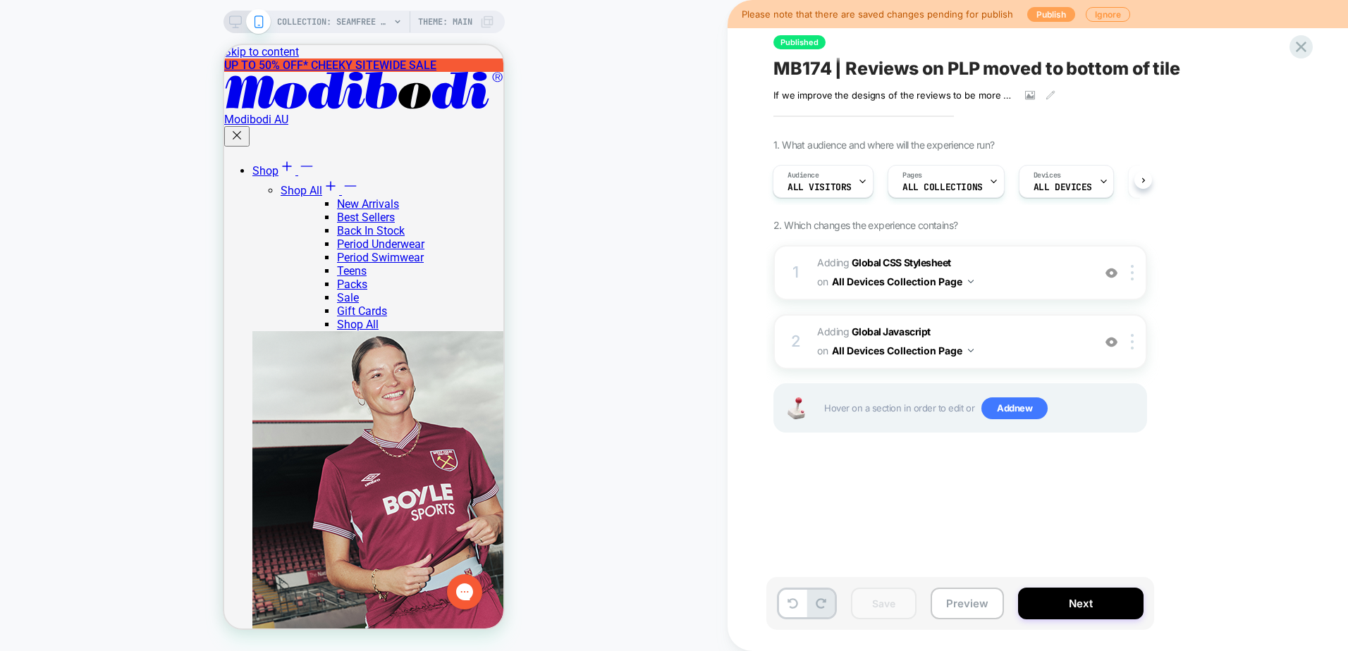
click at [1045, 13] on button "Publish" at bounding box center [1051, 14] width 48 height 15
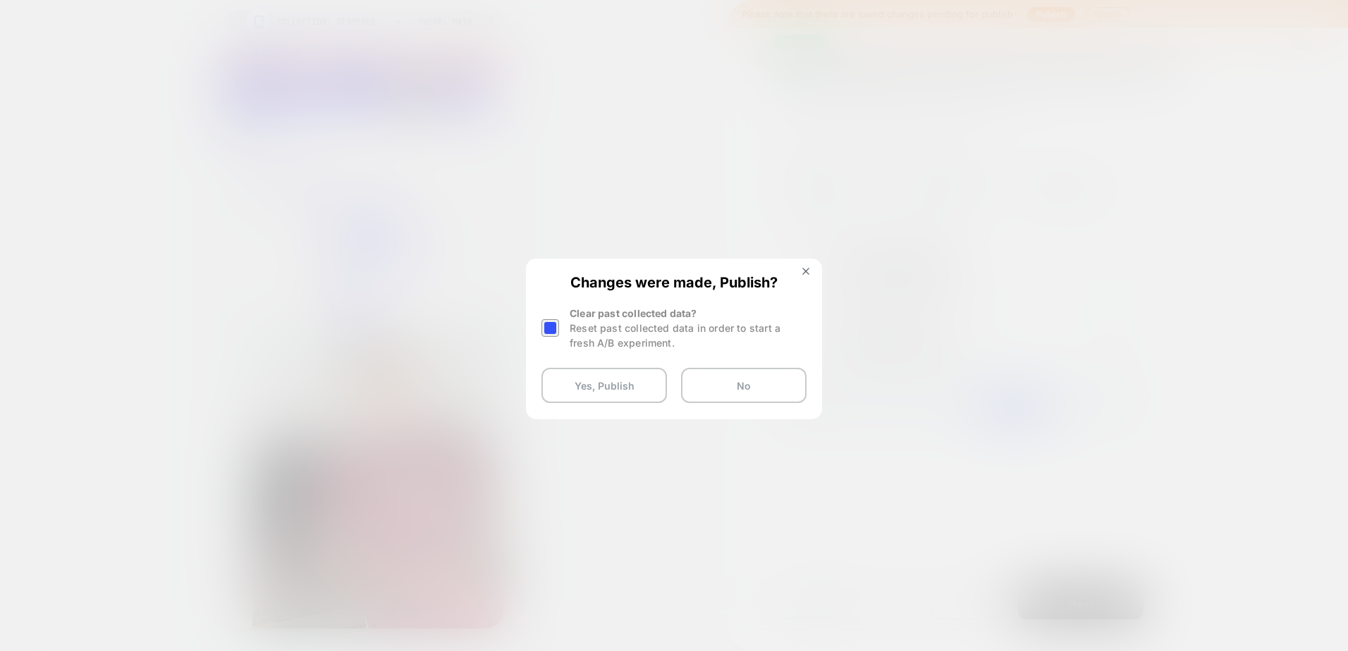
click at [556, 328] on div at bounding box center [550, 328] width 18 height 18
click at [597, 386] on button "Yes, Publish" at bounding box center [603, 385] width 125 height 35
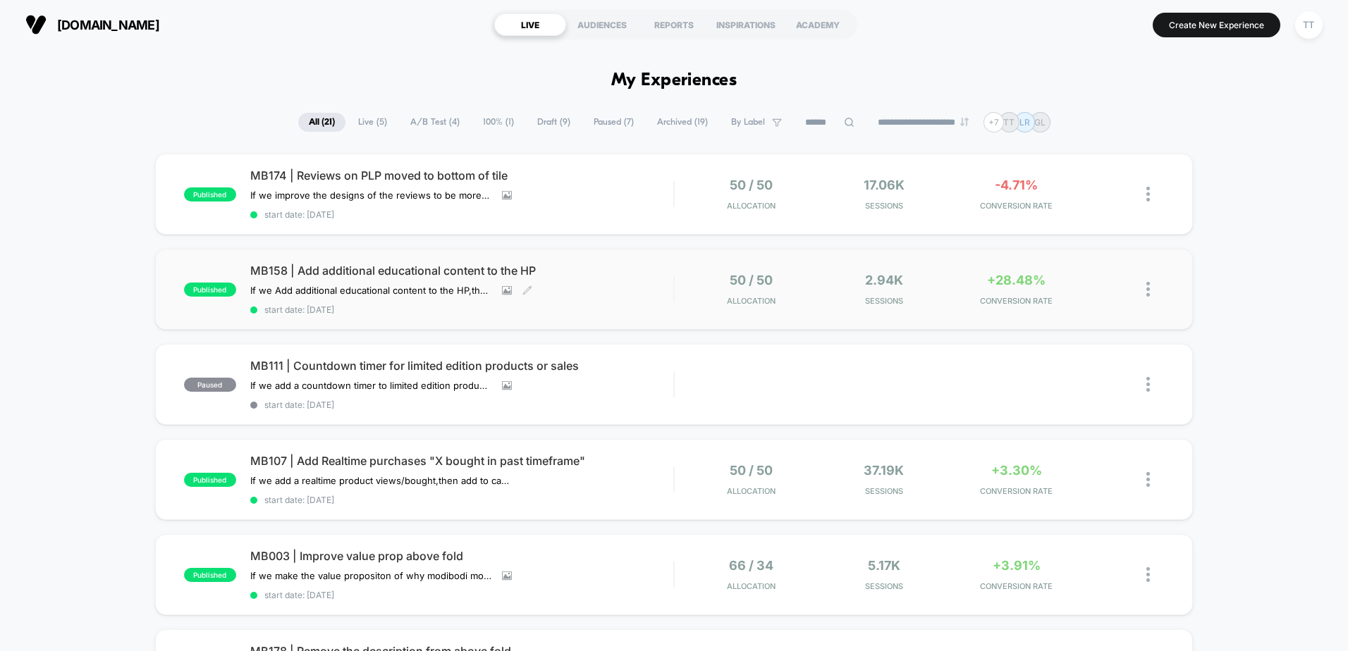
click at [415, 306] on span "start date: [DATE]" at bounding box center [461, 309] width 423 height 11
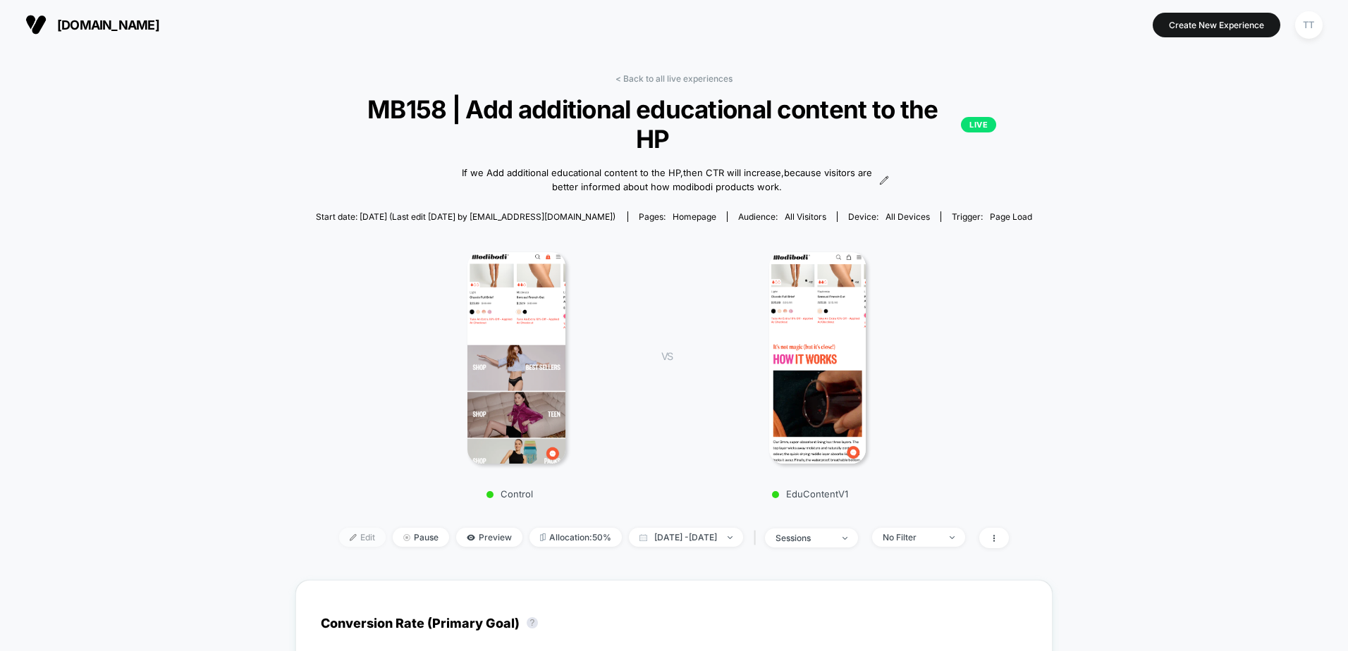
click at [350, 539] on img at bounding box center [353, 537] width 7 height 7
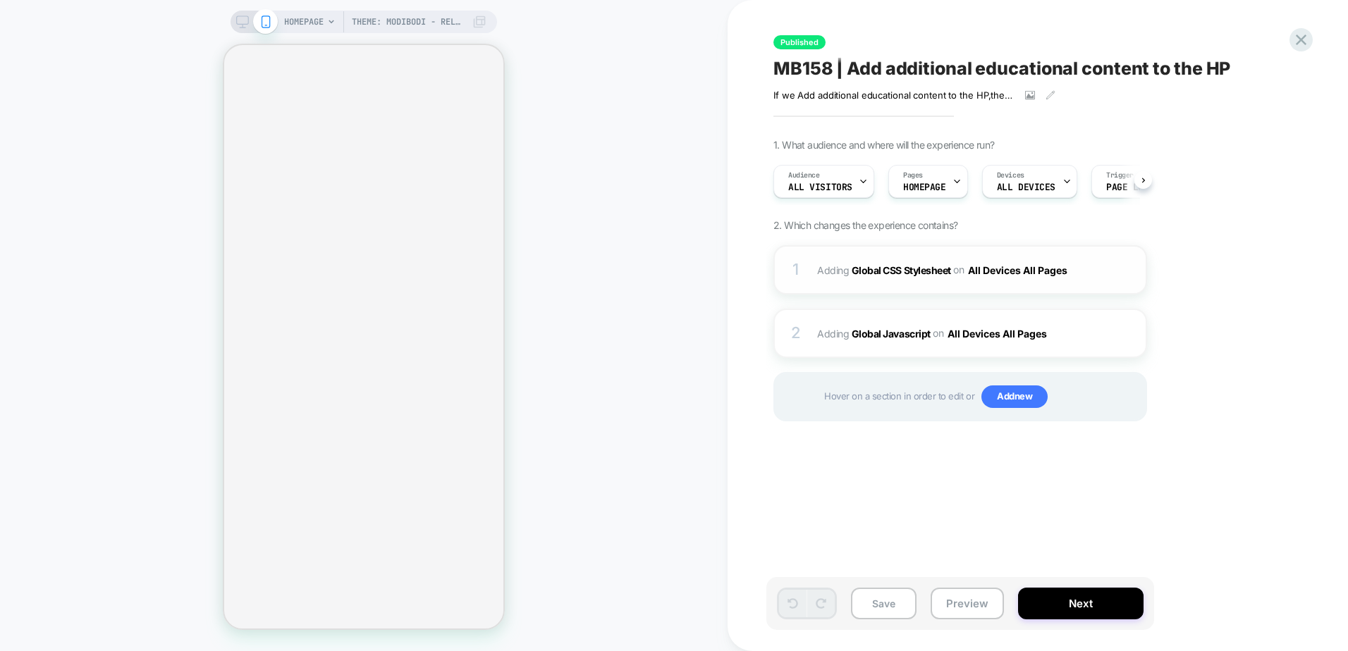
click at [906, 282] on div "1 Adding Global CSS Stylesheet on All Devices All Pages Add Before Add After Ta…" at bounding box center [960, 269] width 374 height 49
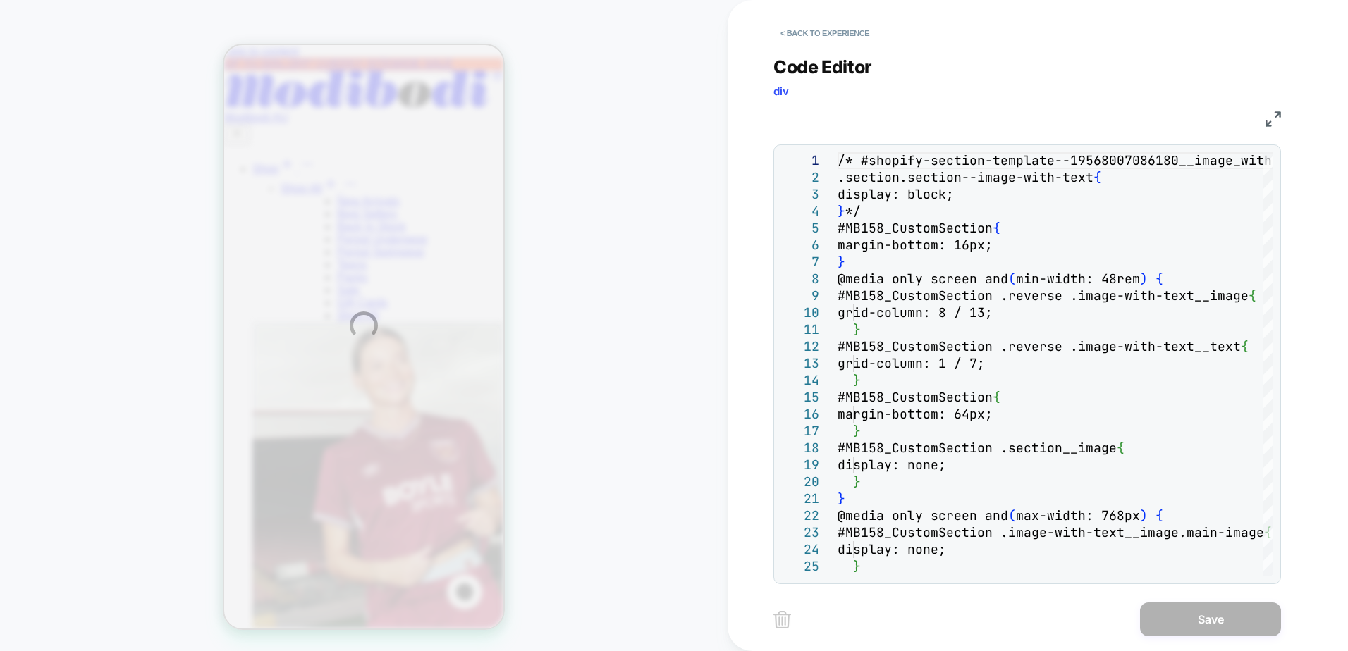
click at [830, 30] on div "Theme: Modibodi - Release v1.2.4 HOMEPAGE Theme: Modibodi - Release v1.2.4 < Ba…" at bounding box center [674, 325] width 1348 height 651
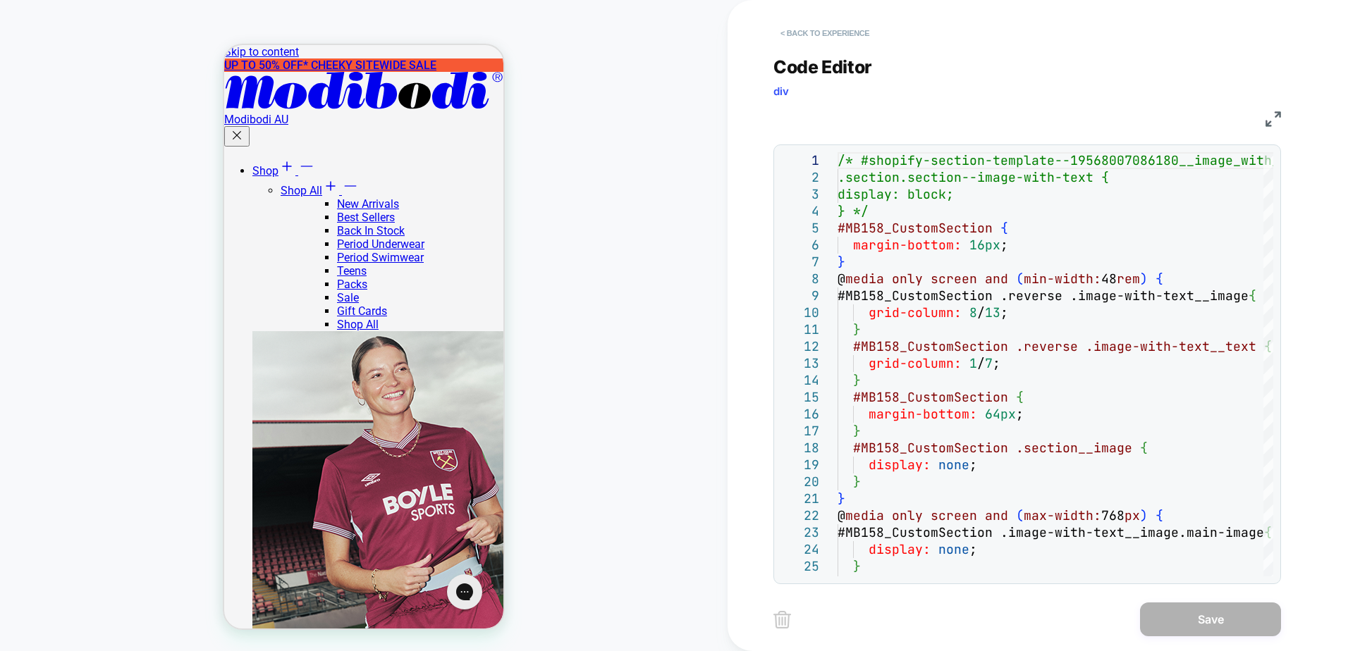
click at [812, 37] on button "< Back to experience" at bounding box center [824, 33] width 103 height 23
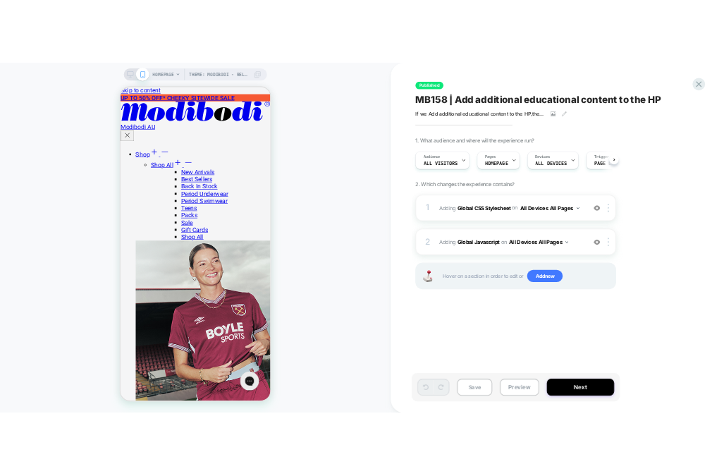
scroll to position [0, 1]
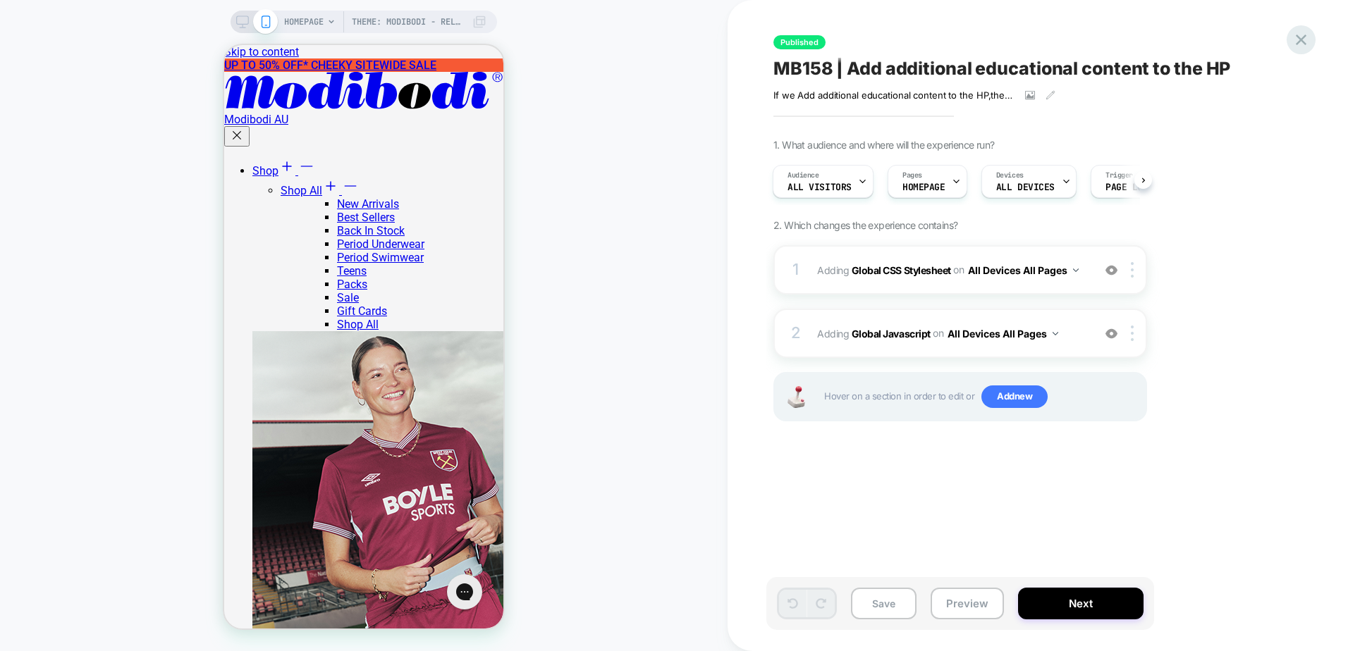
click at [1295, 44] on icon at bounding box center [1300, 39] width 19 height 19
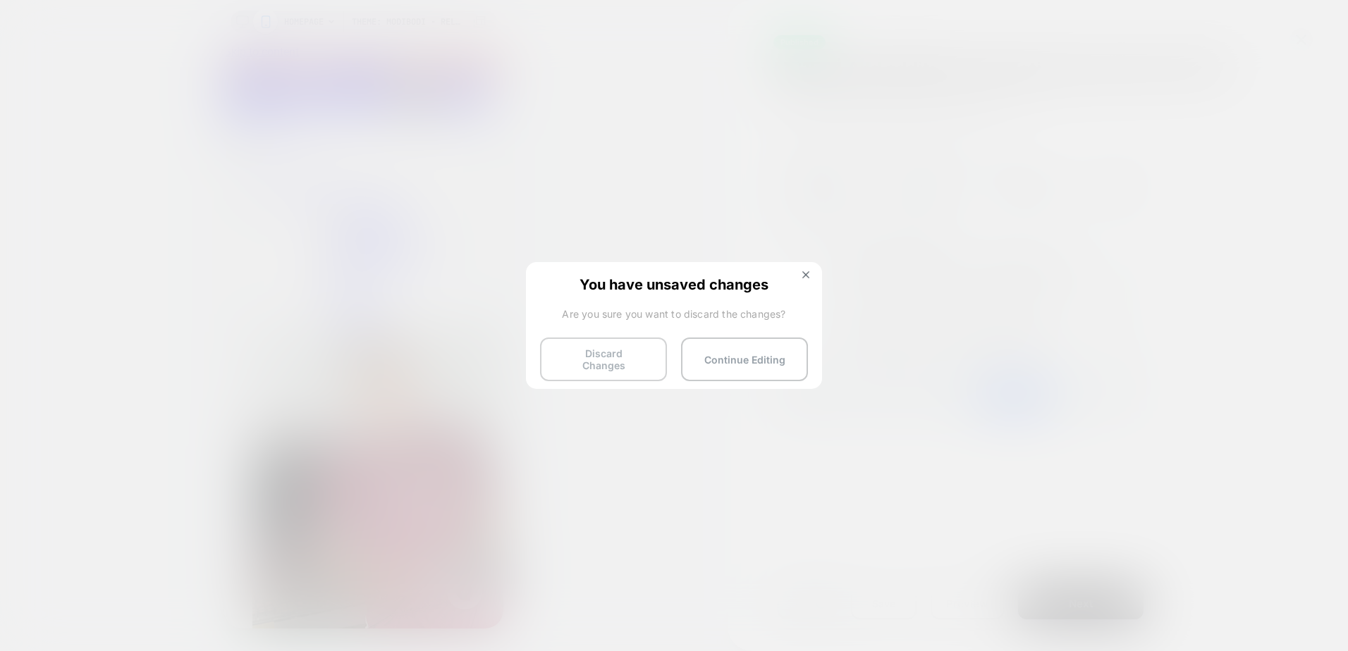
click at [624, 360] on button "Discard Changes" at bounding box center [603, 360] width 127 height 44
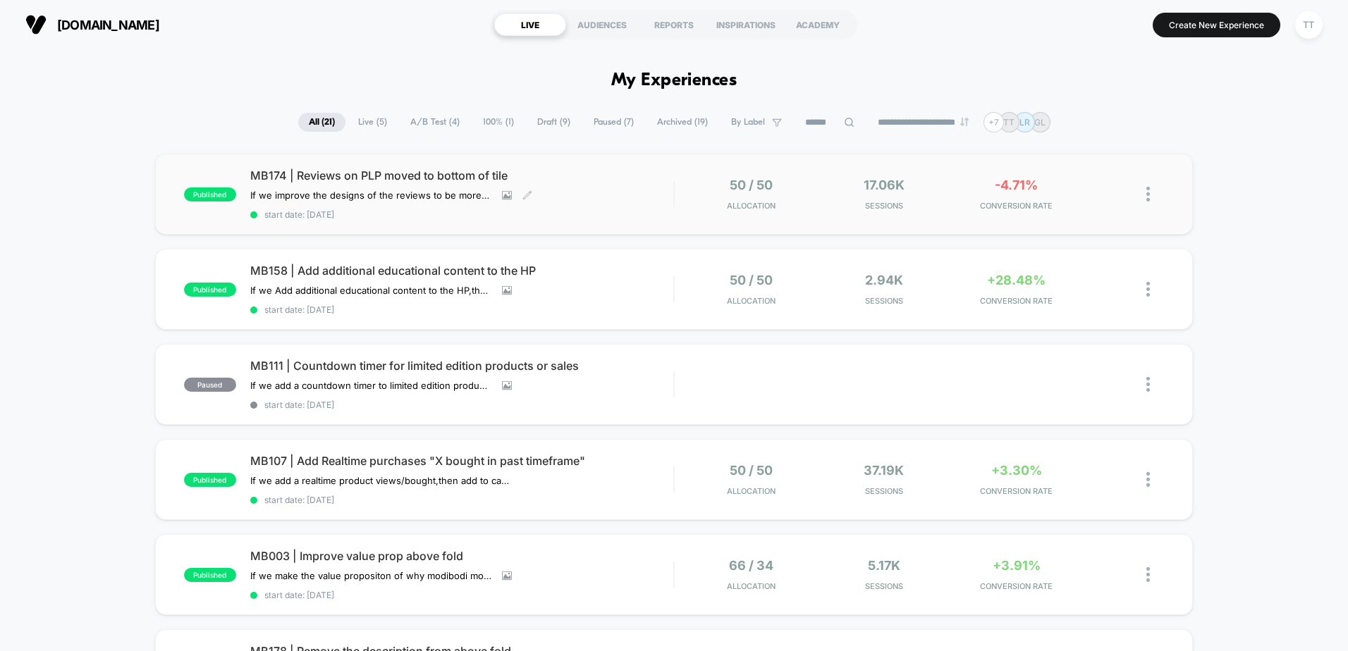
click at [641, 198] on div "MB174 | Reviews on PLP moved to bottom of tile If we improve the designs of the…" at bounding box center [461, 193] width 423 height 51
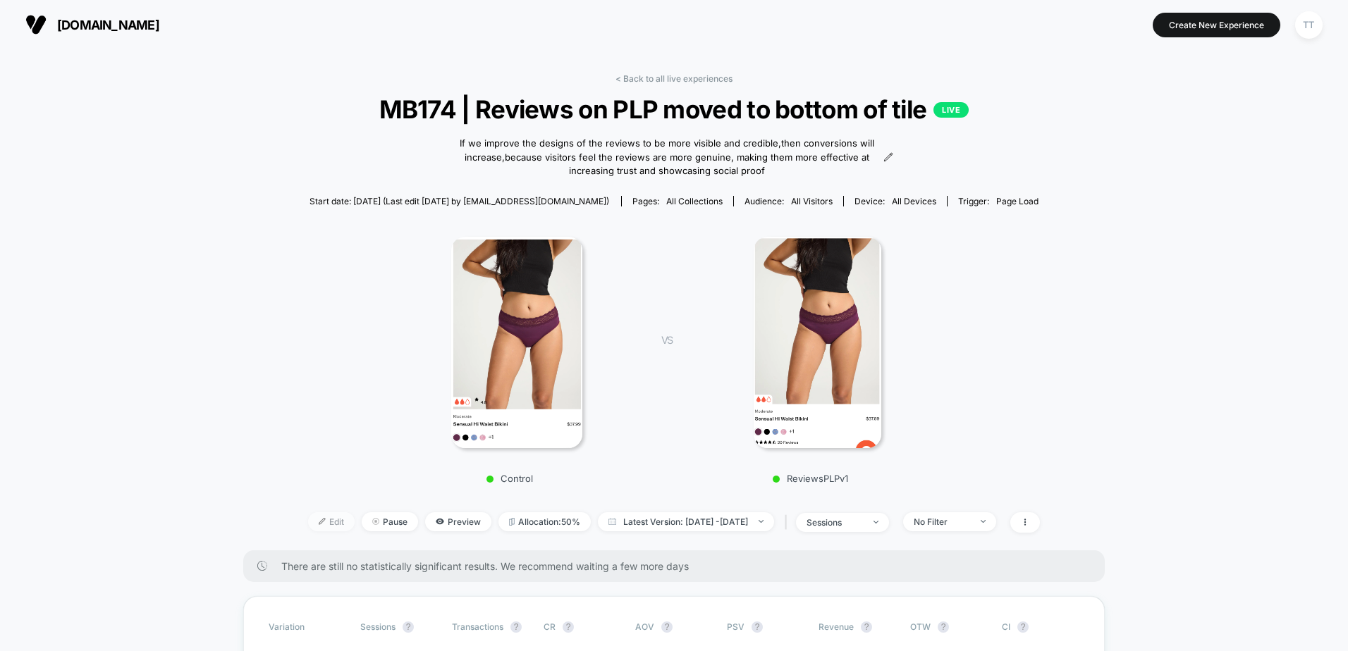
click at [312, 526] on span "Edit" at bounding box center [331, 521] width 47 height 19
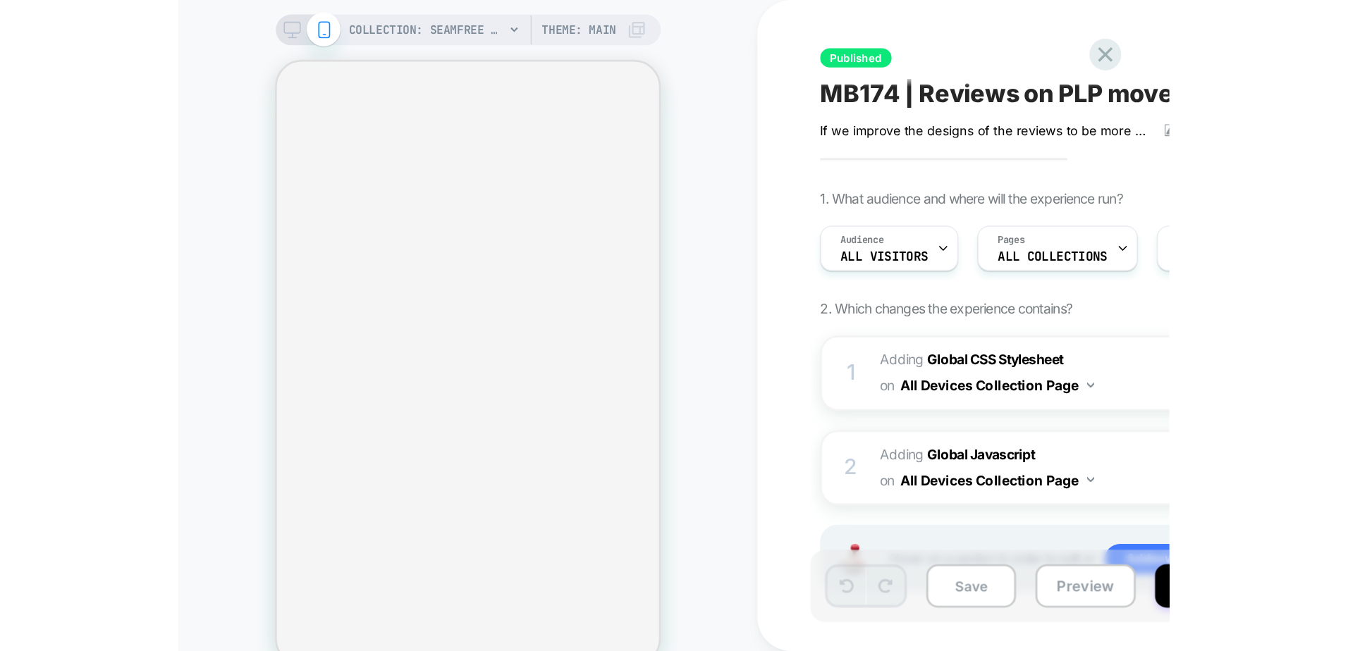
scroll to position [0, 1]
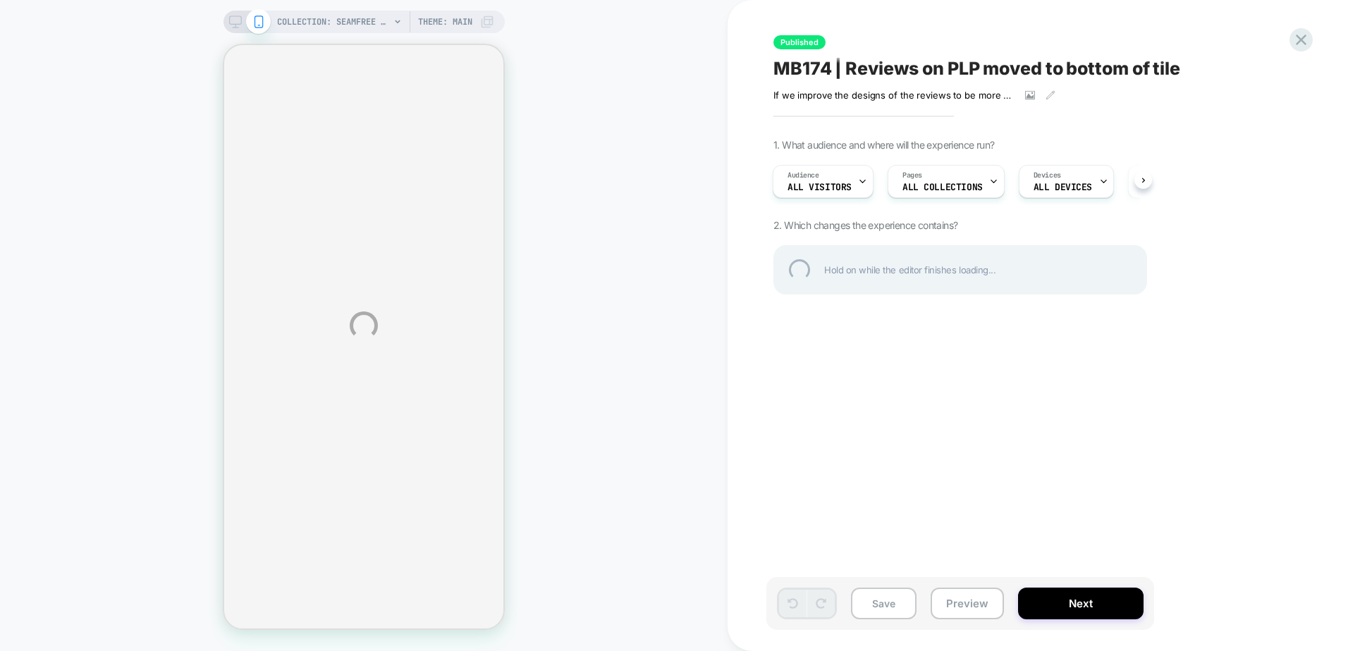
click at [999, 265] on div "COLLECTION: Seamfree Underwear (Category) COLLECTION: Seamfree Underwear (Categ…" at bounding box center [674, 325] width 1348 height 651
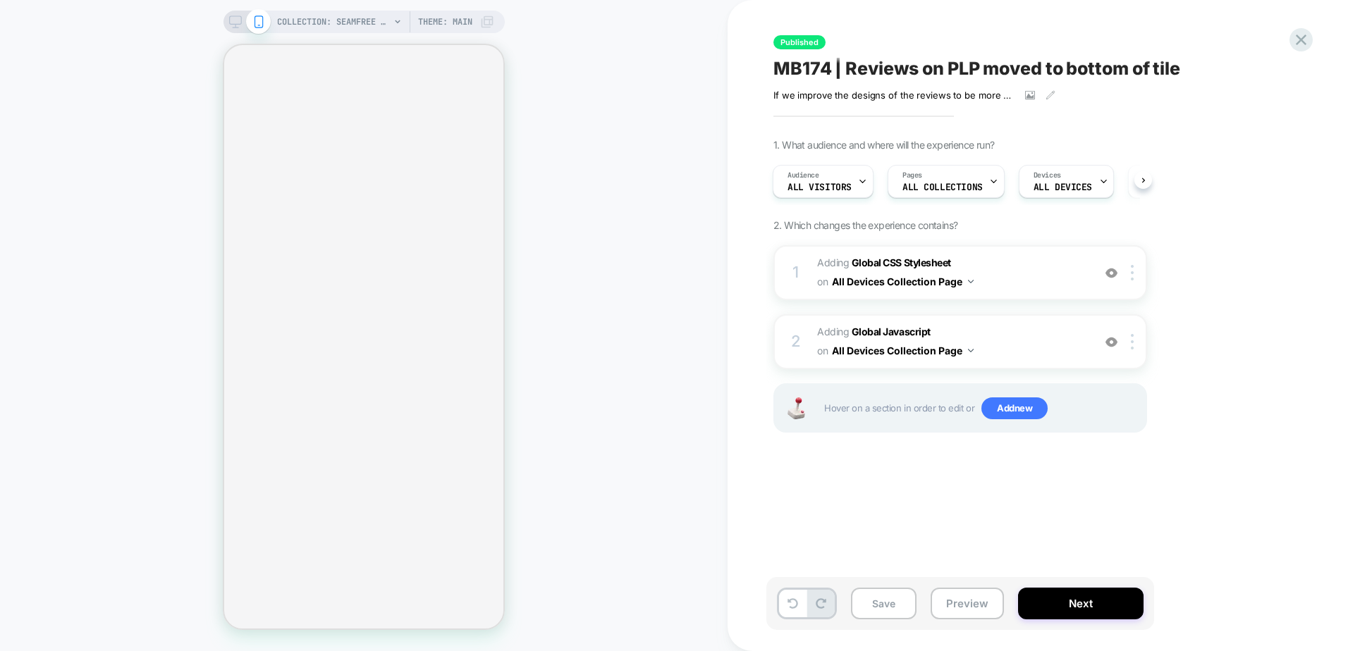
scroll to position [0, 1]
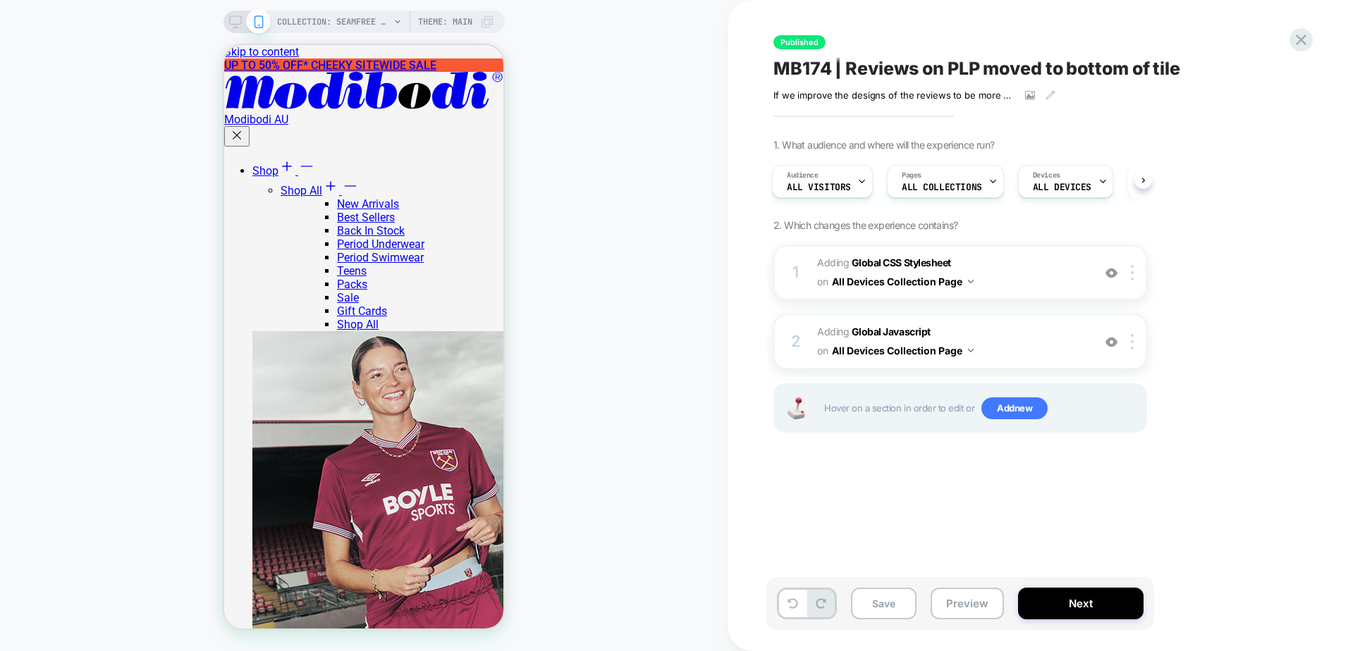
click at [999, 265] on span "Adding Global CSS Stylesheet on All Devices Collection Page" at bounding box center [951, 273] width 269 height 38
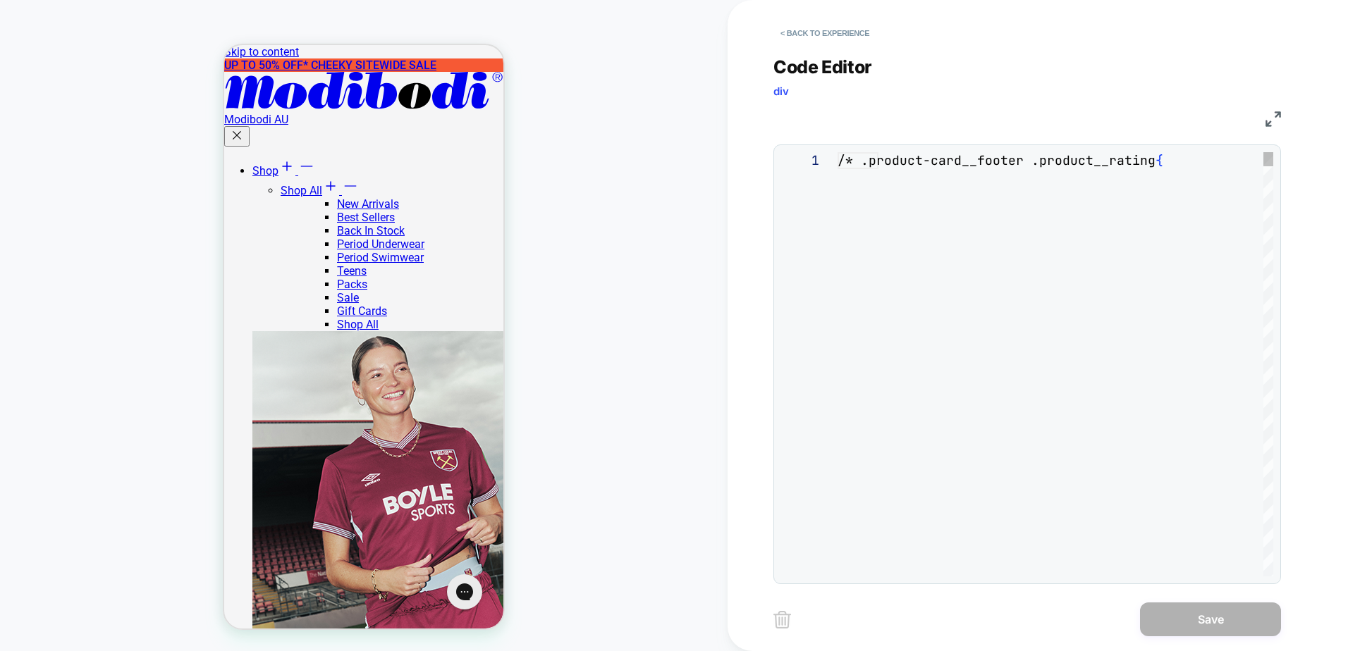
scroll to position [0, 0]
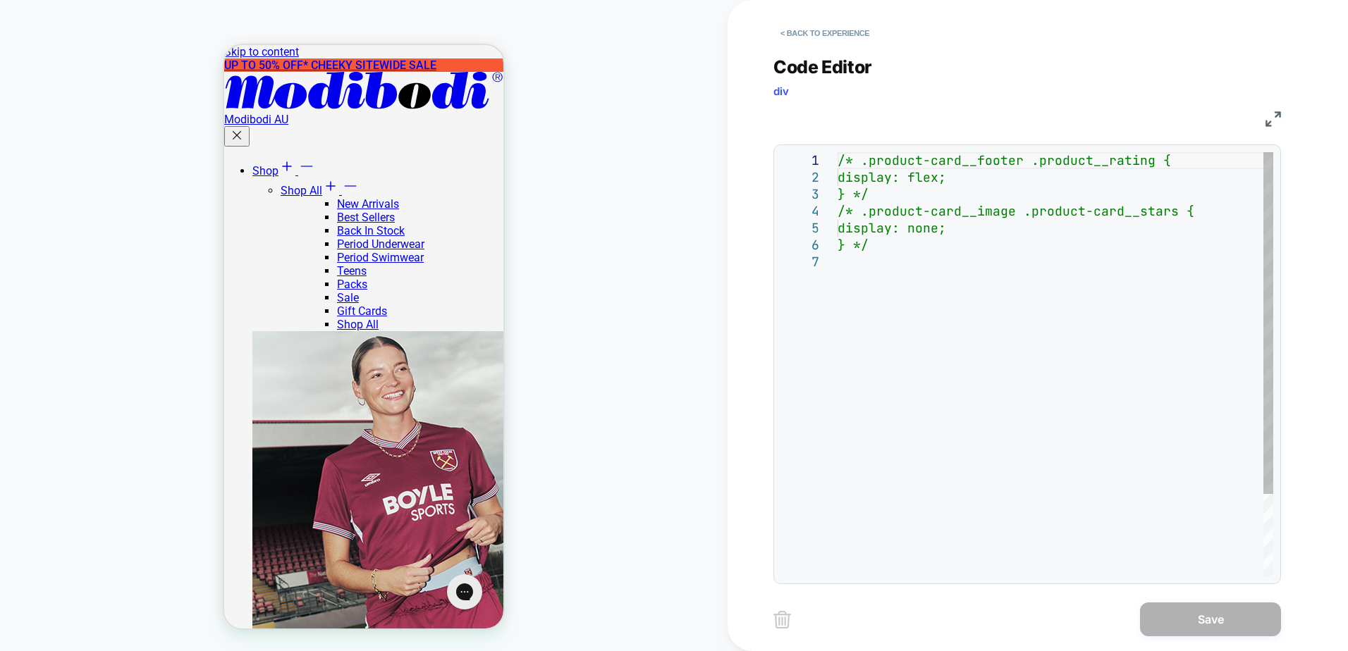
click at [939, 261] on div "/* .product-card__footer .product__rating { display: flex; } */ /* .product-car…" at bounding box center [1055, 415] width 436 height 526
click at [941, 261] on div "/* .product-card__footer .product__rating { display: flex; } */ /* .product-car…" at bounding box center [1055, 415] width 436 height 526
drag, startPoint x: 942, startPoint y: 264, endPoint x: 936, endPoint y: 216, distance: 49.0
click at [936, 216] on div "/* .product-card__footer .product__rating { display: flex; } */ /* .product-car…" at bounding box center [1055, 415] width 436 height 526
type textarea "**********"
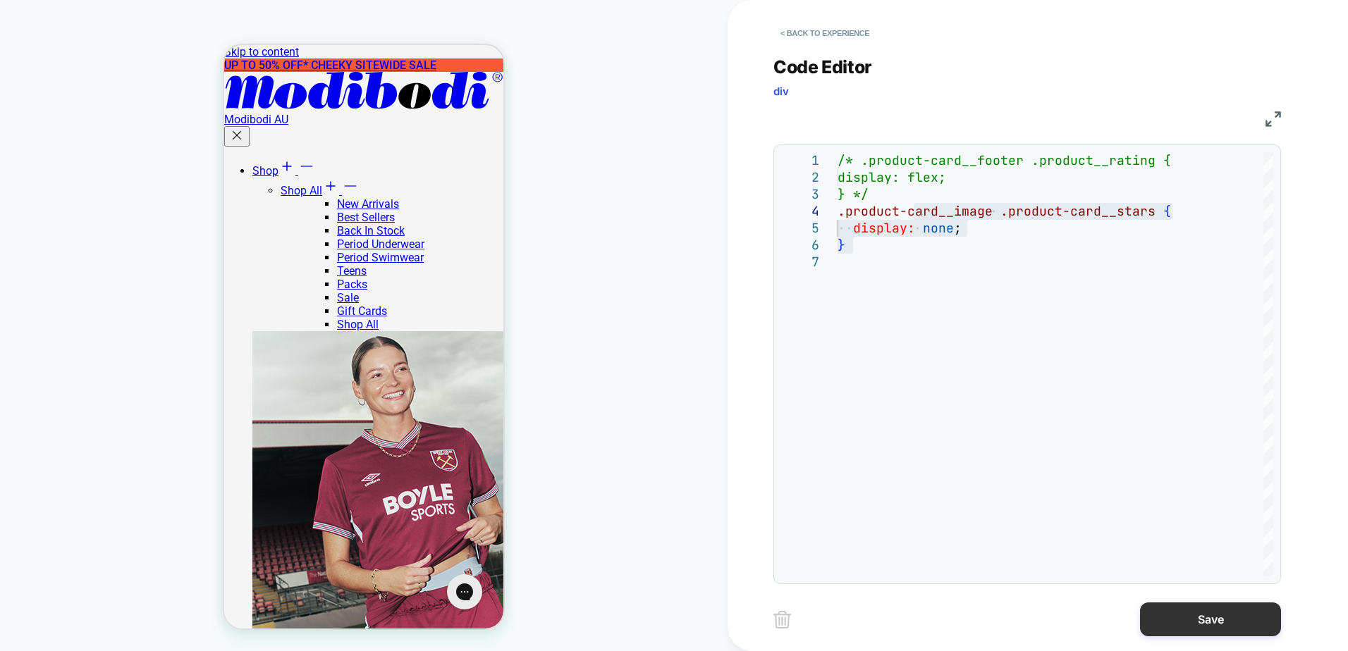
click at [1212, 615] on button "Save" at bounding box center [1210, 620] width 141 height 34
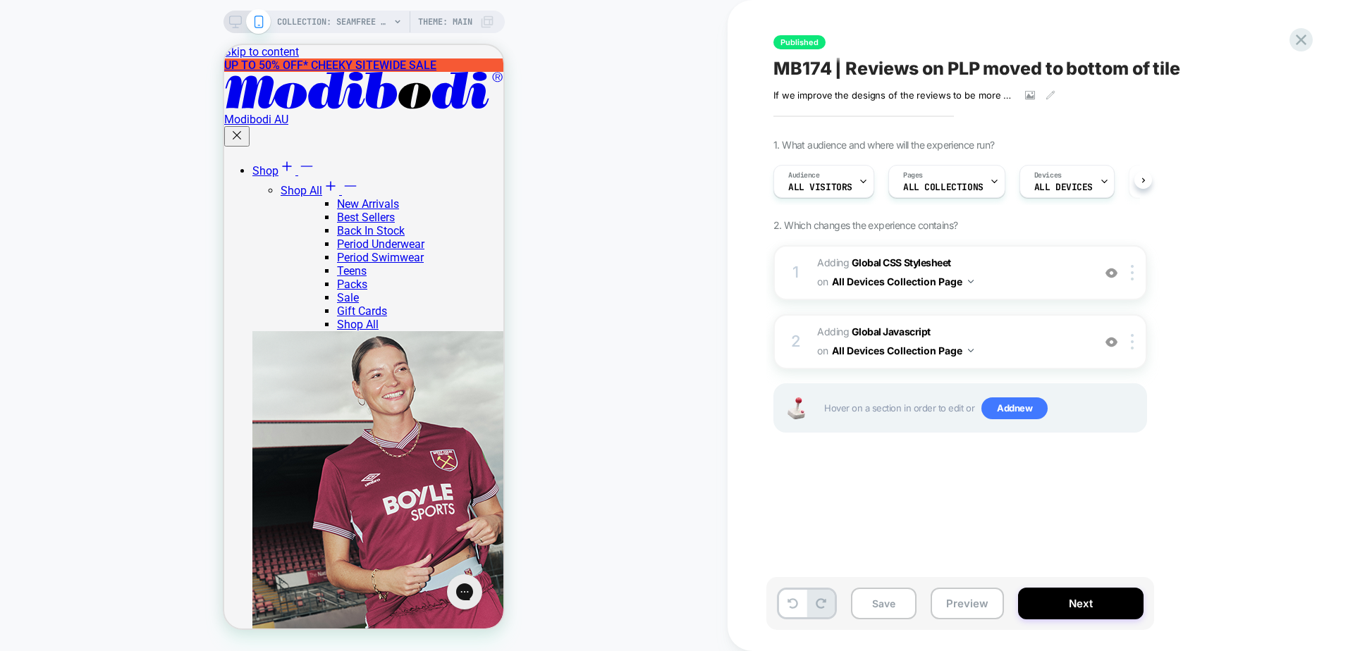
scroll to position [0, 1]
click at [892, 605] on button "Save" at bounding box center [884, 604] width 66 height 32
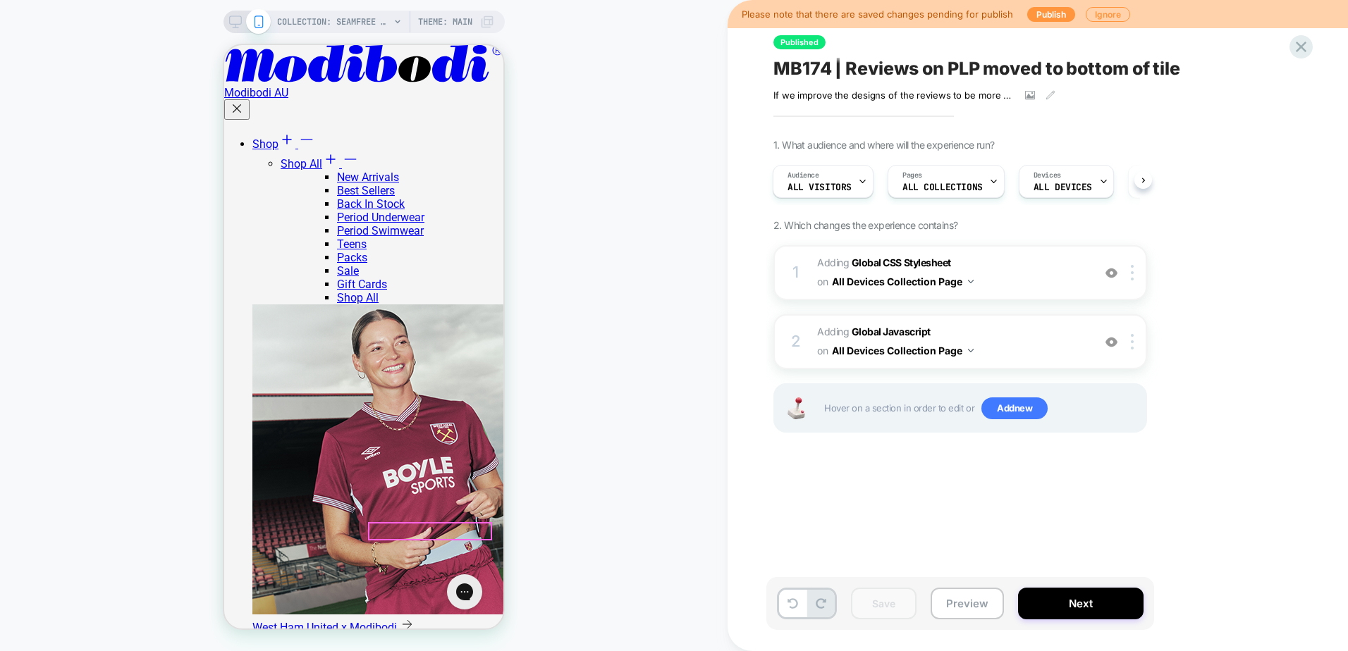
scroll to position [282, 0]
click at [1051, 14] on button "Publish" at bounding box center [1051, 14] width 48 height 15
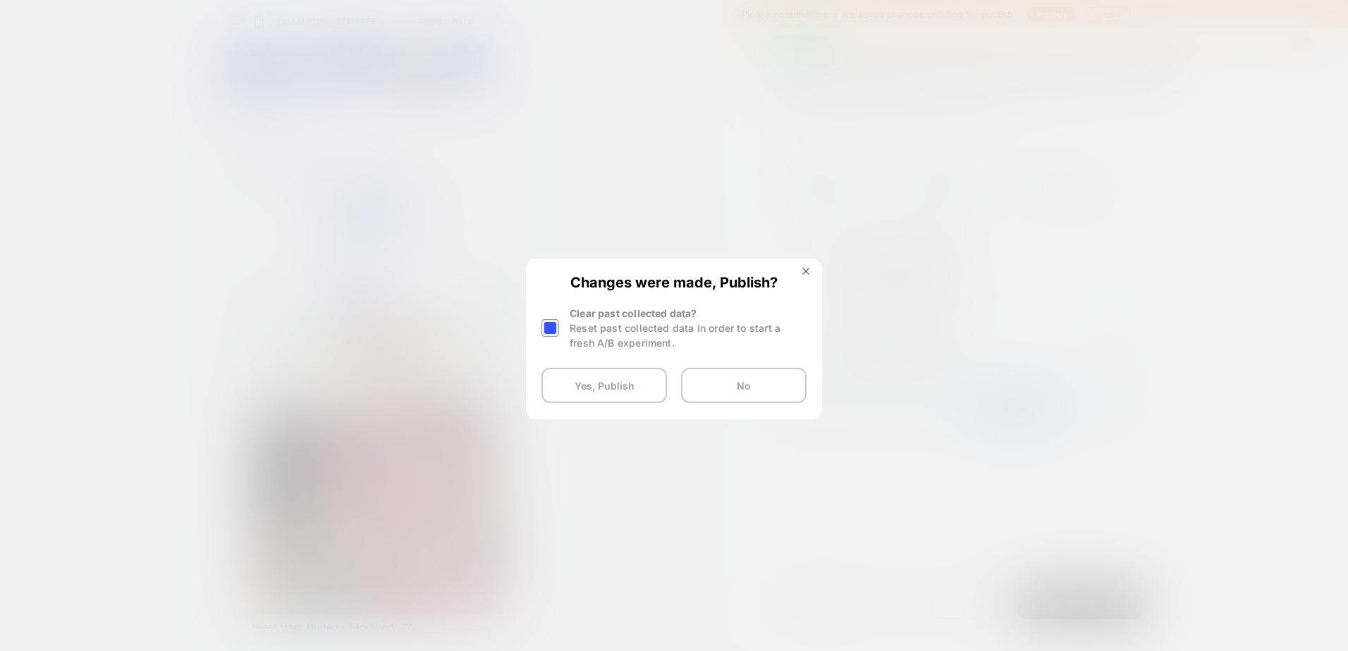
click at [551, 333] on div at bounding box center [550, 328] width 18 height 18
click at [576, 389] on button "Yes, Publish" at bounding box center [603, 385] width 125 height 35
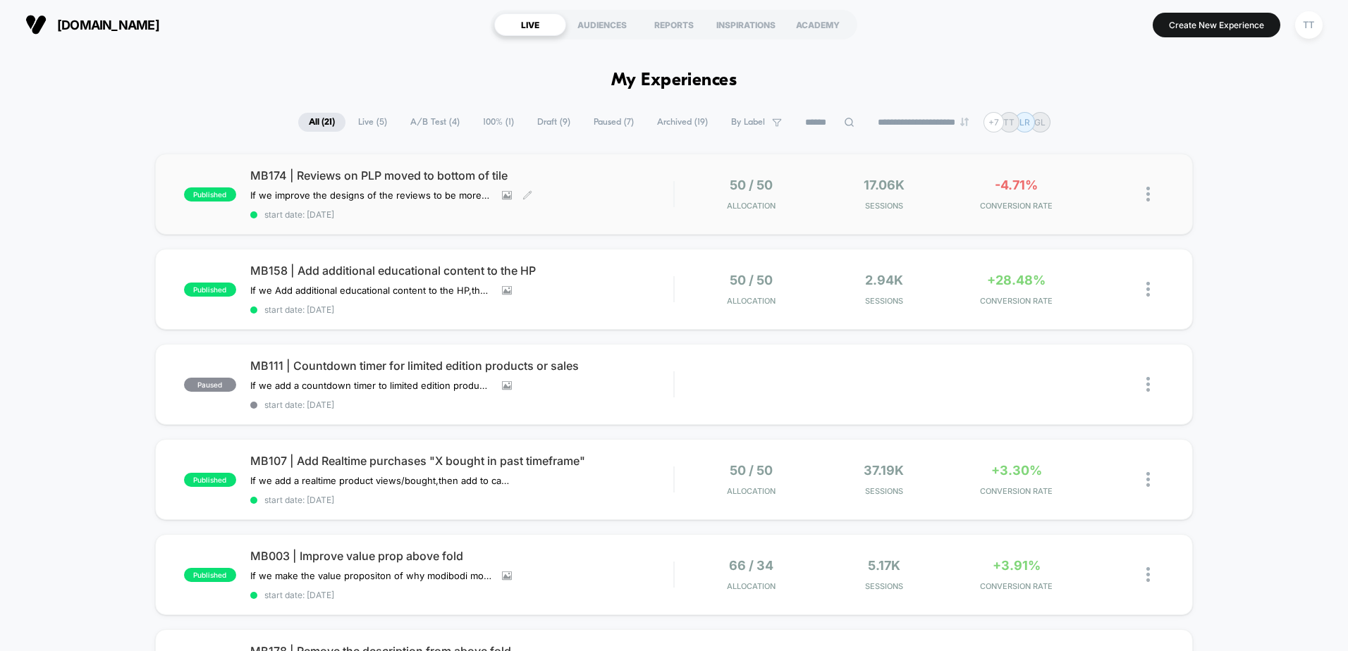
click at [593, 191] on div "MB174 | Reviews on PLP moved to bottom of tile If we improve the designs of the…" at bounding box center [461, 193] width 423 height 51
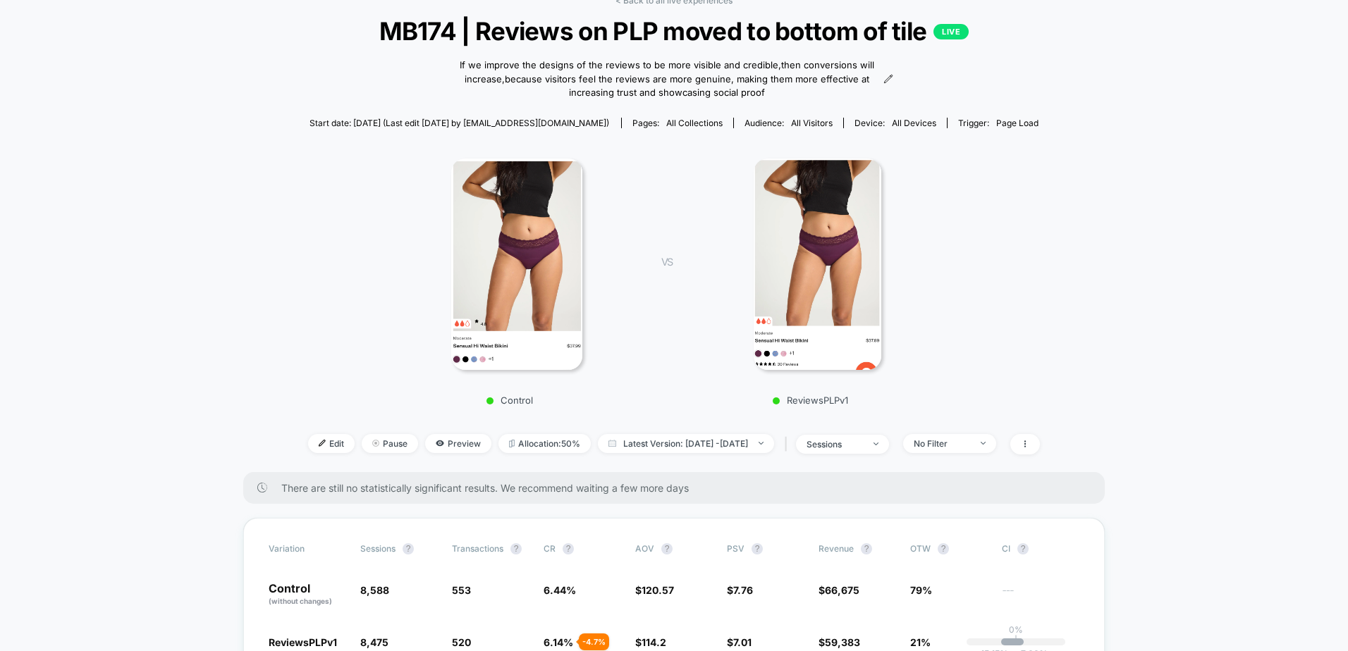
scroll to position [352, 0]
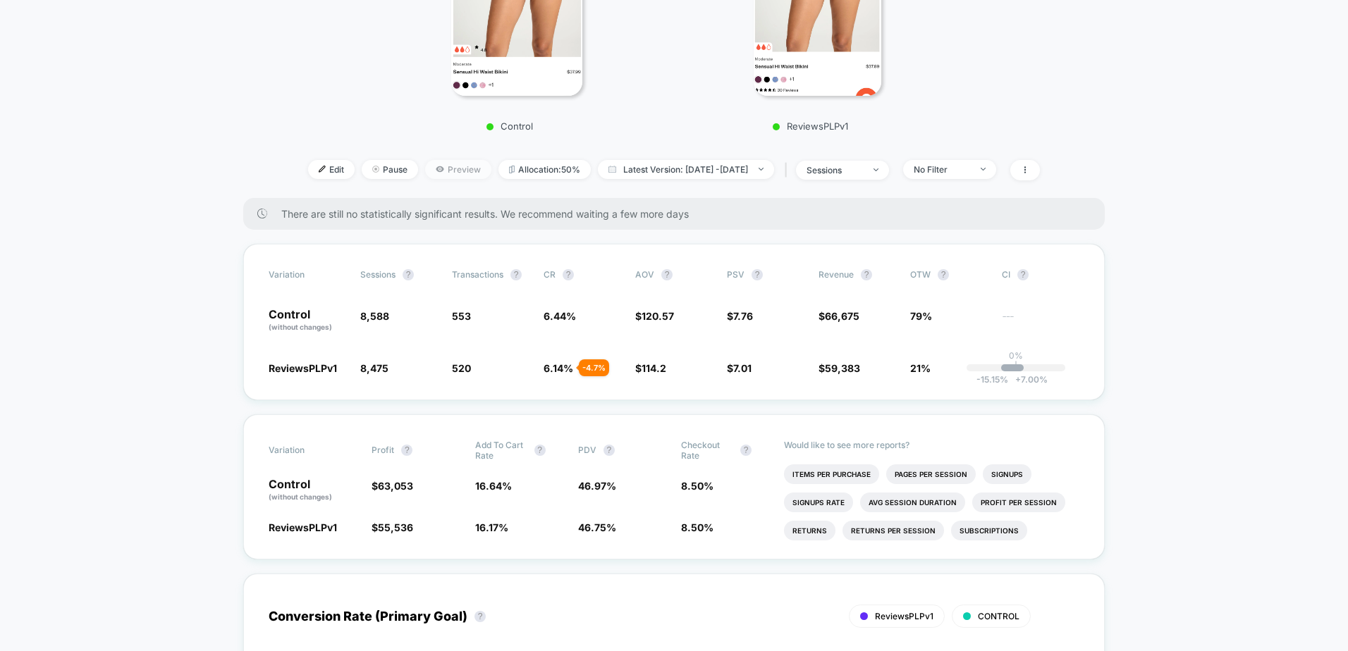
click at [435, 174] on span "Preview" at bounding box center [458, 169] width 66 height 19
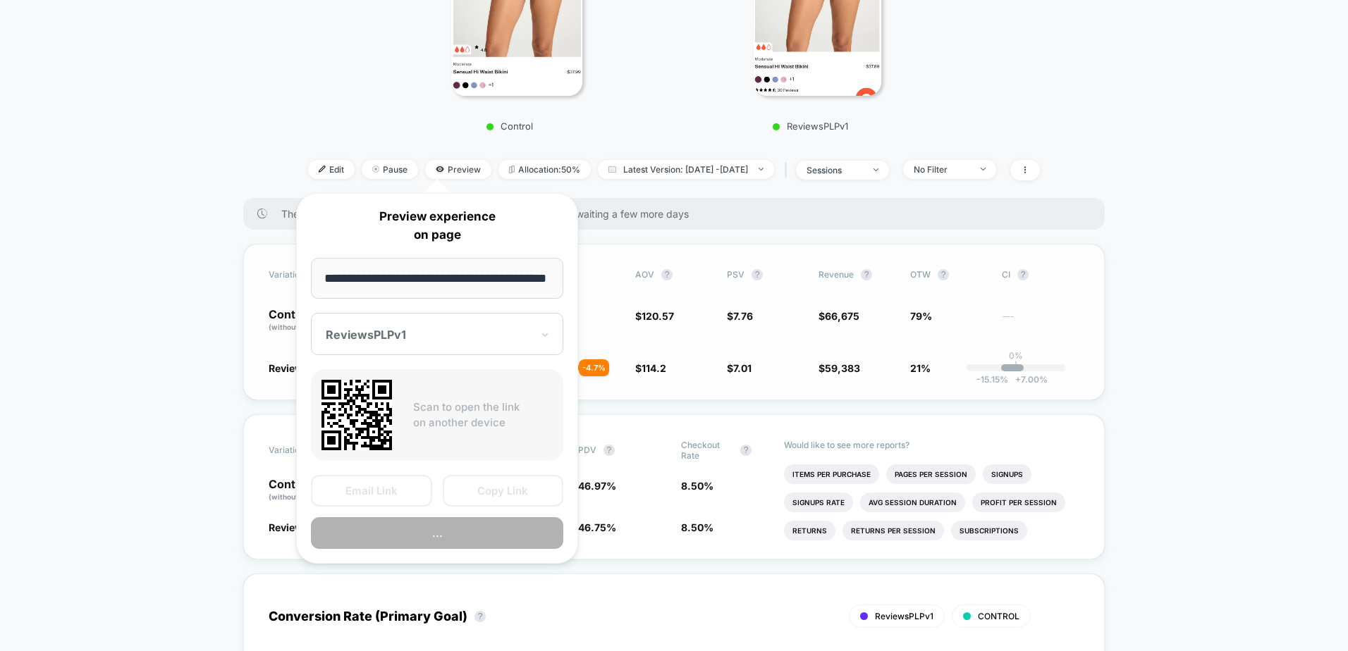
scroll to position [0, 41]
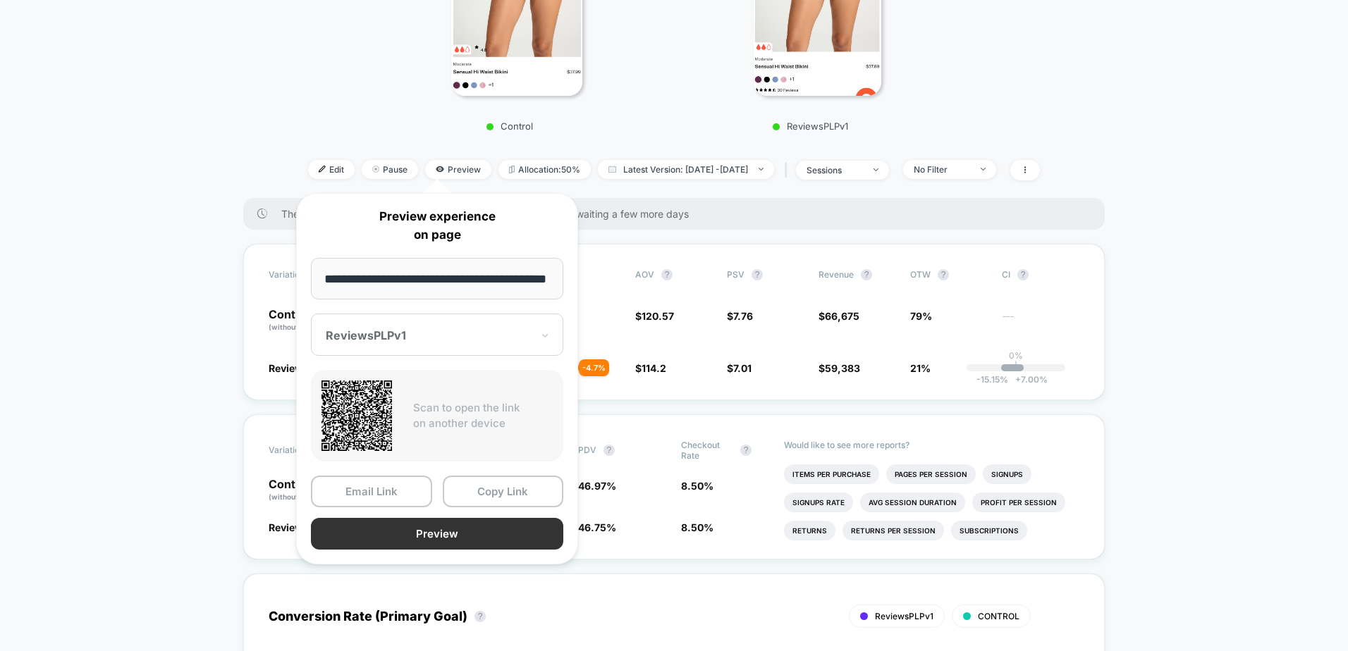
click at [432, 538] on button "Preview" at bounding box center [437, 534] width 252 height 32
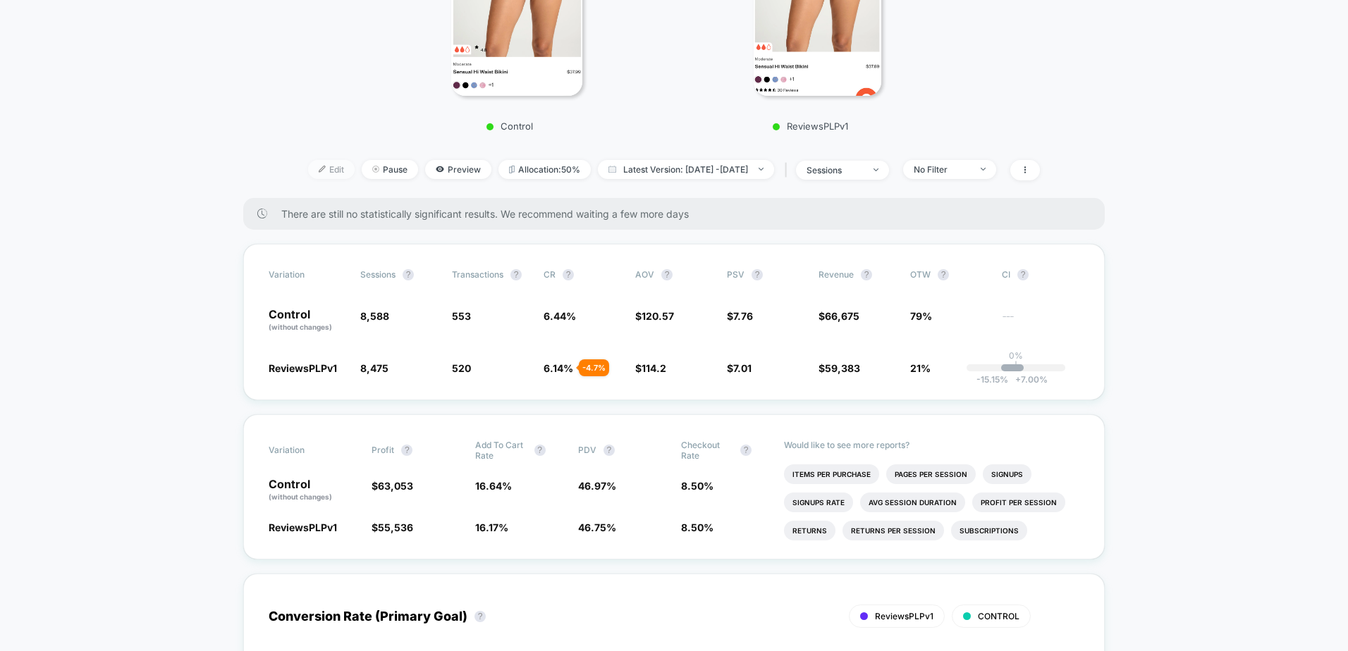
click at [316, 168] on span "Edit" at bounding box center [331, 169] width 47 height 19
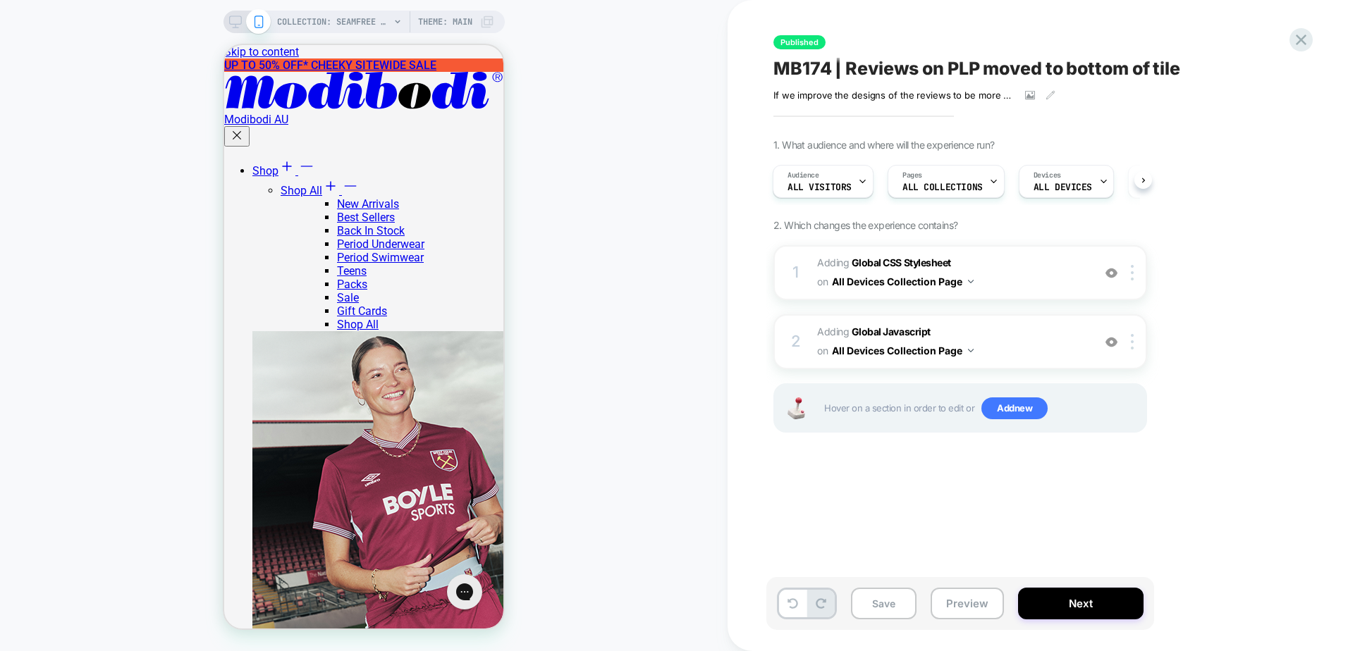
click at [1018, 345] on span "Adding Global Javascript on All Devices Collection Page" at bounding box center [951, 342] width 269 height 38
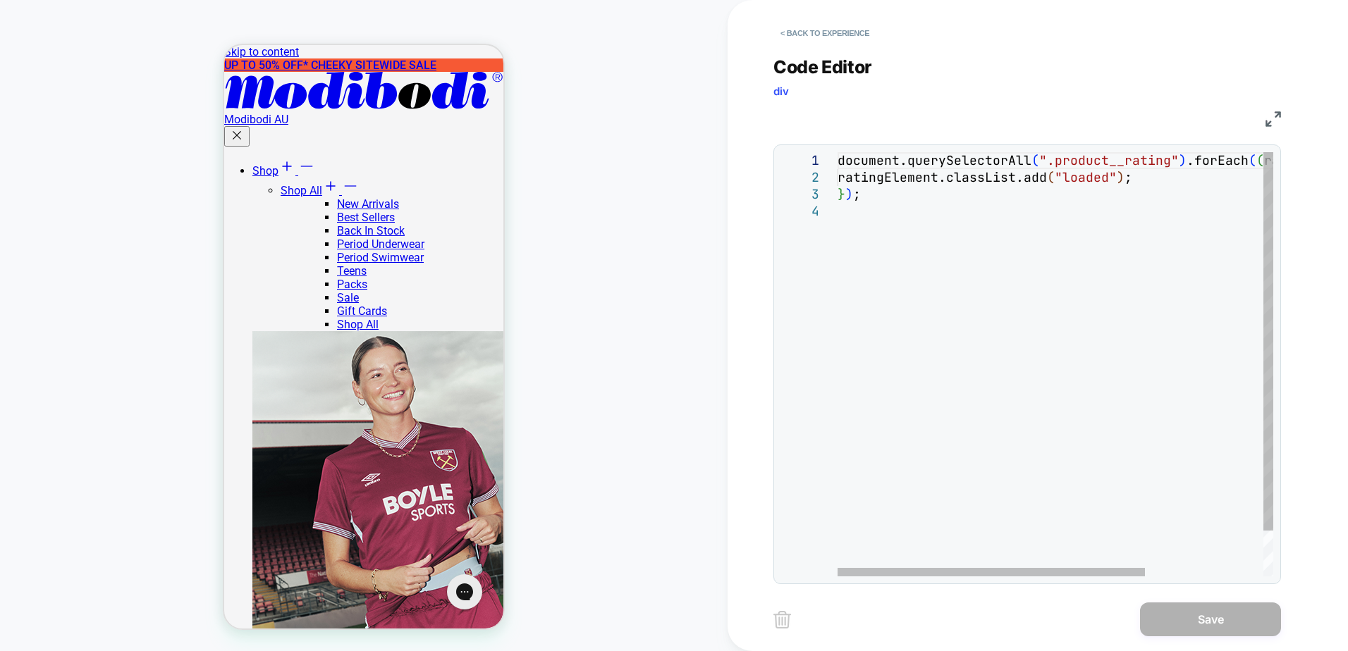
click at [1018, 345] on div "document.querySelectorAll ( ".product__rating" ) .forEach ( ( ratingElement ) =…" at bounding box center [1138, 389] width 603 height 475
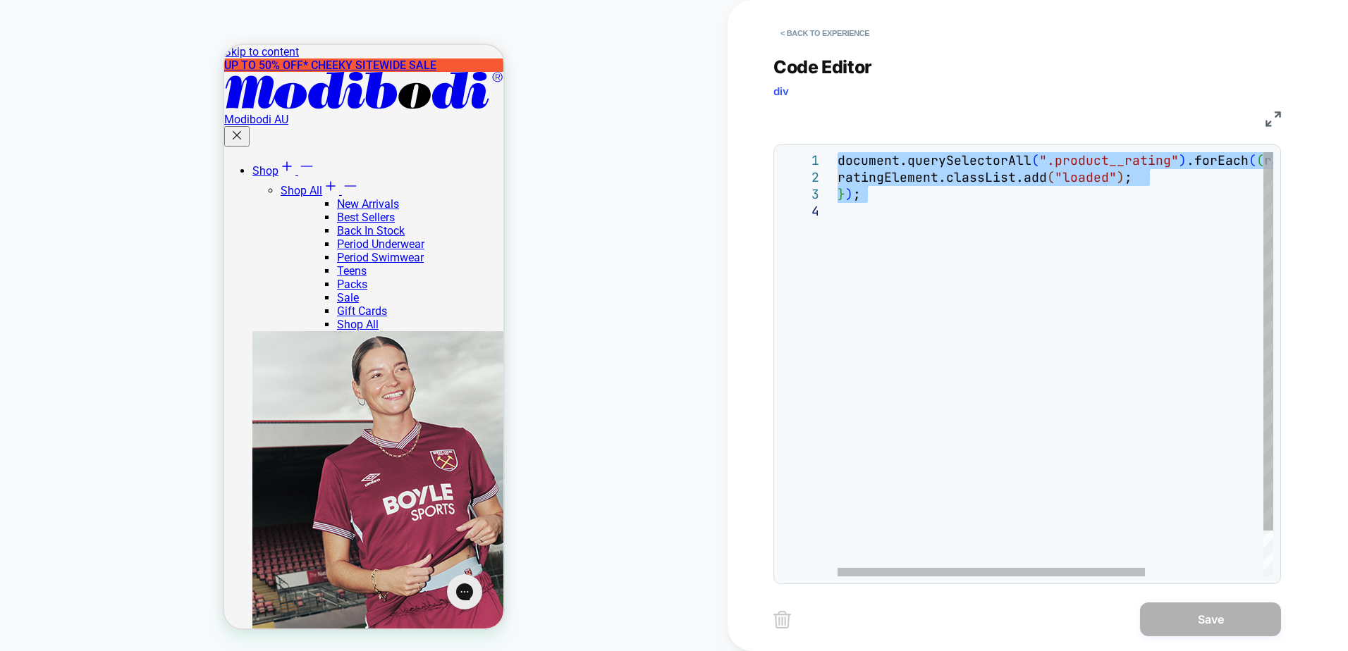
click at [1062, 287] on div "document.querySelectorAll ( ".product__rating" ) .forEach ( ( ratingElement ) =…" at bounding box center [1138, 389] width 603 height 475
type textarea "**********"
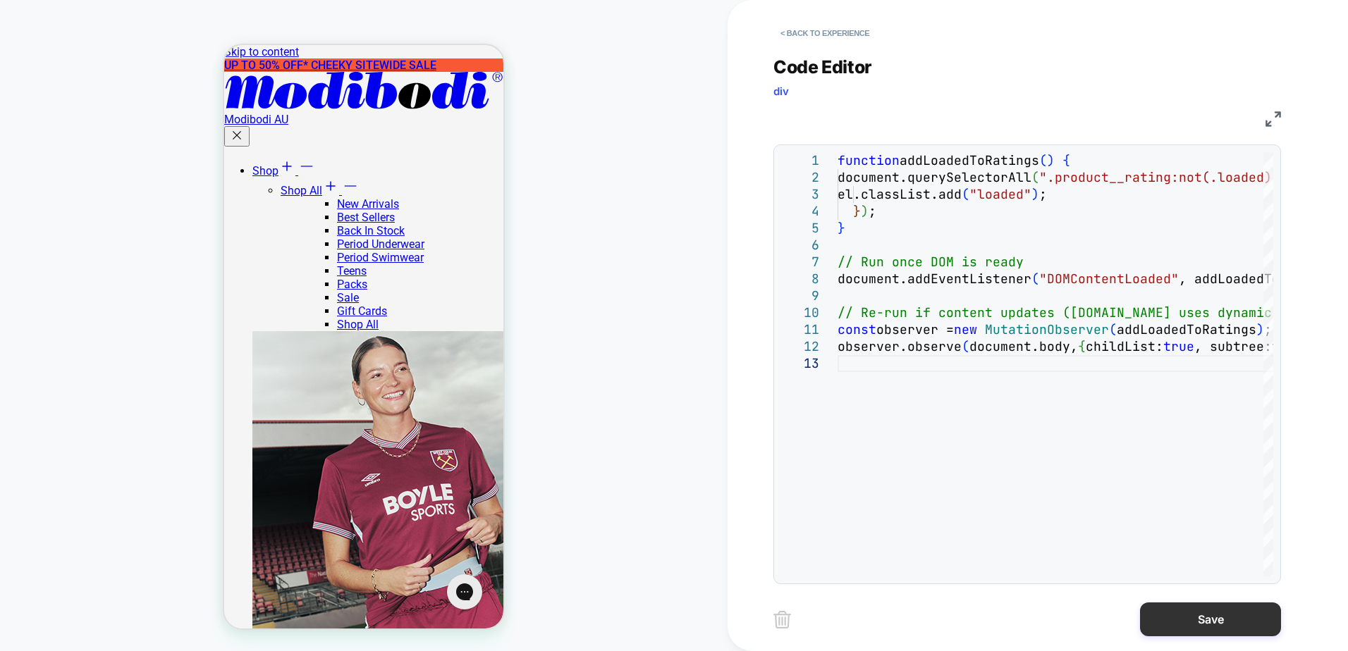
click at [1231, 628] on button "Save" at bounding box center [1210, 620] width 141 height 34
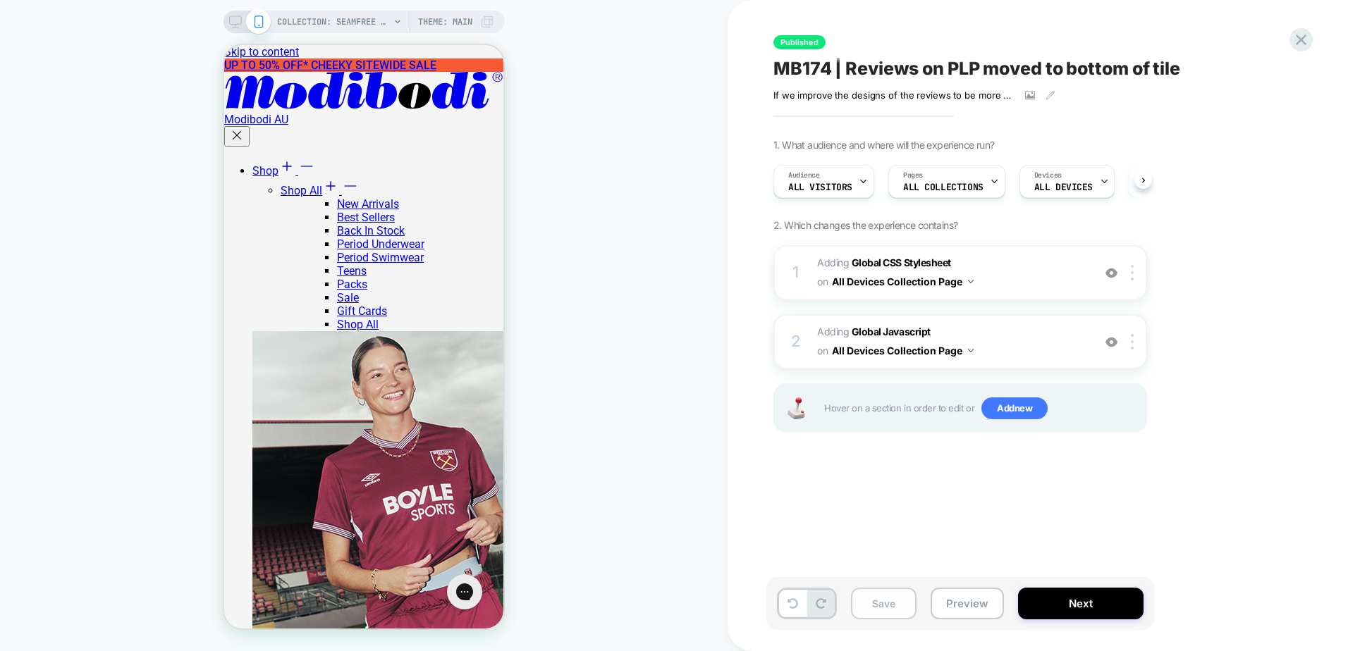
scroll to position [0, 1]
click at [887, 610] on button "Save" at bounding box center [884, 604] width 66 height 32
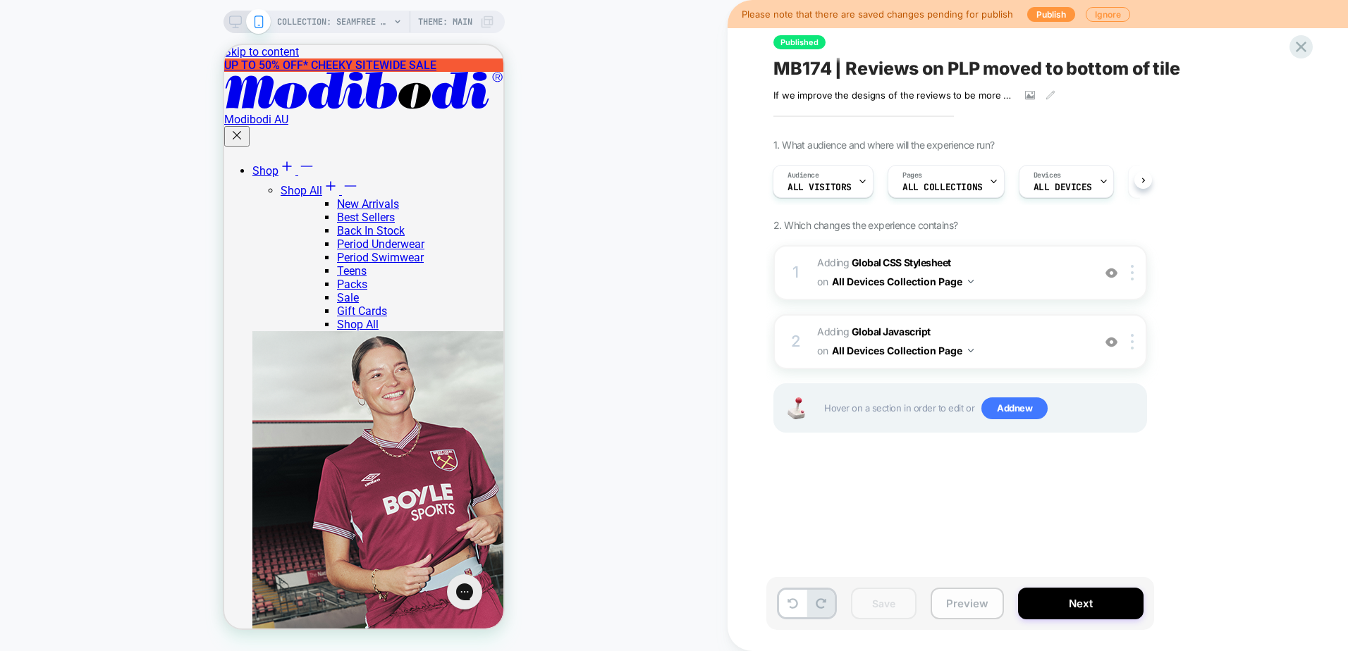
click at [972, 605] on button "Preview" at bounding box center [966, 604] width 73 height 32
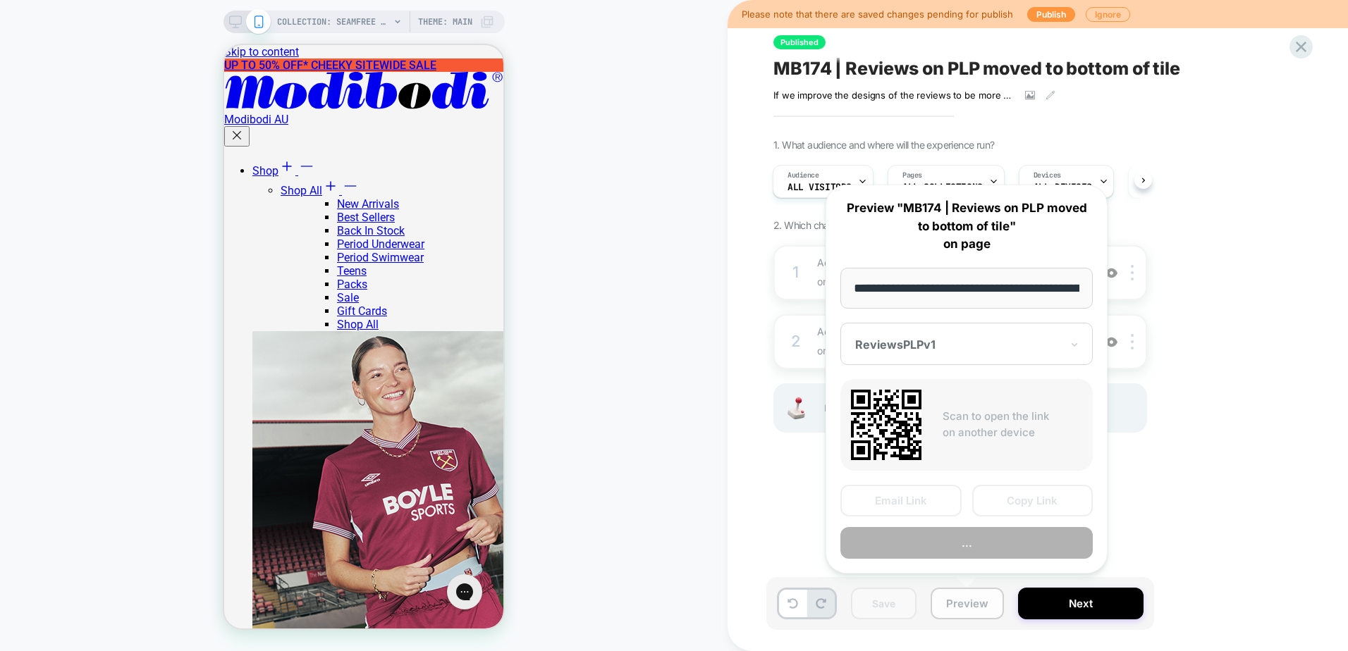
scroll to position [0, 159]
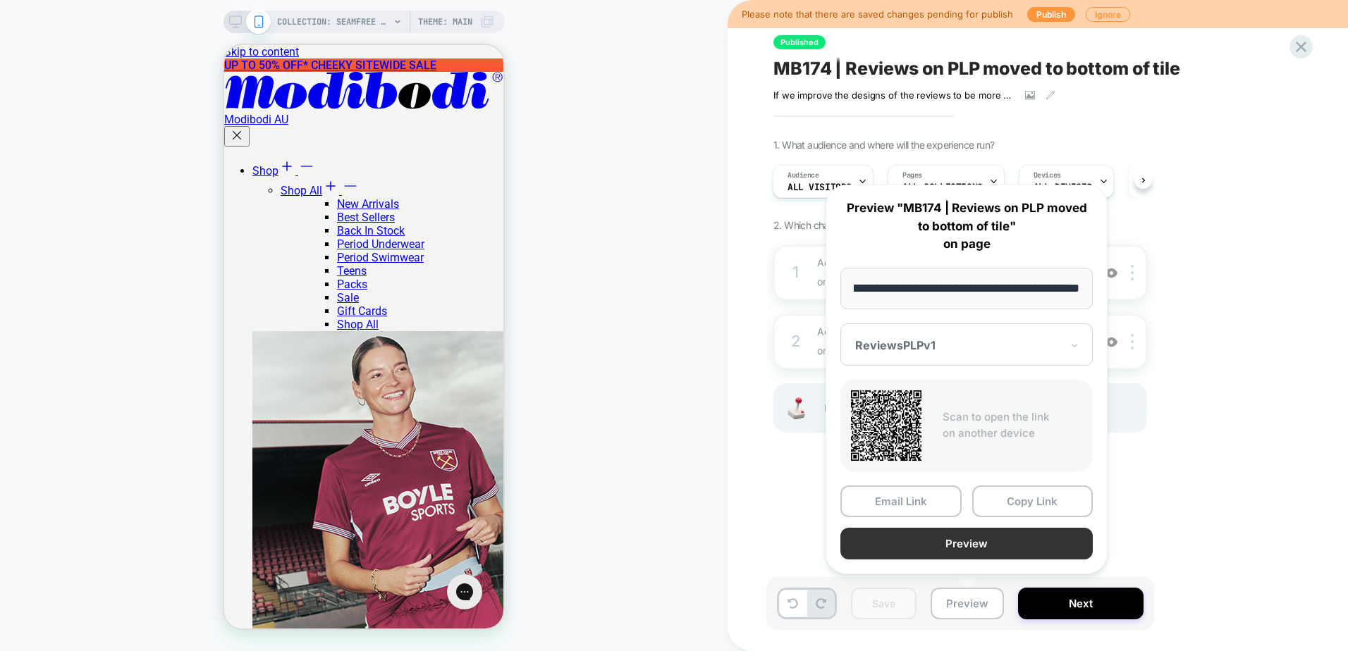
click at [994, 547] on button "Preview" at bounding box center [966, 544] width 252 height 32
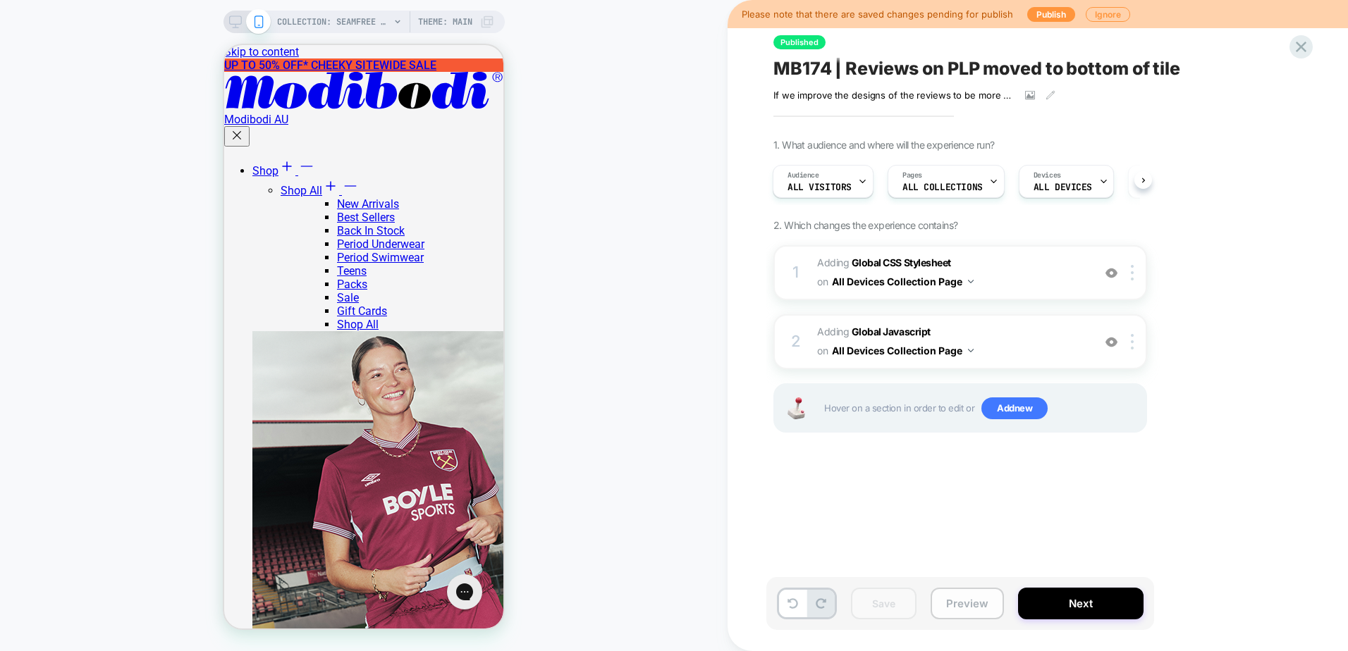
click at [959, 591] on button "Preview" at bounding box center [966, 604] width 73 height 32
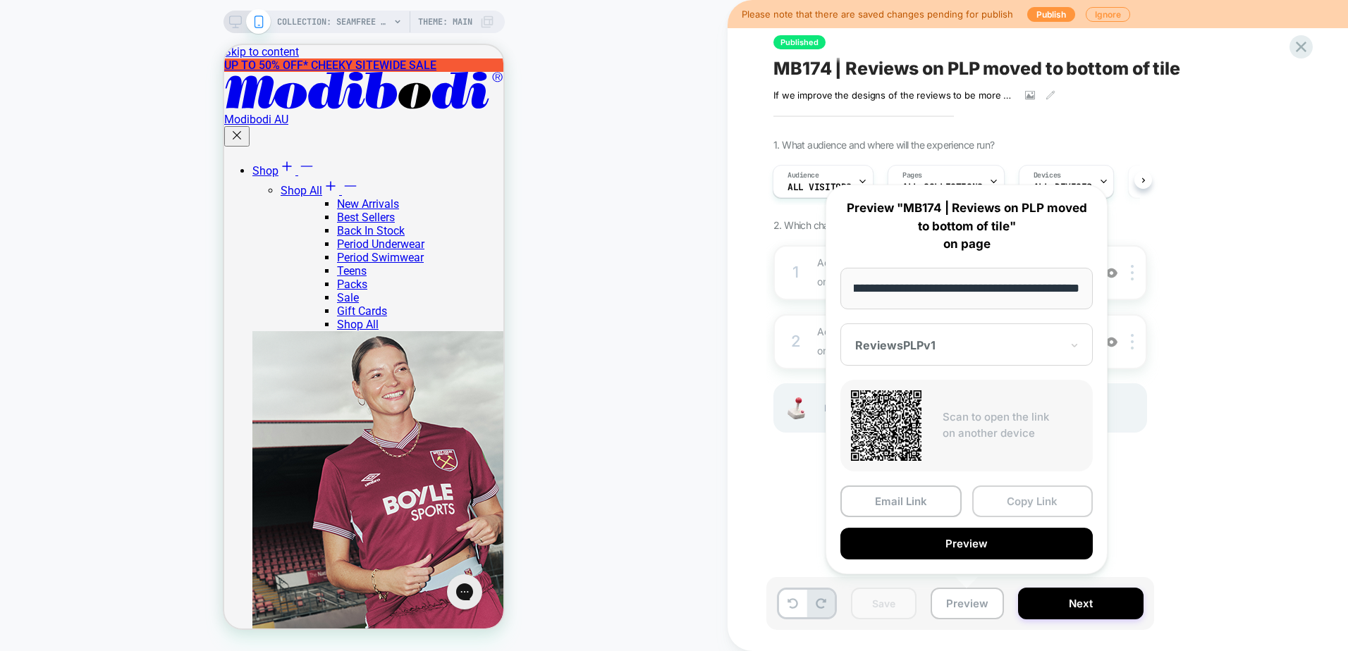
click at [1012, 498] on button "Copy Link" at bounding box center [1032, 502] width 121 height 32
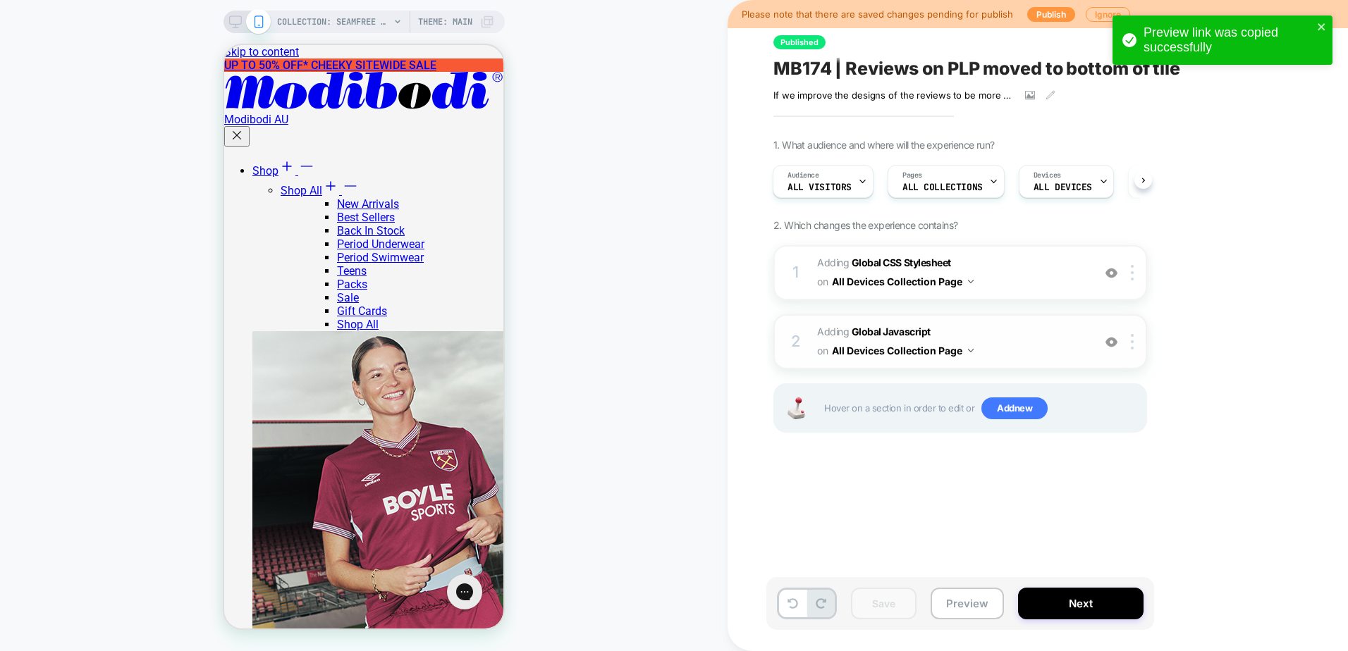
click at [1010, 340] on span "Adding Global Javascript on All Devices Collection Page" at bounding box center [951, 342] width 269 height 38
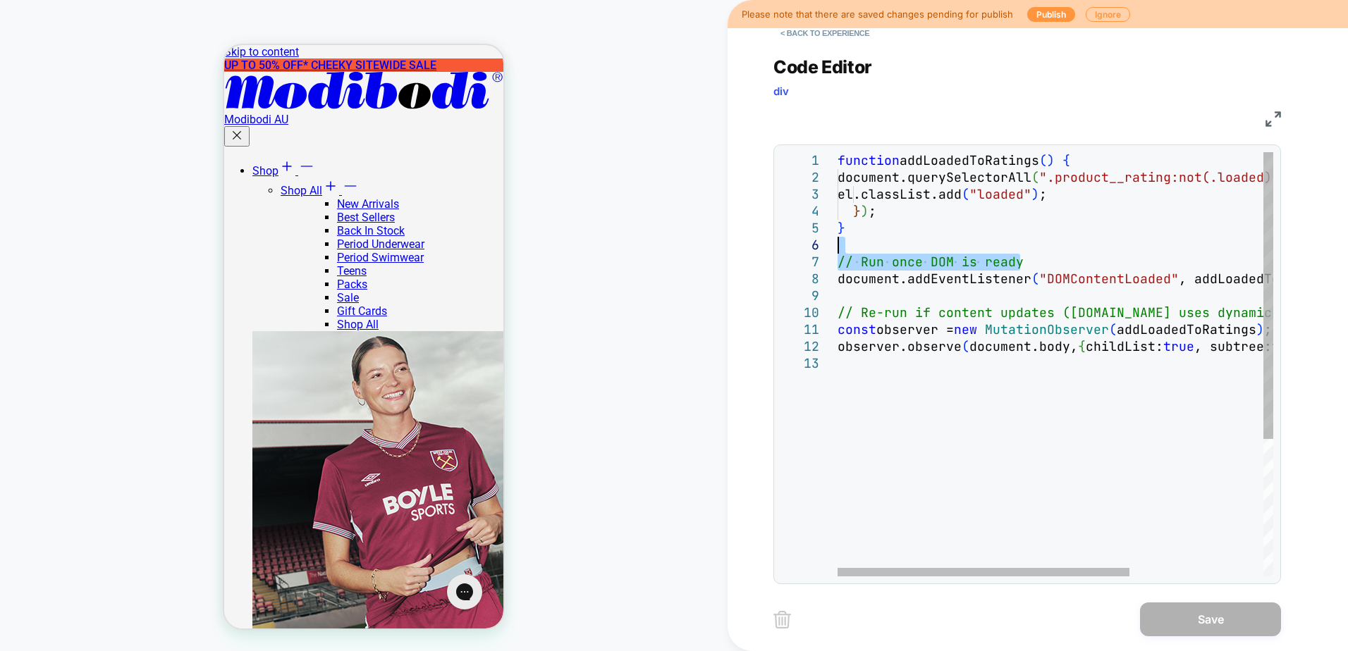
drag, startPoint x: 1044, startPoint y: 262, endPoint x: 1044, endPoint y: 247, distance: 14.8
click at [1044, 247] on div "function addLoadedToRatings ( ) { document.querySelectorAll ( ".product__rating…" at bounding box center [1154, 465] width 634 height 627
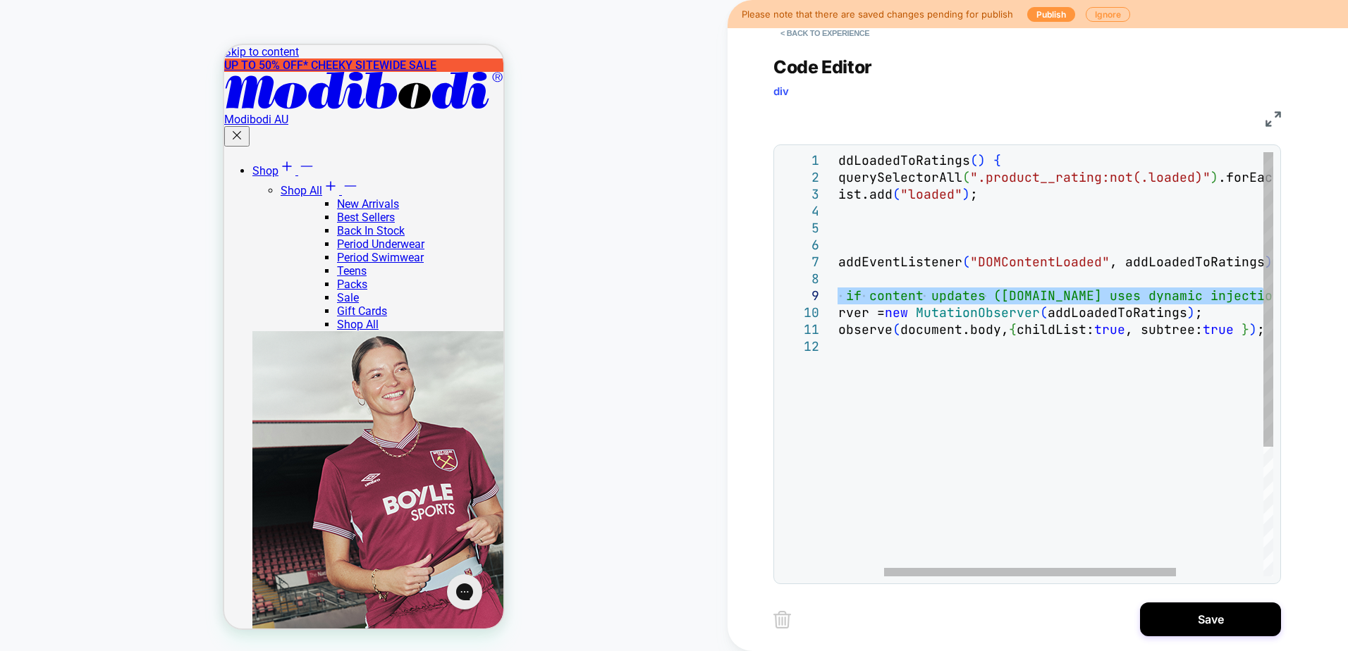
drag, startPoint x: 840, startPoint y: 288, endPoint x: 1313, endPoint y: 288, distance: 472.9
click at [1313, 288] on div "function addLoadedToRatings ( ) { document.querySelectorAll ( ".product__rating…" at bounding box center [1085, 457] width 634 height 610
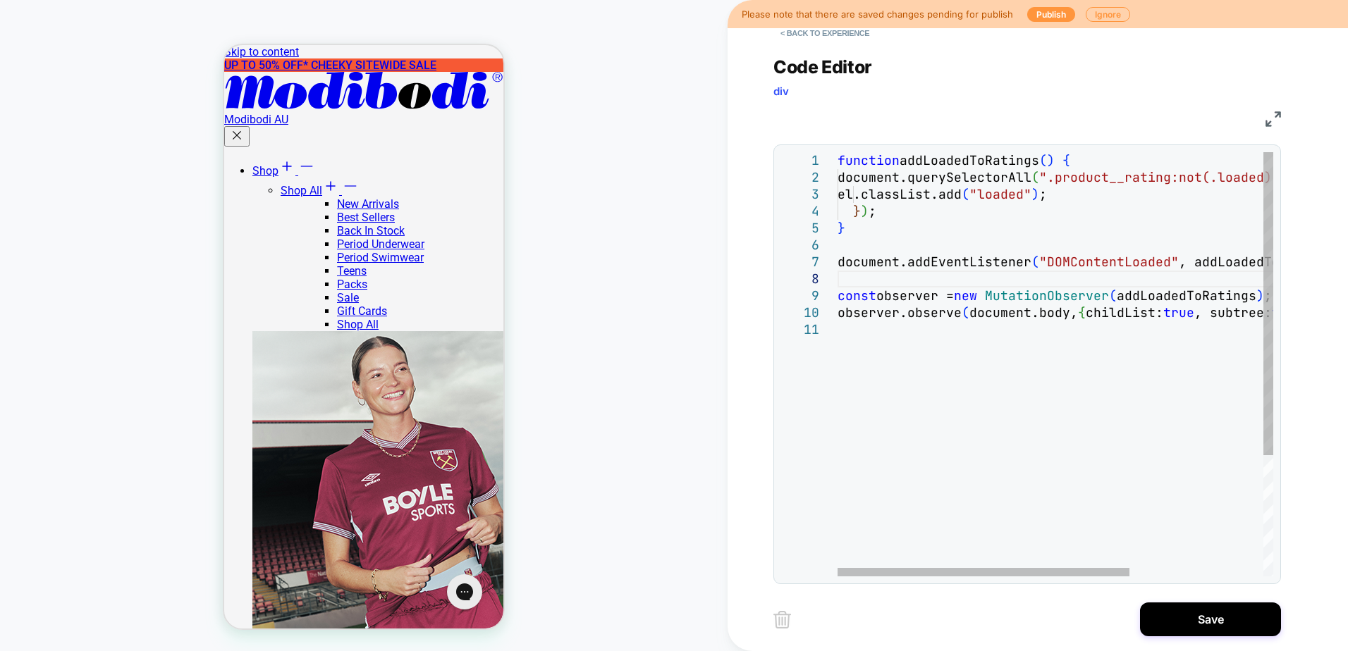
click at [896, 255] on div "function addLoadedToRatings ( ) { document.querySelectorAll ( ".product__rating…" at bounding box center [1154, 448] width 634 height 593
click at [894, 251] on div "function addLoadedToRatings ( ) { document.querySelectorAll ( ".product__rating…" at bounding box center [1154, 448] width 634 height 593
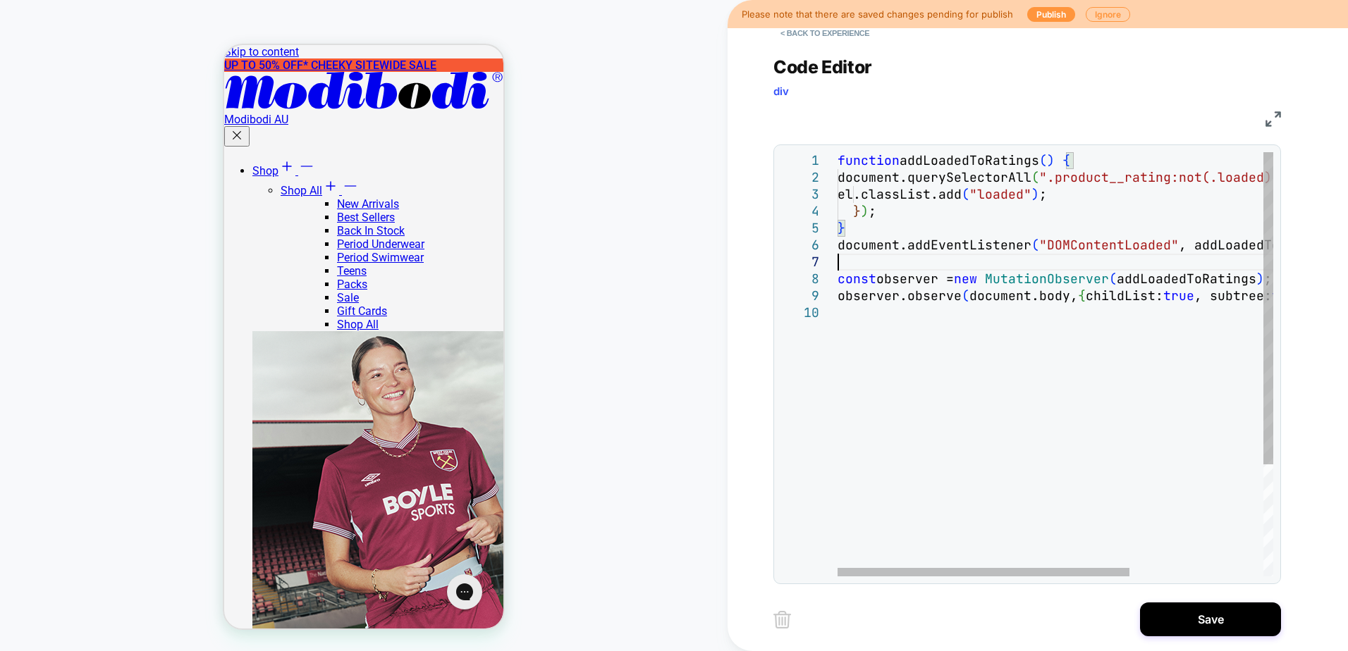
click at [858, 266] on div "function addLoadedToRatings ( ) { document.querySelectorAll ( ".product__rating…" at bounding box center [1154, 440] width 634 height 577
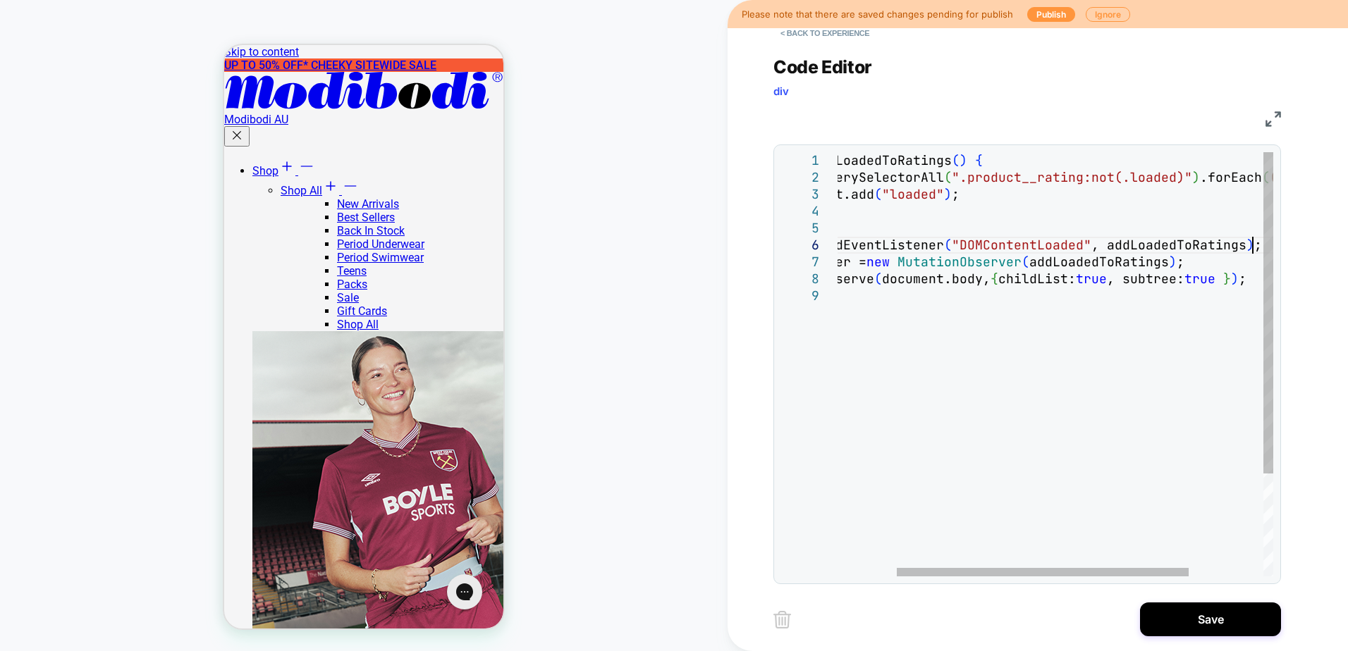
type textarea "**********"
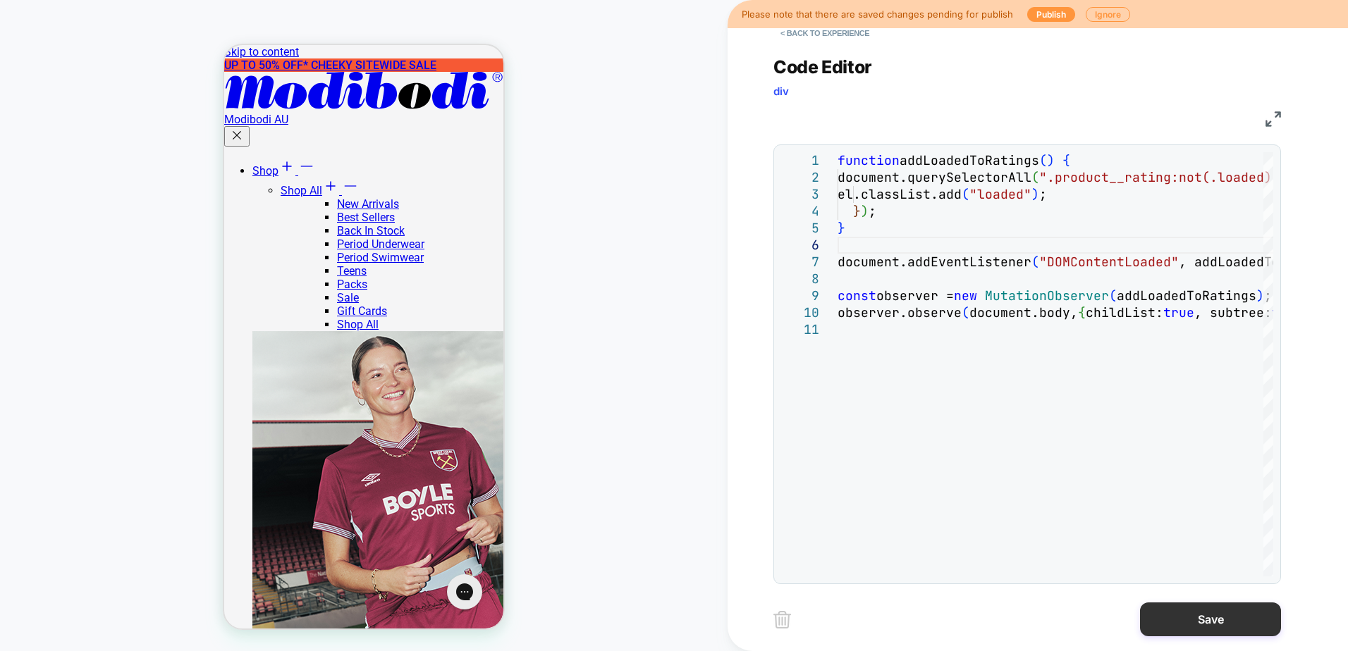
click at [1162, 622] on button "Save" at bounding box center [1210, 620] width 141 height 34
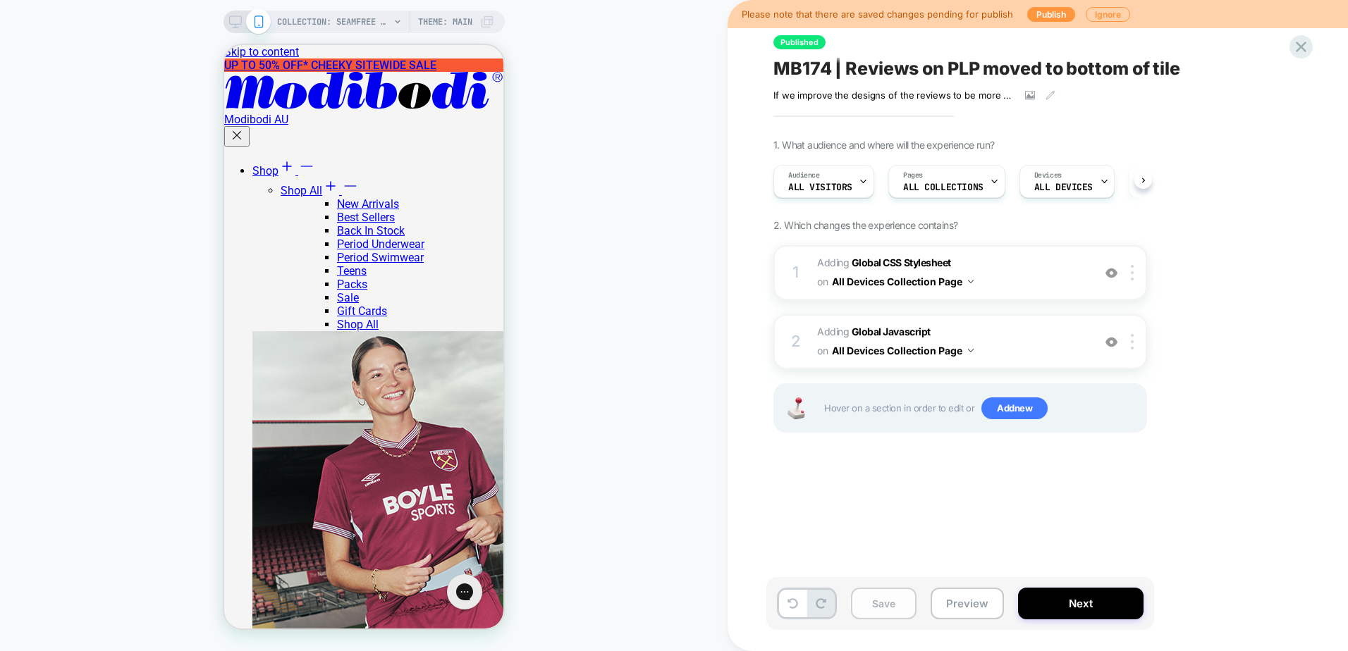
click at [870, 607] on button "Save" at bounding box center [884, 604] width 66 height 32
click at [1042, 13] on button "Publish" at bounding box center [1051, 14] width 48 height 15
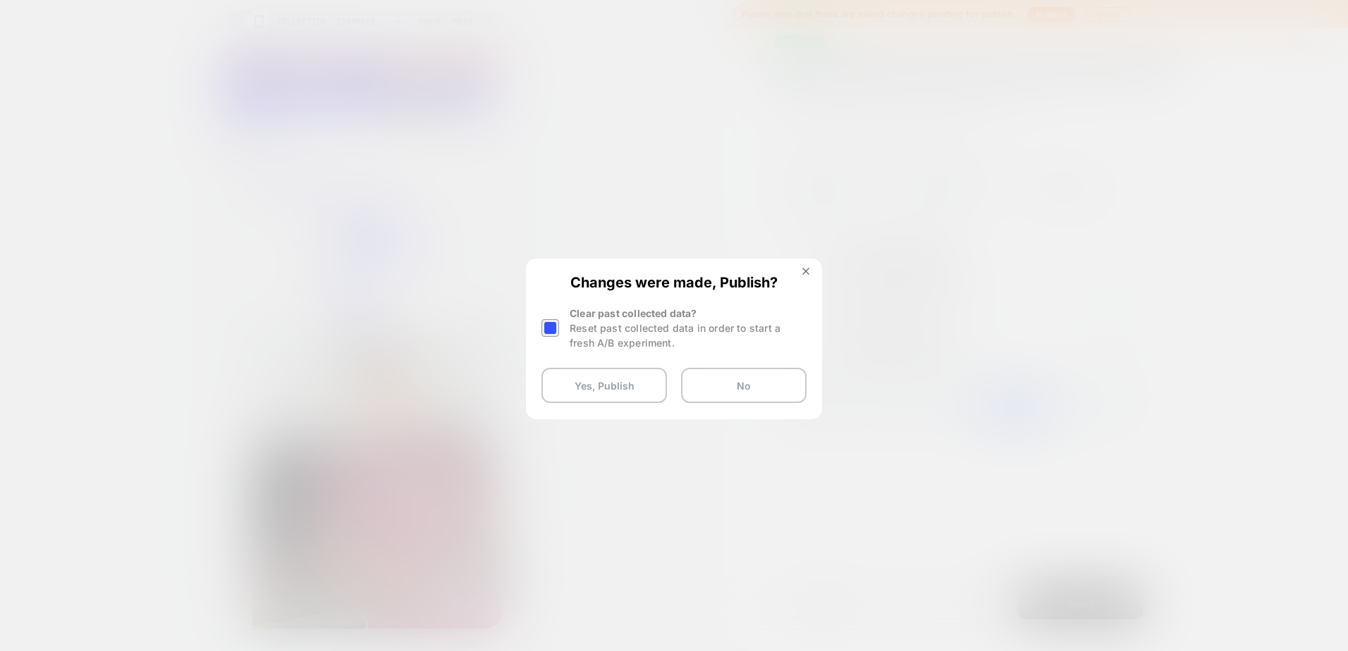
click at [548, 331] on div at bounding box center [550, 328] width 18 height 18
click at [580, 392] on button "Yes, Publish" at bounding box center [603, 385] width 125 height 35
